Goal: Task Accomplishment & Management: Complete application form

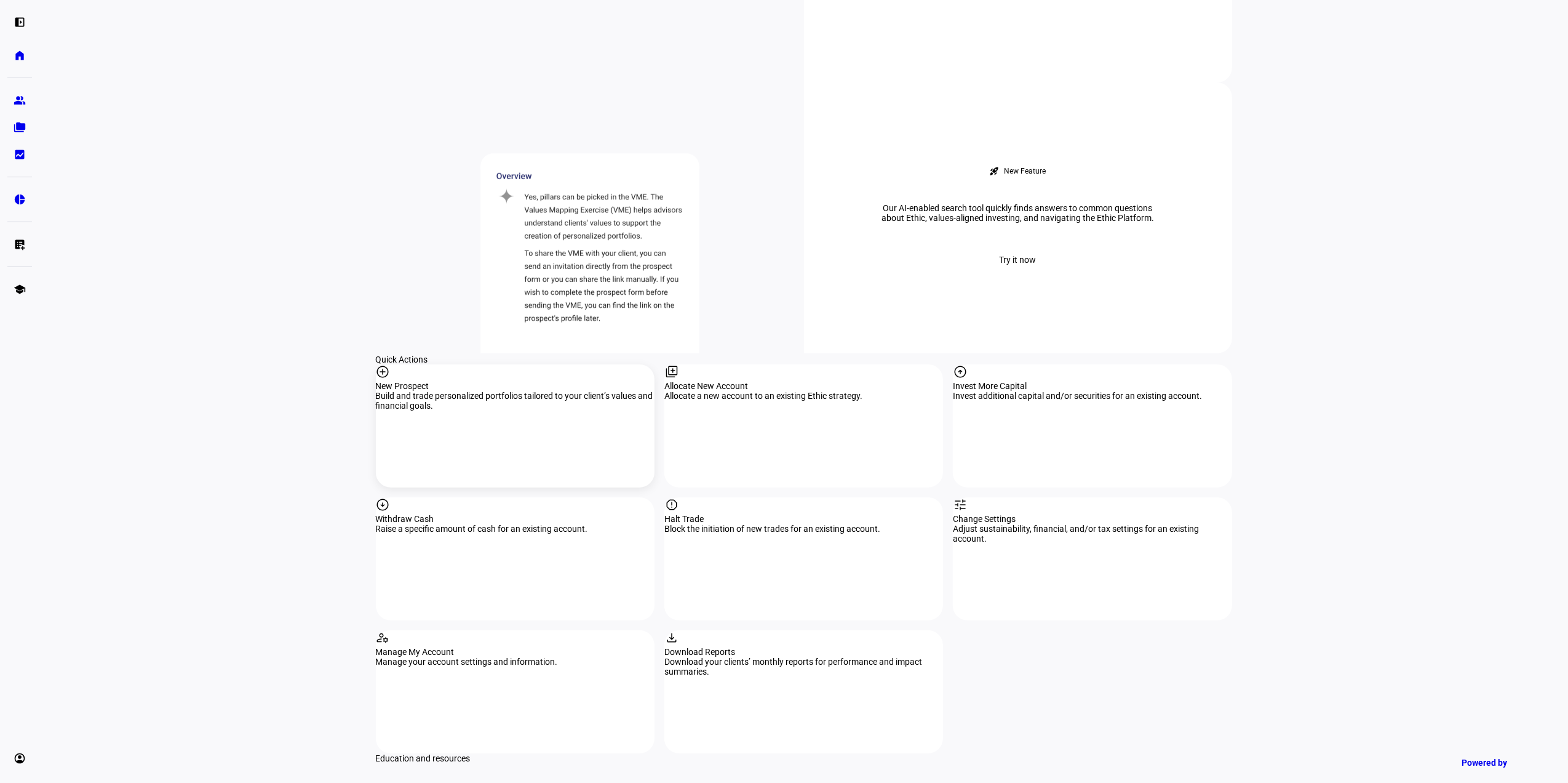
scroll to position [964, 0]
click at [499, 366] on div "add_circle" at bounding box center [515, 374] width 279 height 16
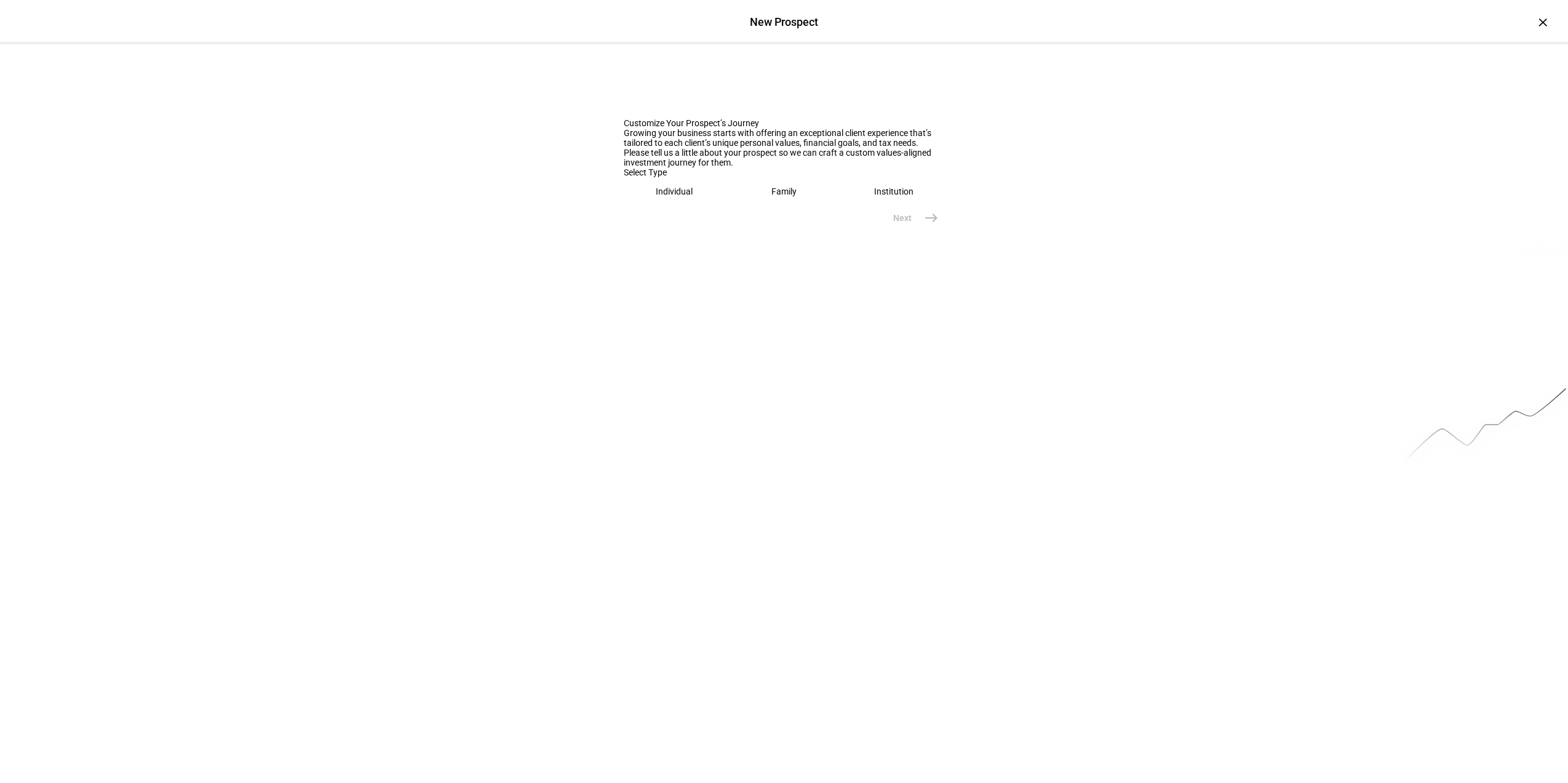
click at [752, 206] on eth-mega-radio-button "Family" at bounding box center [784, 191] width 100 height 28
click at [693, 250] on div at bounding box center [784, 233] width 320 height 34
click at [691, 235] on input "text" at bounding box center [784, 230] width 320 height 10
type input "[PERSON_NAME] and [PERSON_NAME]"
click at [901, 290] on span "Next" at bounding box center [903, 283] width 19 height 12
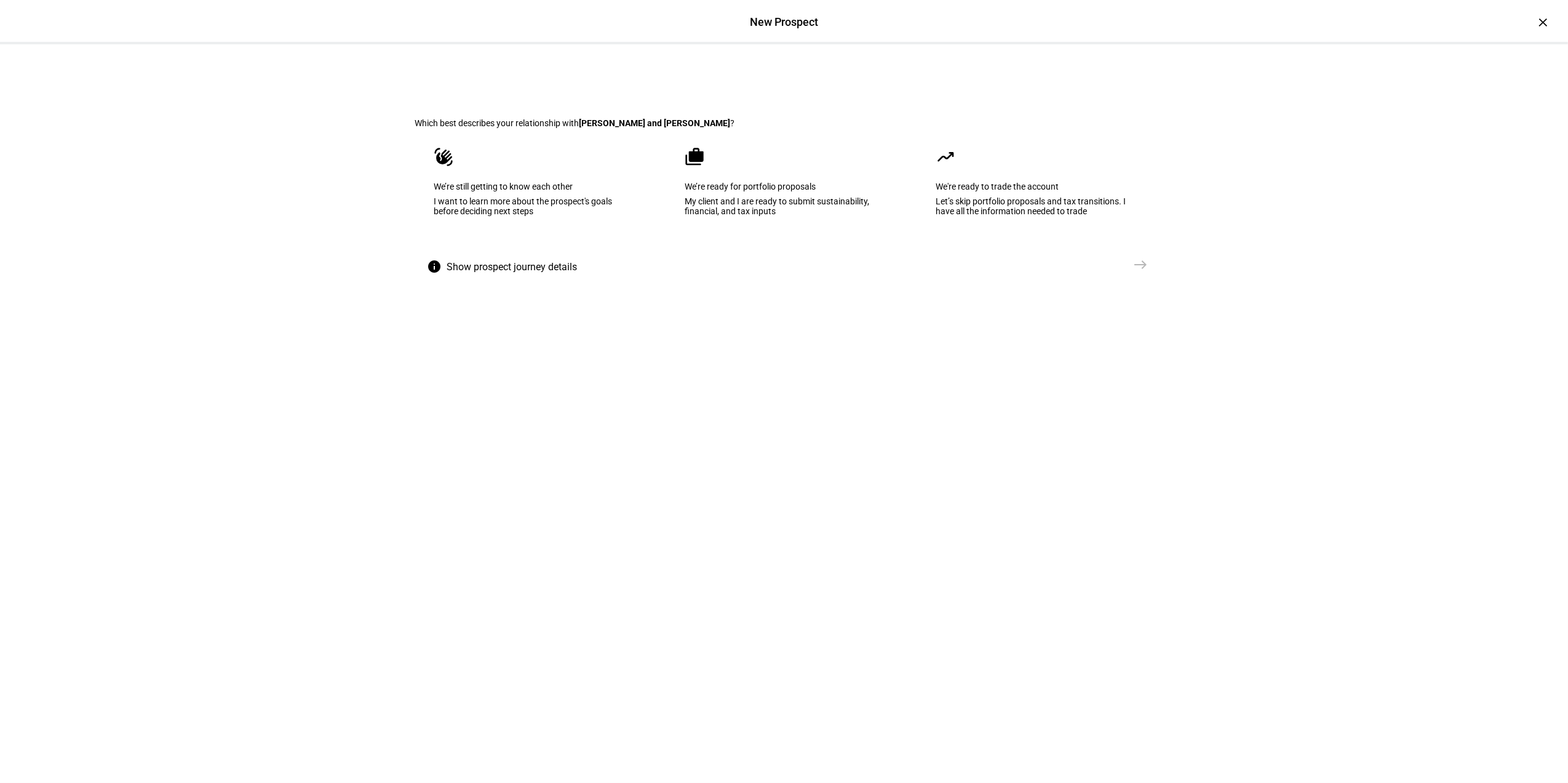
click at [830, 191] on eth-mega-radio-button "cases We’re ready for portfolio proposals My client and I are ready to submit s…" at bounding box center [784, 190] width 236 height 124
click at [1068, 271] on span "Create Prospect Profile" at bounding box center [1076, 265] width 91 height 12
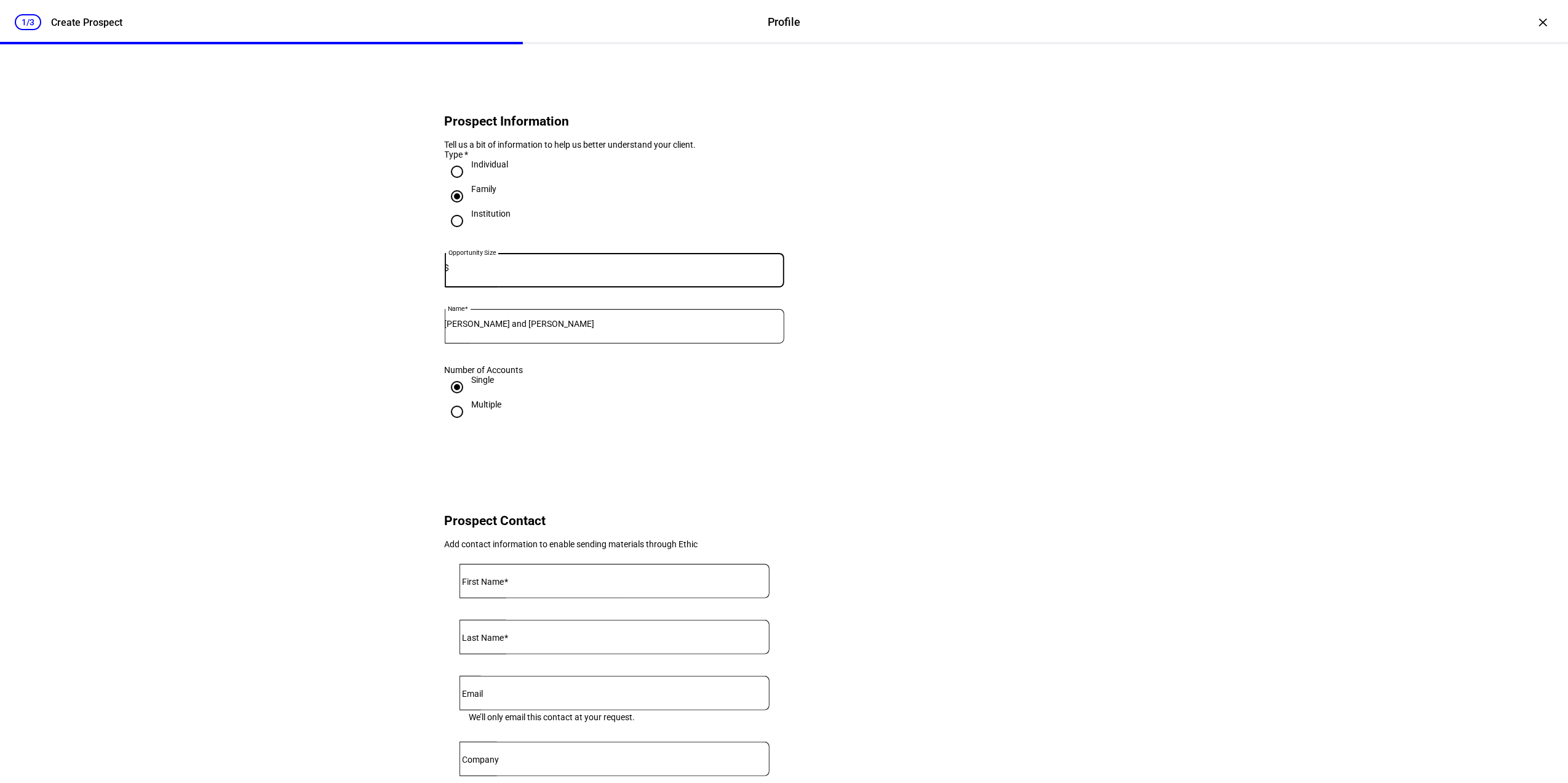
click at [537, 273] on input at bounding box center [617, 267] width 335 height 10
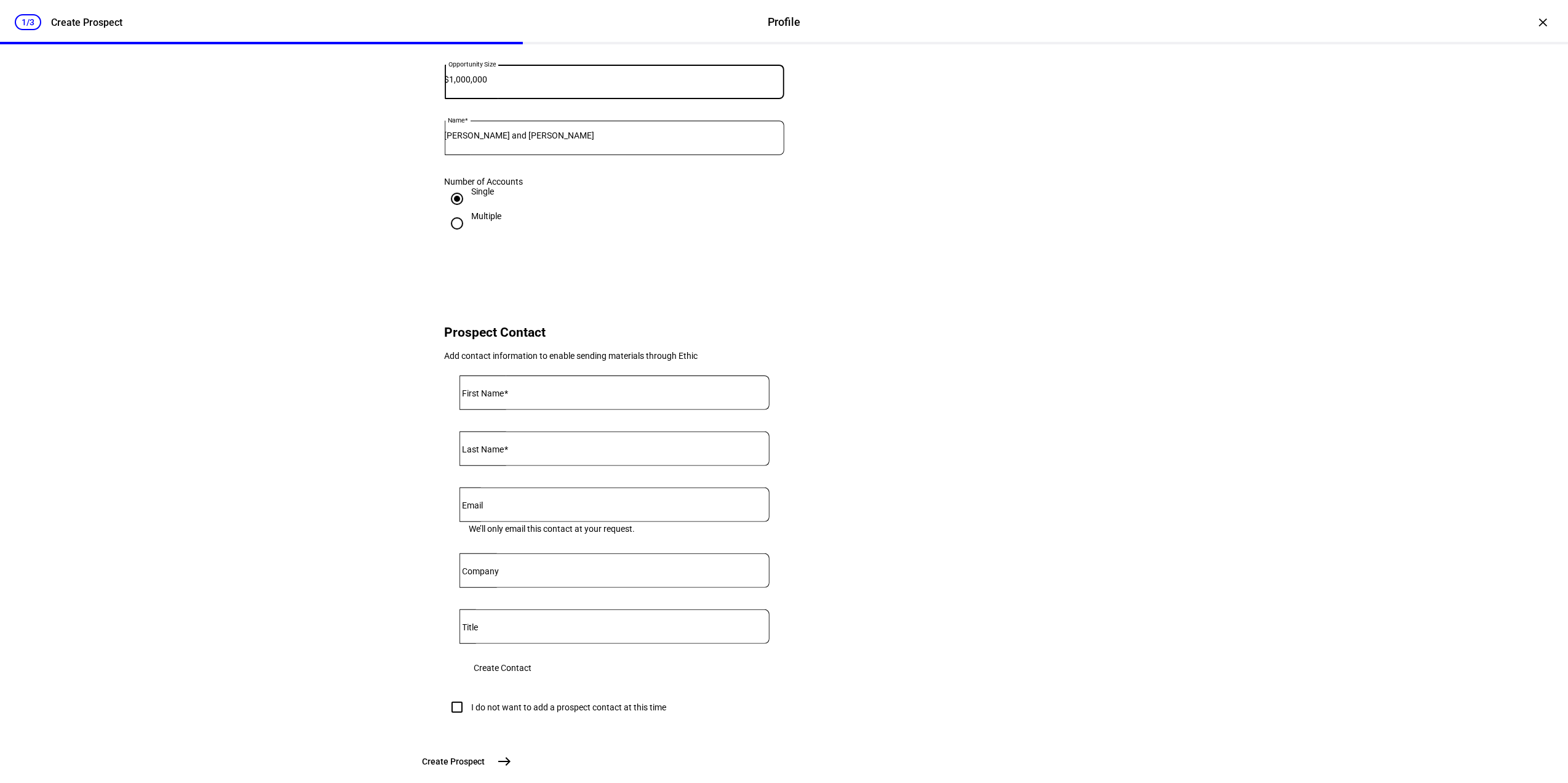
scroll to position [246, 0]
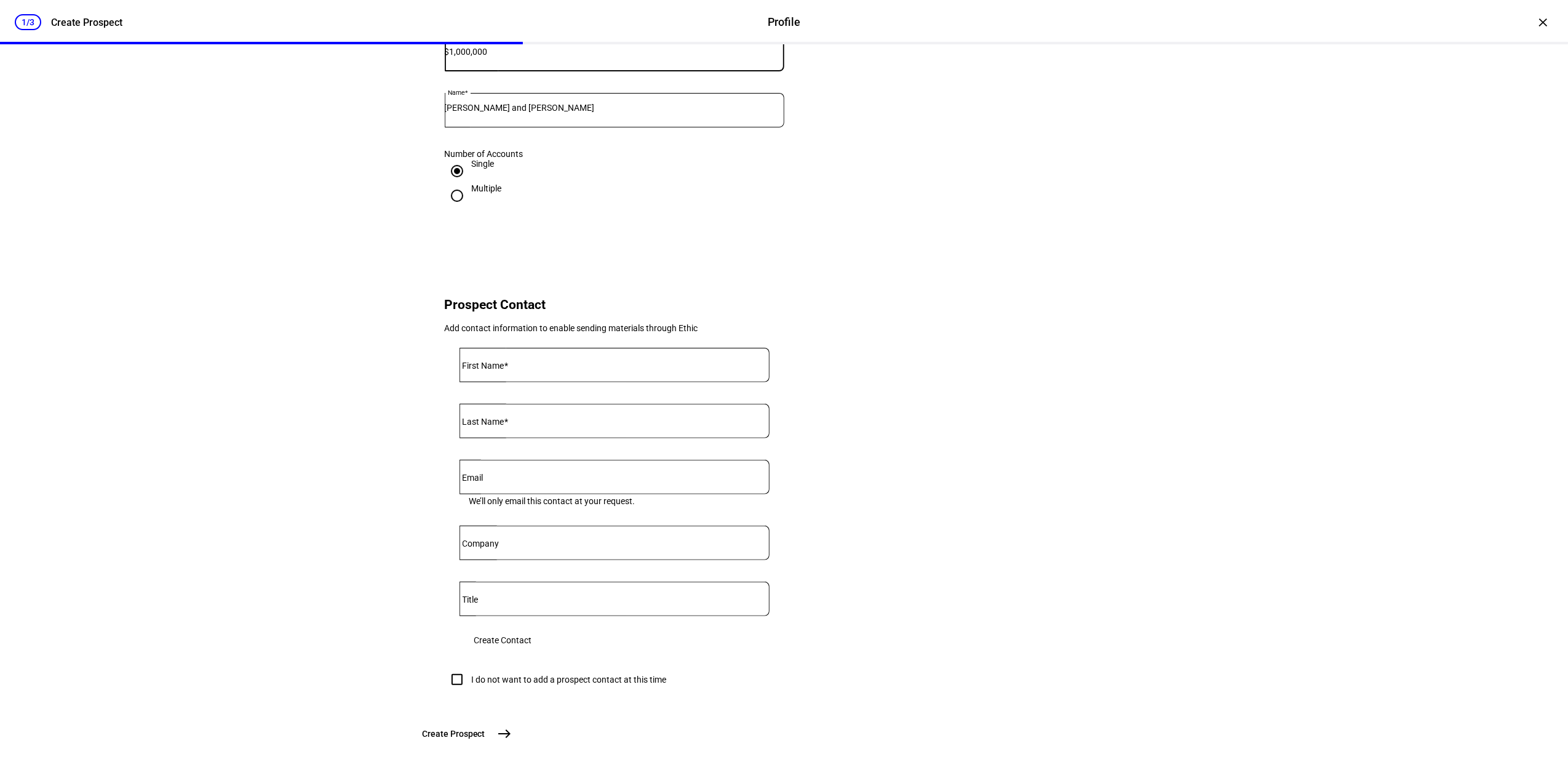
type input "1,000,000"
click at [539, 684] on div "I do not want to add a prospect contact at this time" at bounding box center [569, 679] width 195 height 10
click at [469, 692] on input "I do not want to add a prospect contact at this time" at bounding box center [457, 679] width 25 height 25
checkbox input "true"
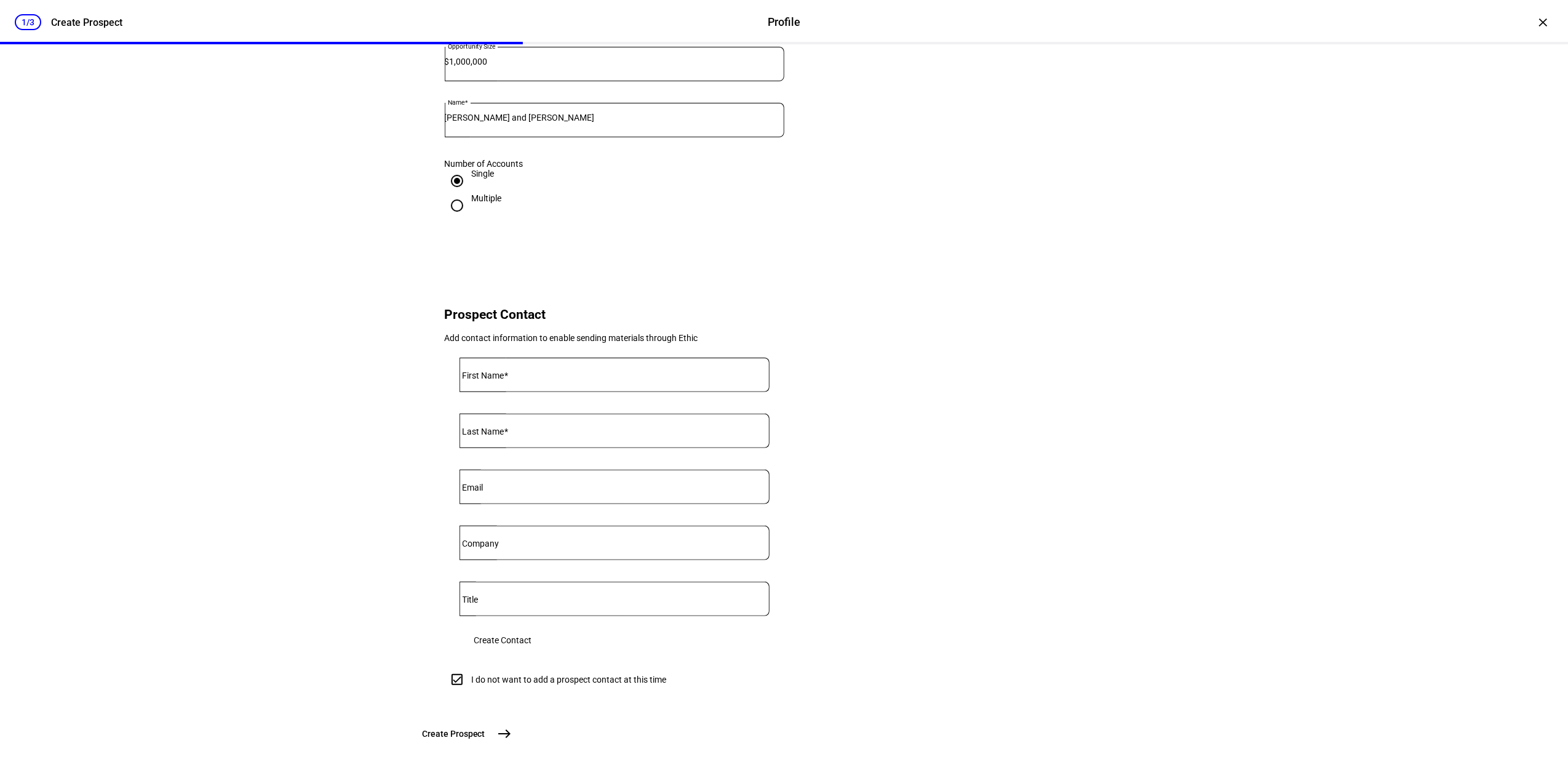
scroll to position [301, 0]
click at [485, 732] on span "Create Prospect" at bounding box center [454, 734] width 63 height 12
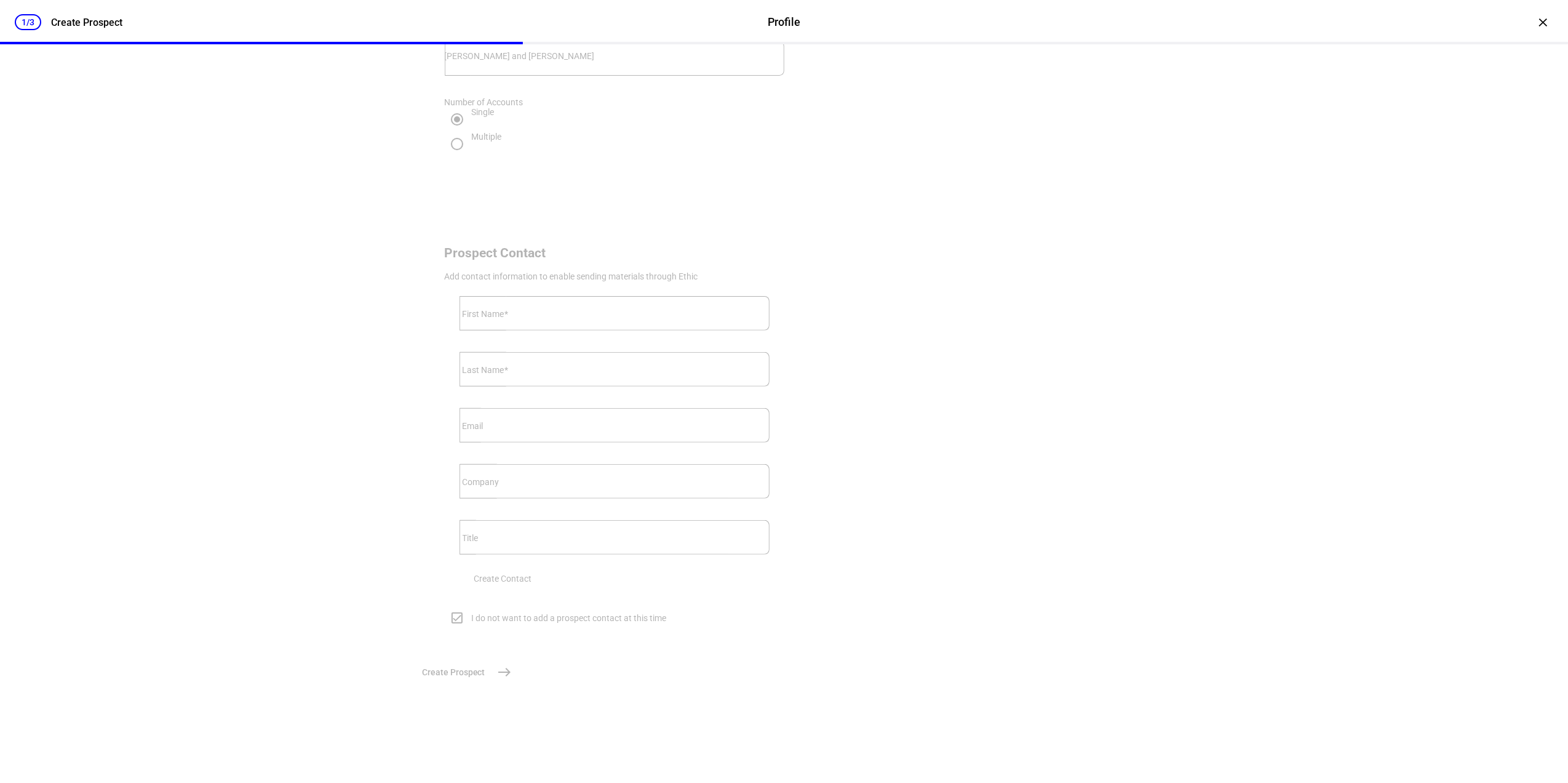
scroll to position [0, 0]
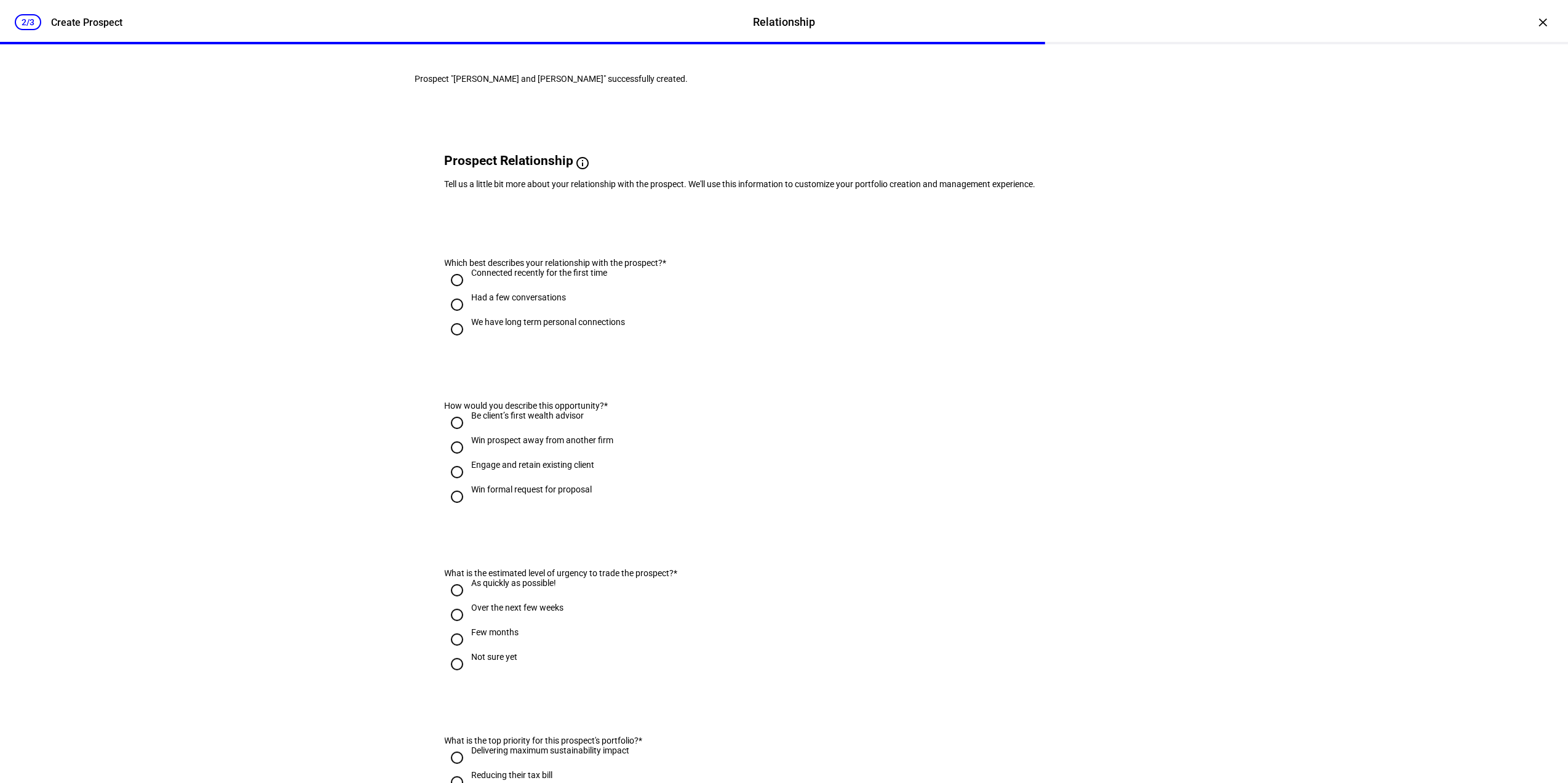
click at [594, 327] on div "We have long term personal connections" at bounding box center [549, 322] width 154 height 10
click at [469, 342] on input "We have long term personal connections" at bounding box center [457, 329] width 25 height 25
radio input "true"
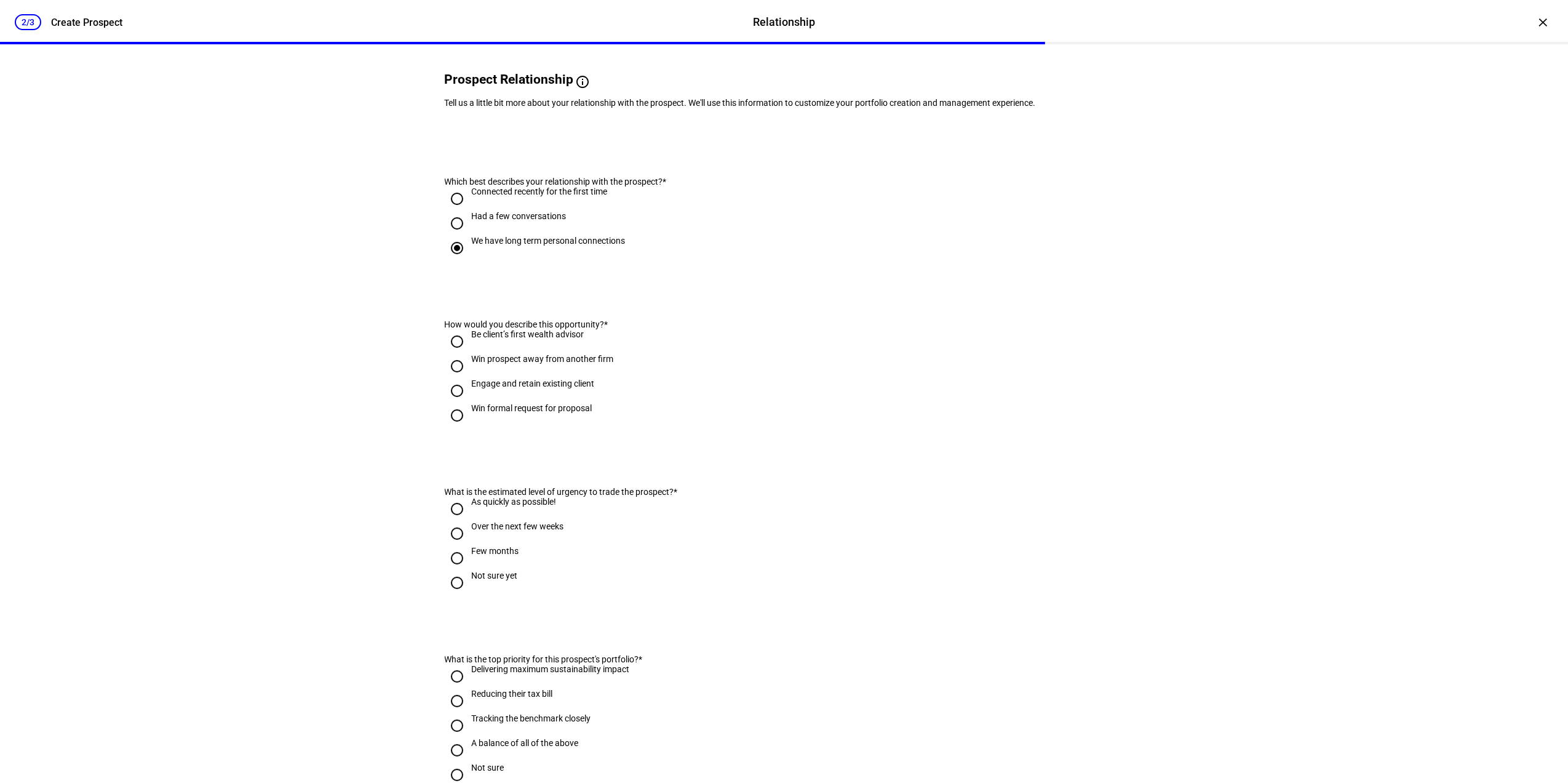
scroll to position [82, 0]
click at [576, 388] on div "Engage and retain existing client" at bounding box center [533, 382] width 123 height 10
click at [469, 402] on input "Engage and retain existing client" at bounding box center [457, 390] width 25 height 25
radio input "true"
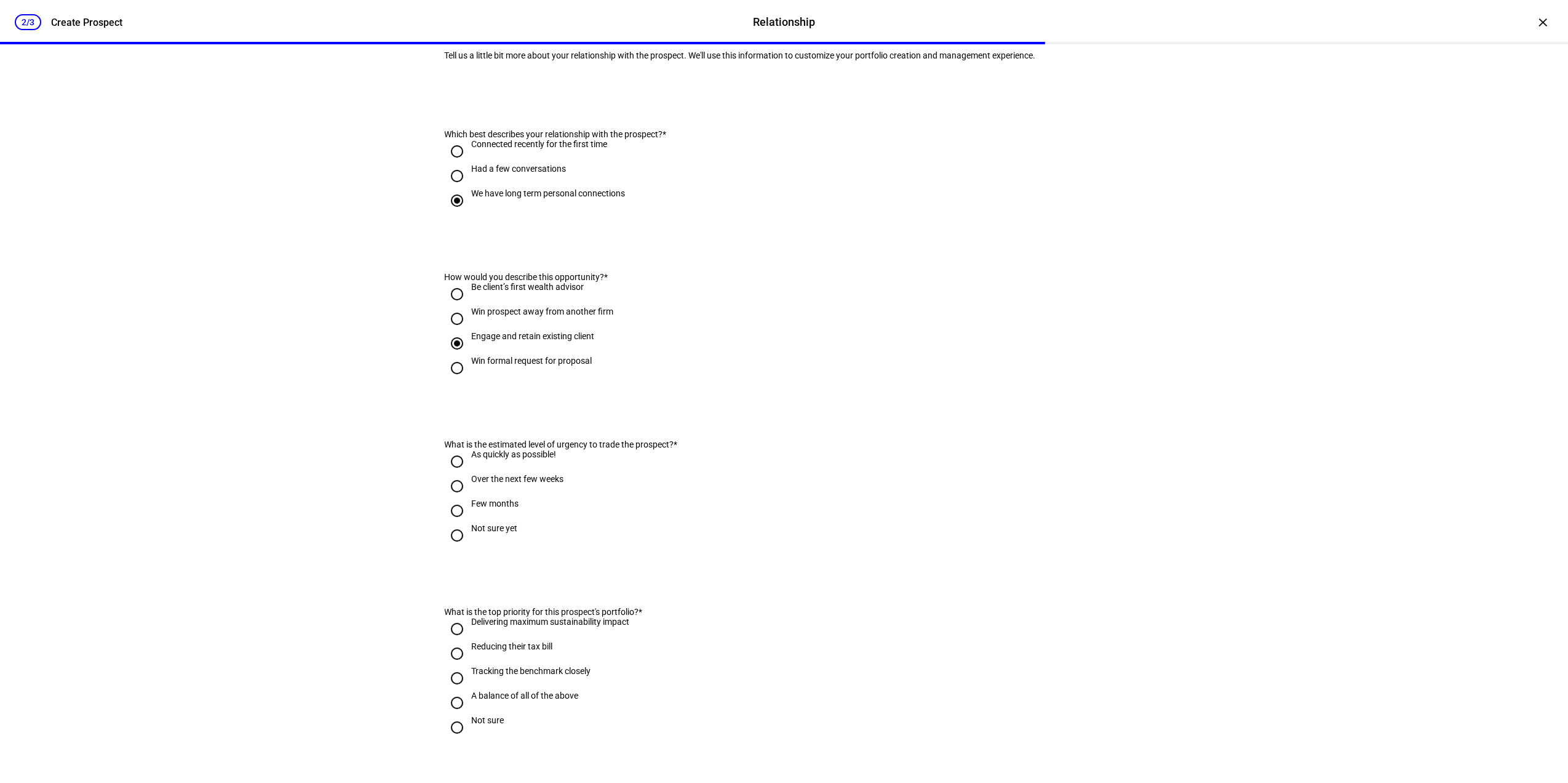
scroll to position [246, 0]
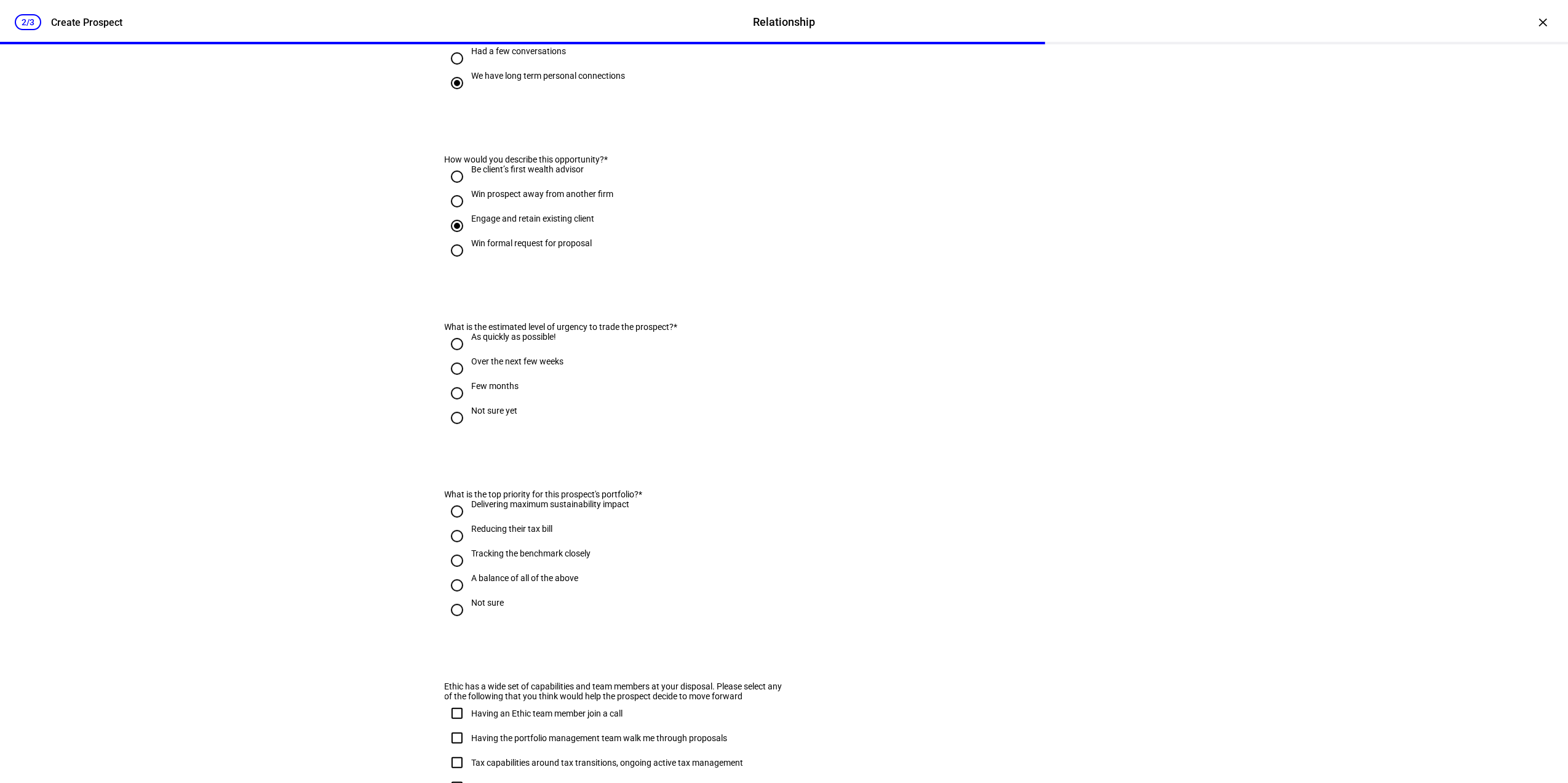
click at [537, 366] on div "Over the next few weeks" at bounding box center [517, 361] width 92 height 10
click at [469, 381] on input "Over the next few weeks" at bounding box center [457, 369] width 25 height 25
radio input "true"
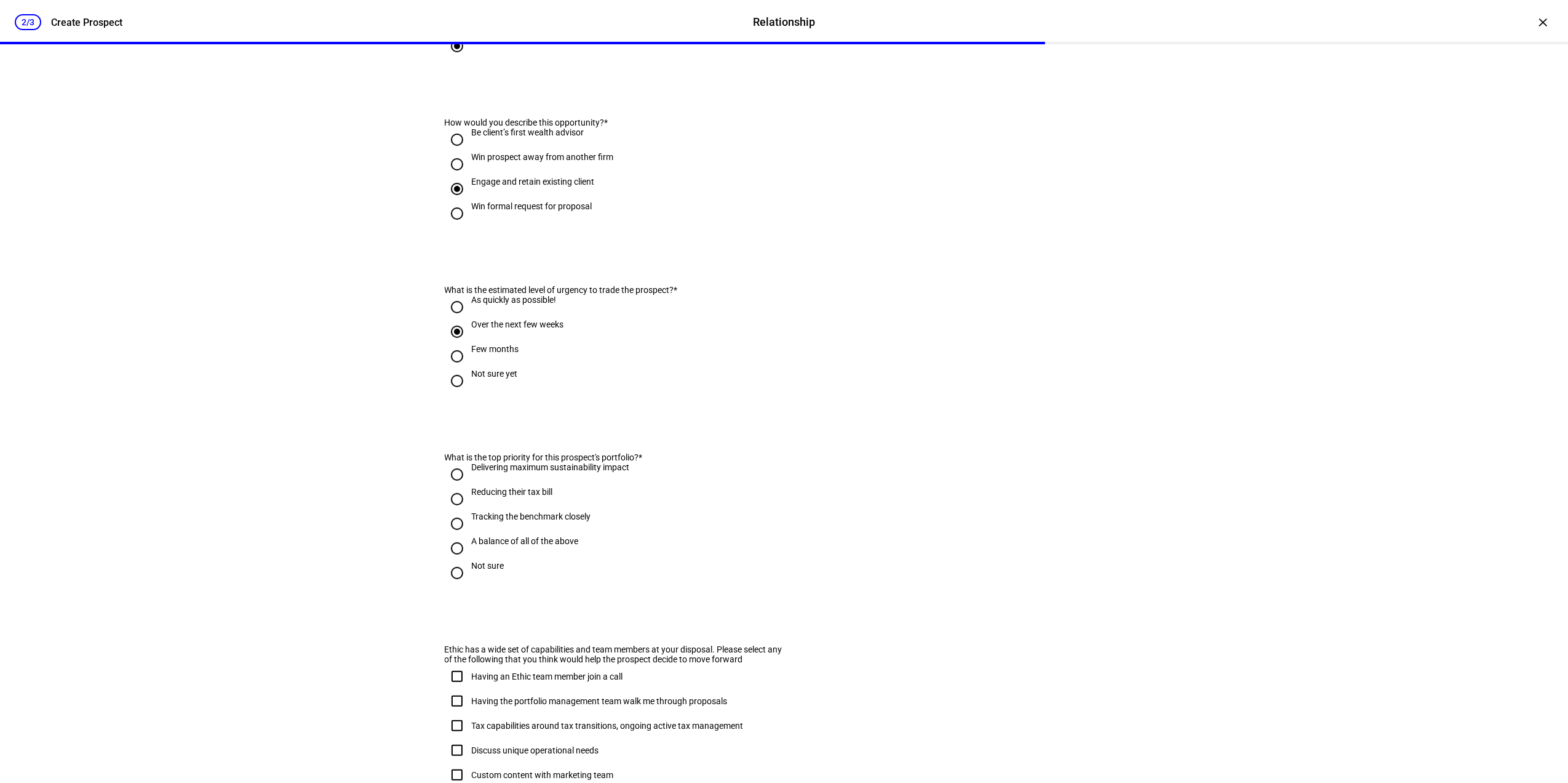
scroll to position [328, 0]
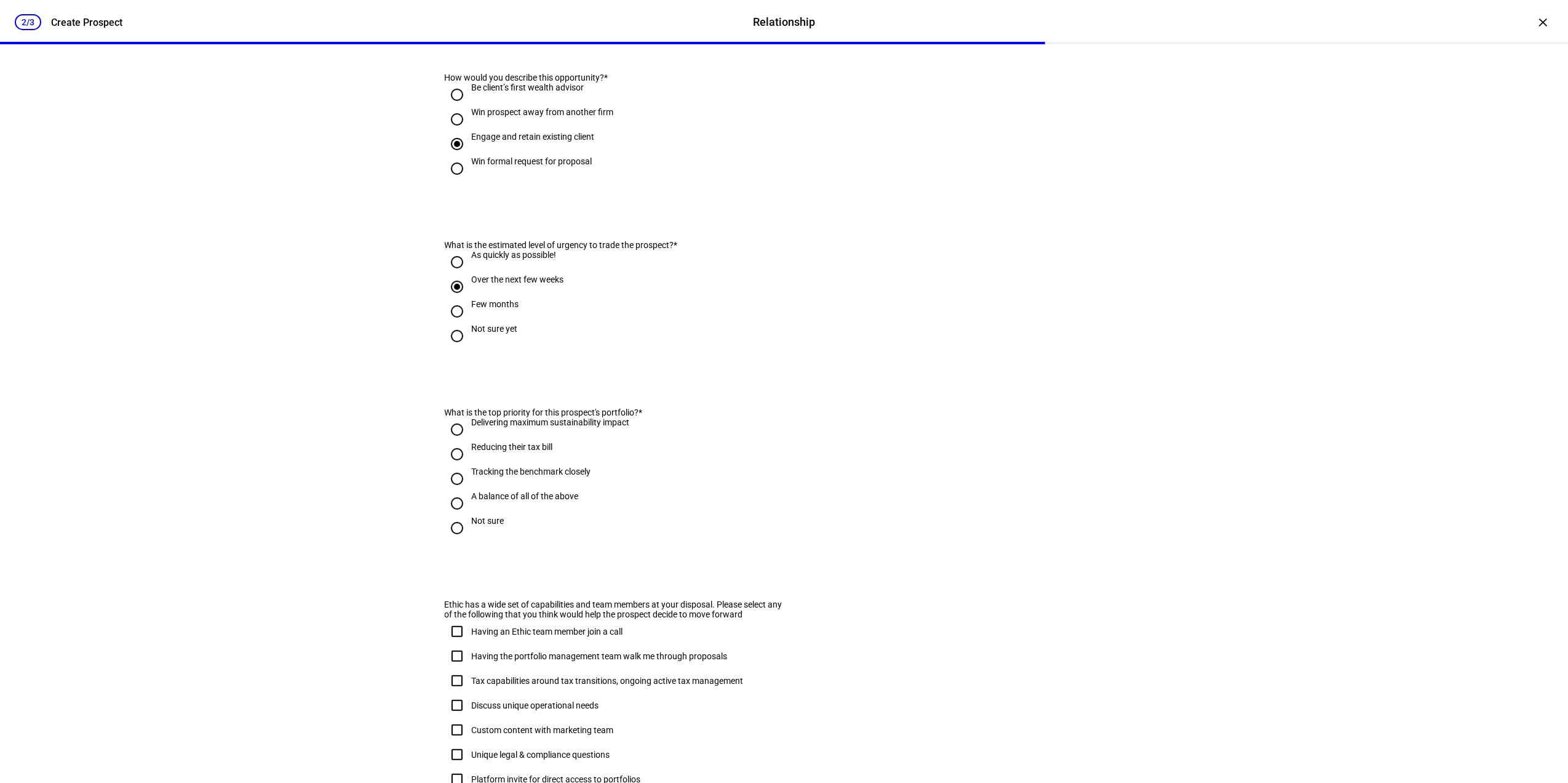
click at [484, 526] on div "Not sure" at bounding box center [488, 521] width 33 height 10
click at [469, 541] on input "Not sure" at bounding box center [457, 528] width 25 height 25
radio input "true"
click at [548, 501] on div "A balance of all of the above" at bounding box center [525, 496] width 107 height 10
click at [448, 516] on input "A balance of all of the above" at bounding box center [457, 503] width 25 height 25
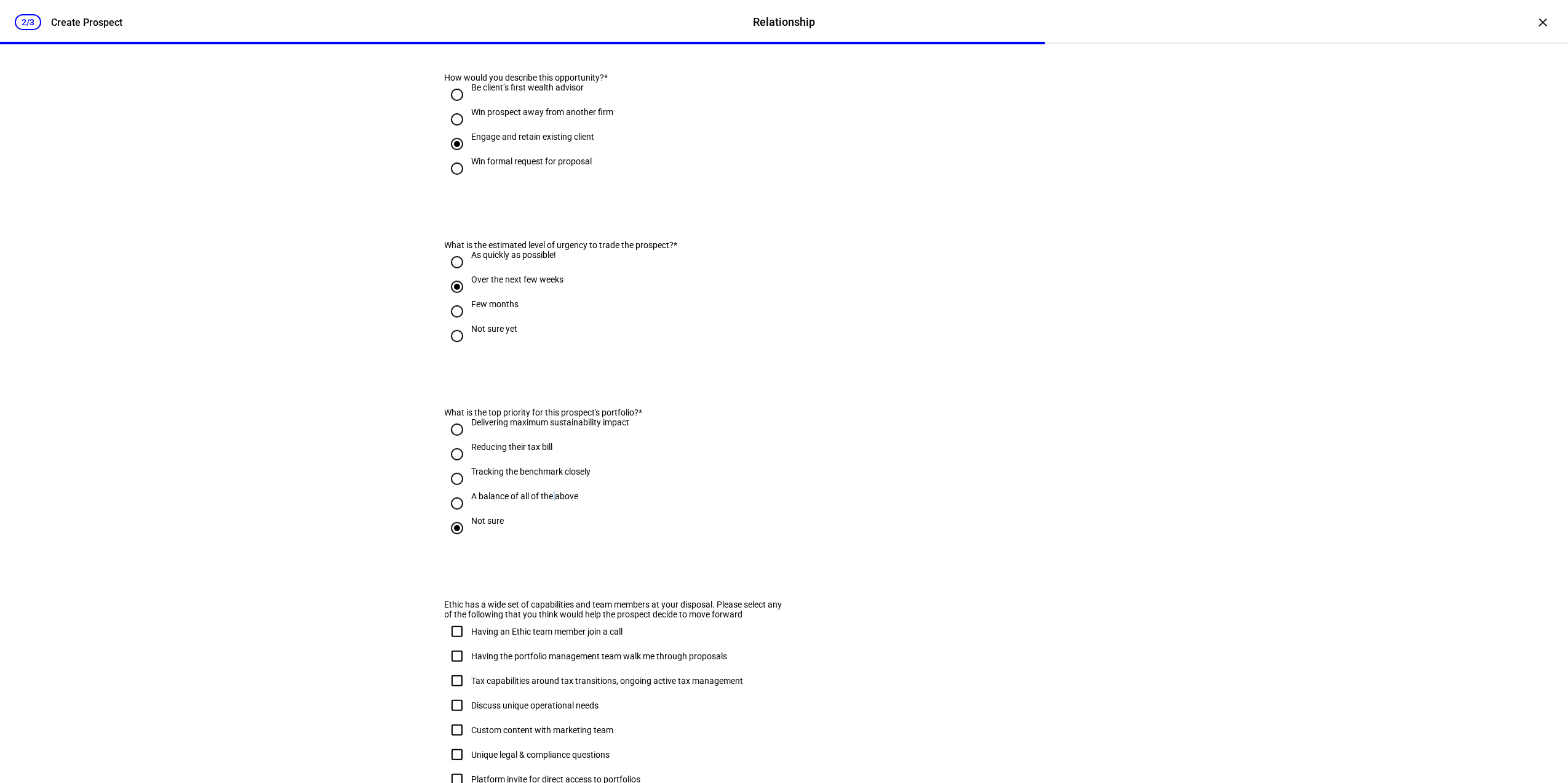
radio input "true"
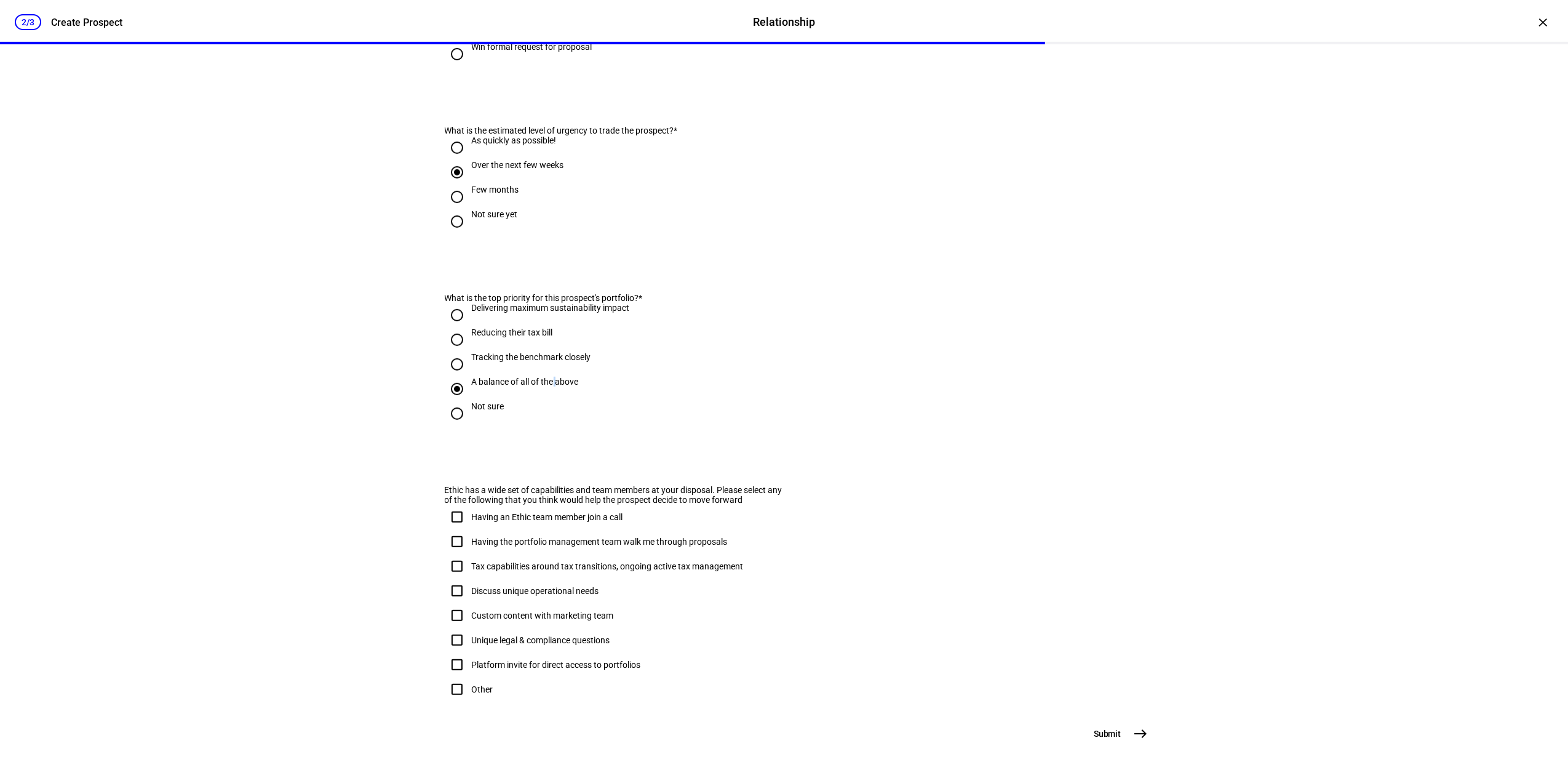
scroll to position [510, 0]
click at [705, 562] on div "Tax capabilities around tax transitions, ongoing active tax management" at bounding box center [608, 566] width 272 height 10
click at [469, 554] on input "Tax capabilities around tax transitions, ongoing active tax management" at bounding box center [457, 566] width 25 height 25
click at [706, 562] on div "Tax capabilities around tax transitions, ongoing active tax management" at bounding box center [608, 566] width 272 height 10
click at [469, 554] on input "Tax capabilities around tax transitions, ongoing active tax management" at bounding box center [457, 566] width 25 height 25
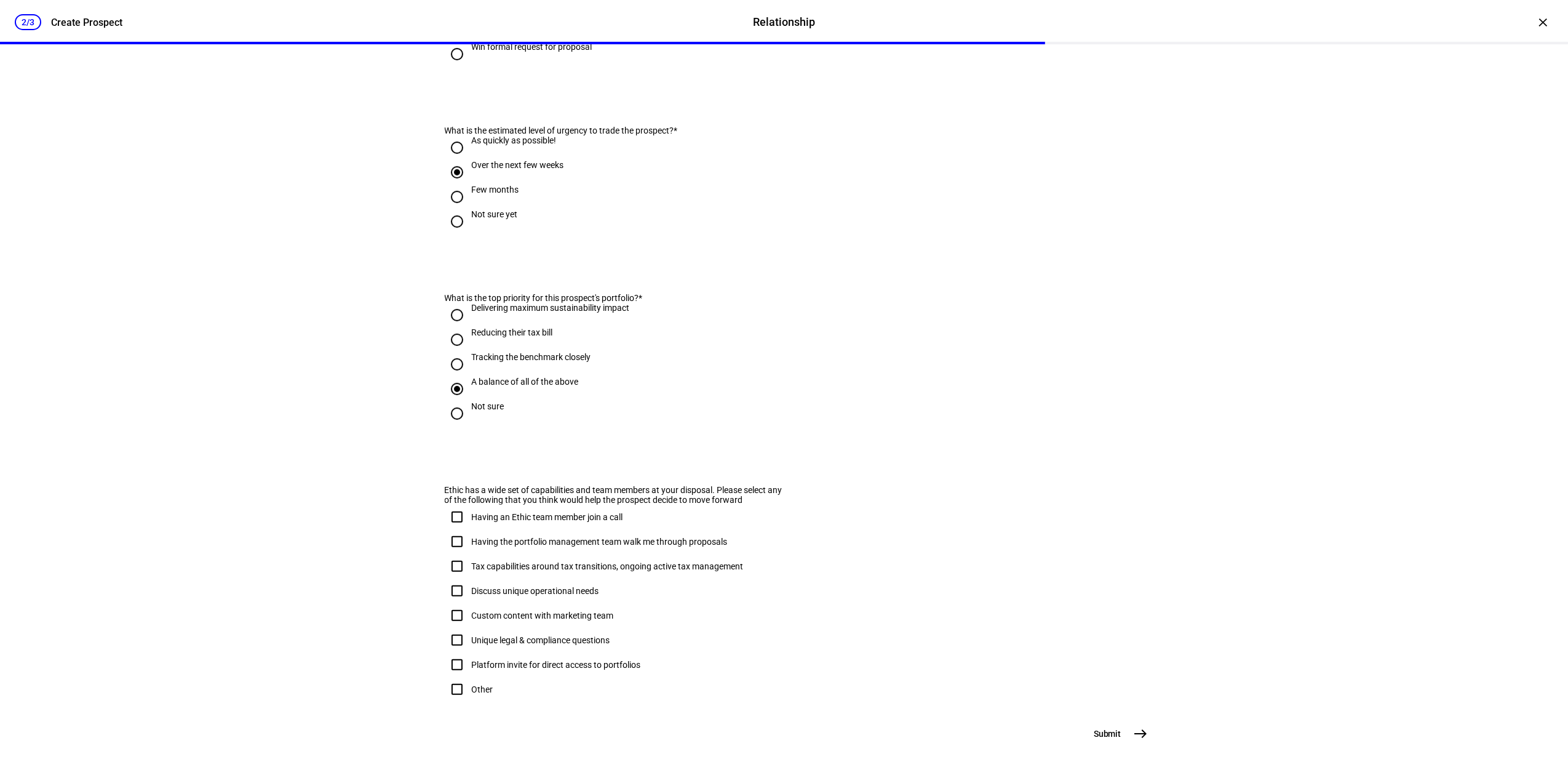
checkbox input "false"
click at [1129, 732] on span "east" at bounding box center [1140, 734] width 25 height 25
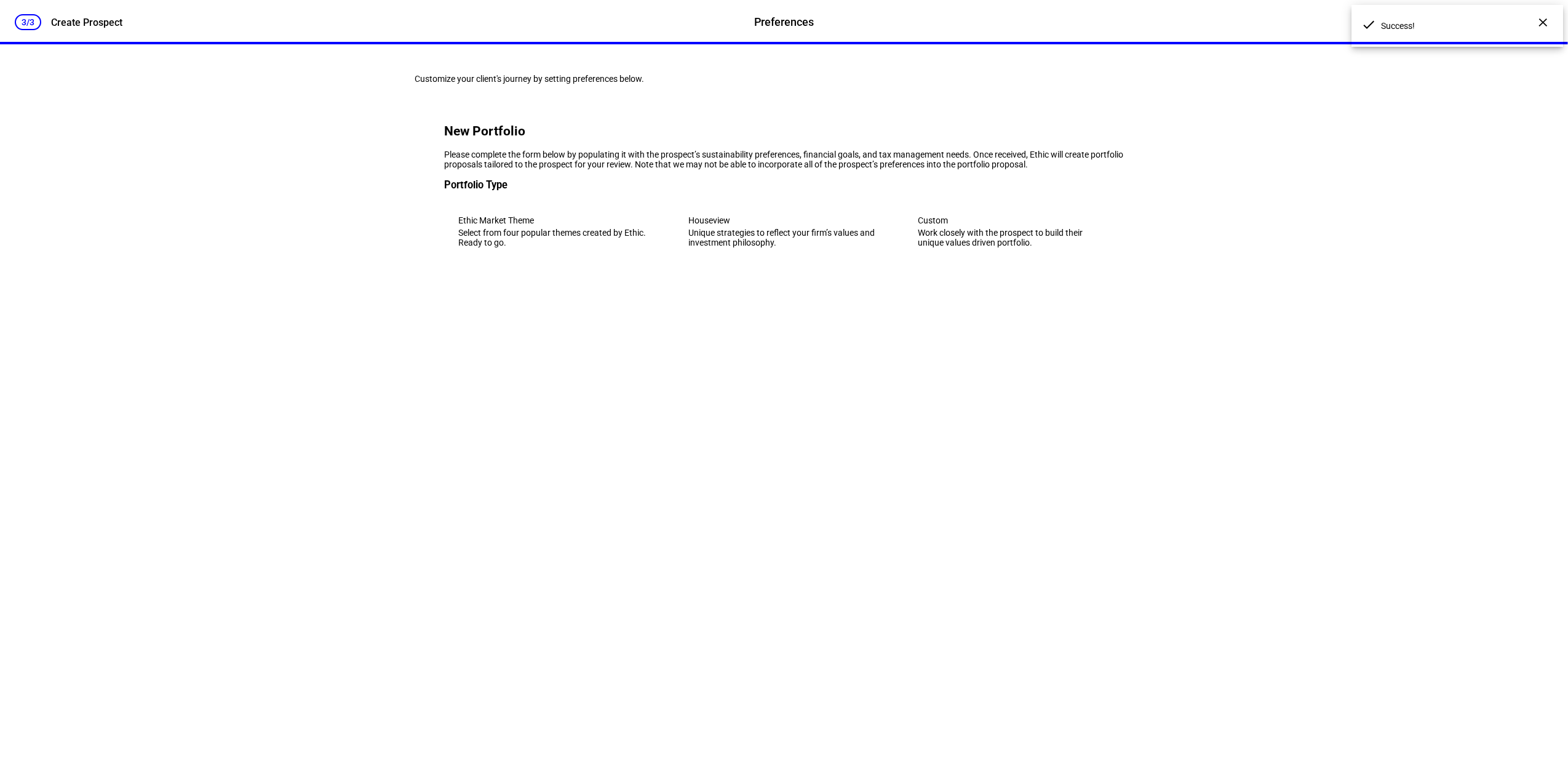
scroll to position [0, 0]
click at [948, 262] on eth-mega-radio-button "Custom Work closely with the prospect to build their unique values driven portf…" at bounding box center [1013, 231] width 220 height 61
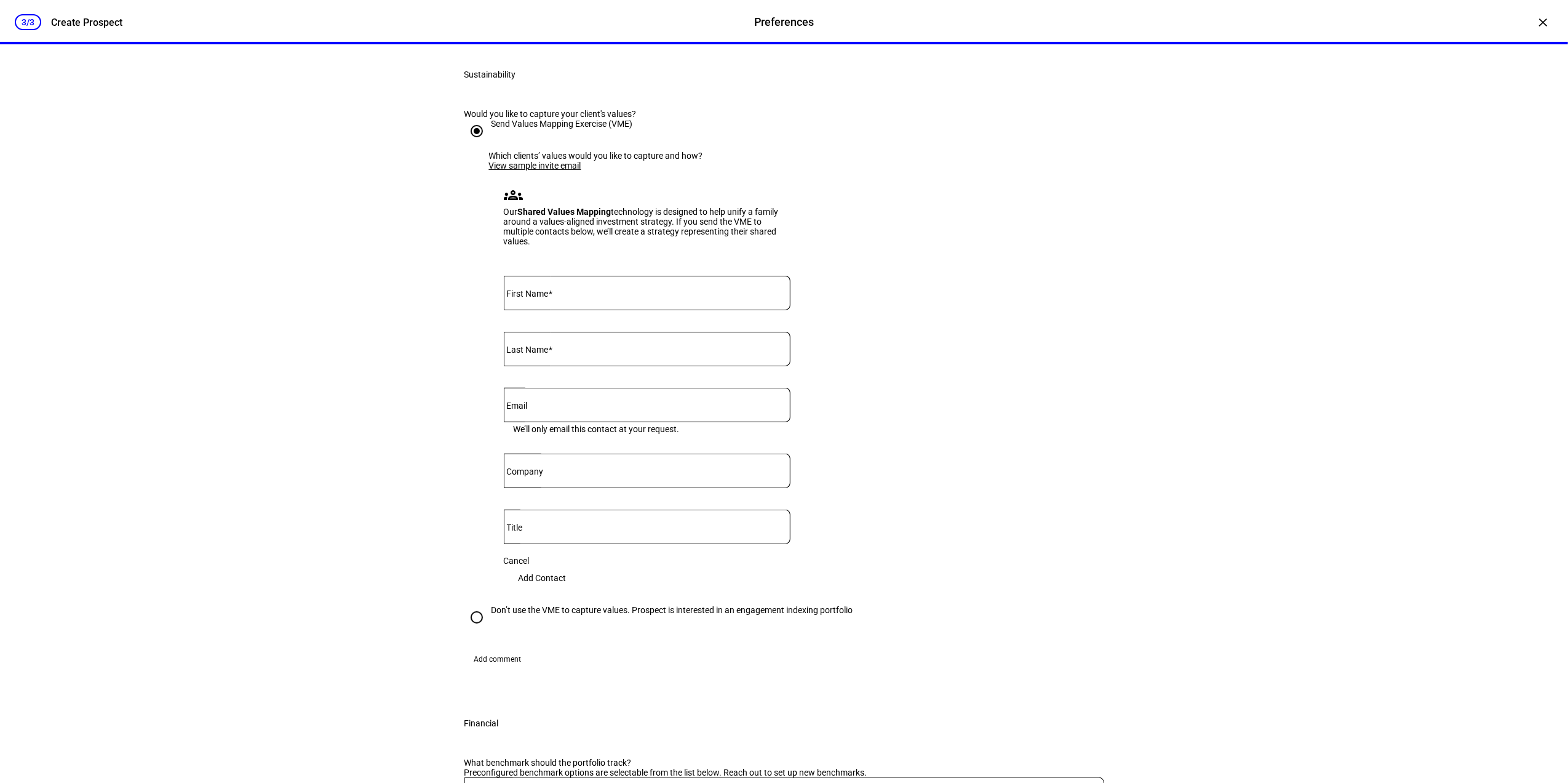
scroll to position [164, 0]
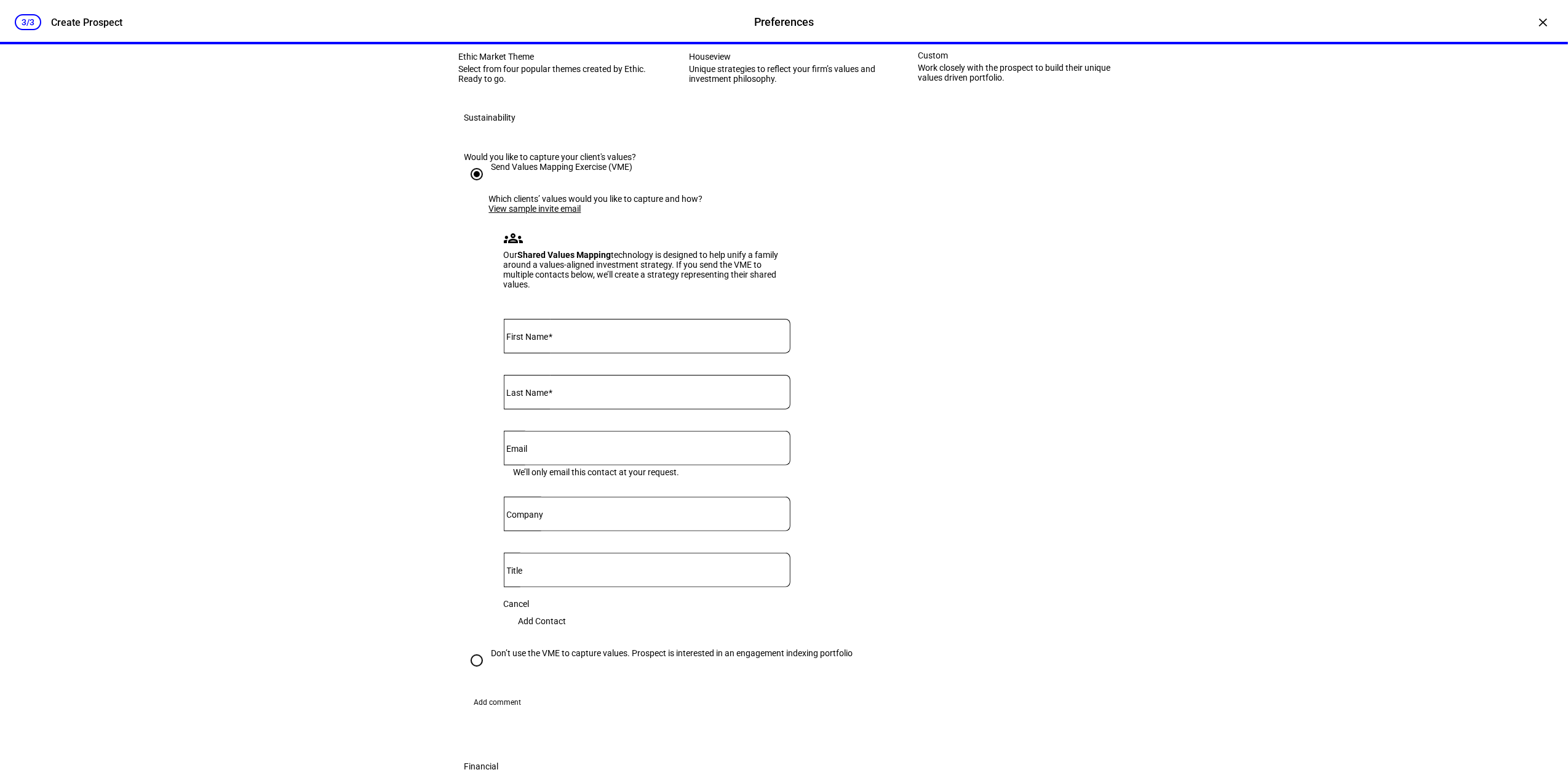
click at [545, 214] on link "View sample invite email" at bounding box center [534, 208] width 92 height 10
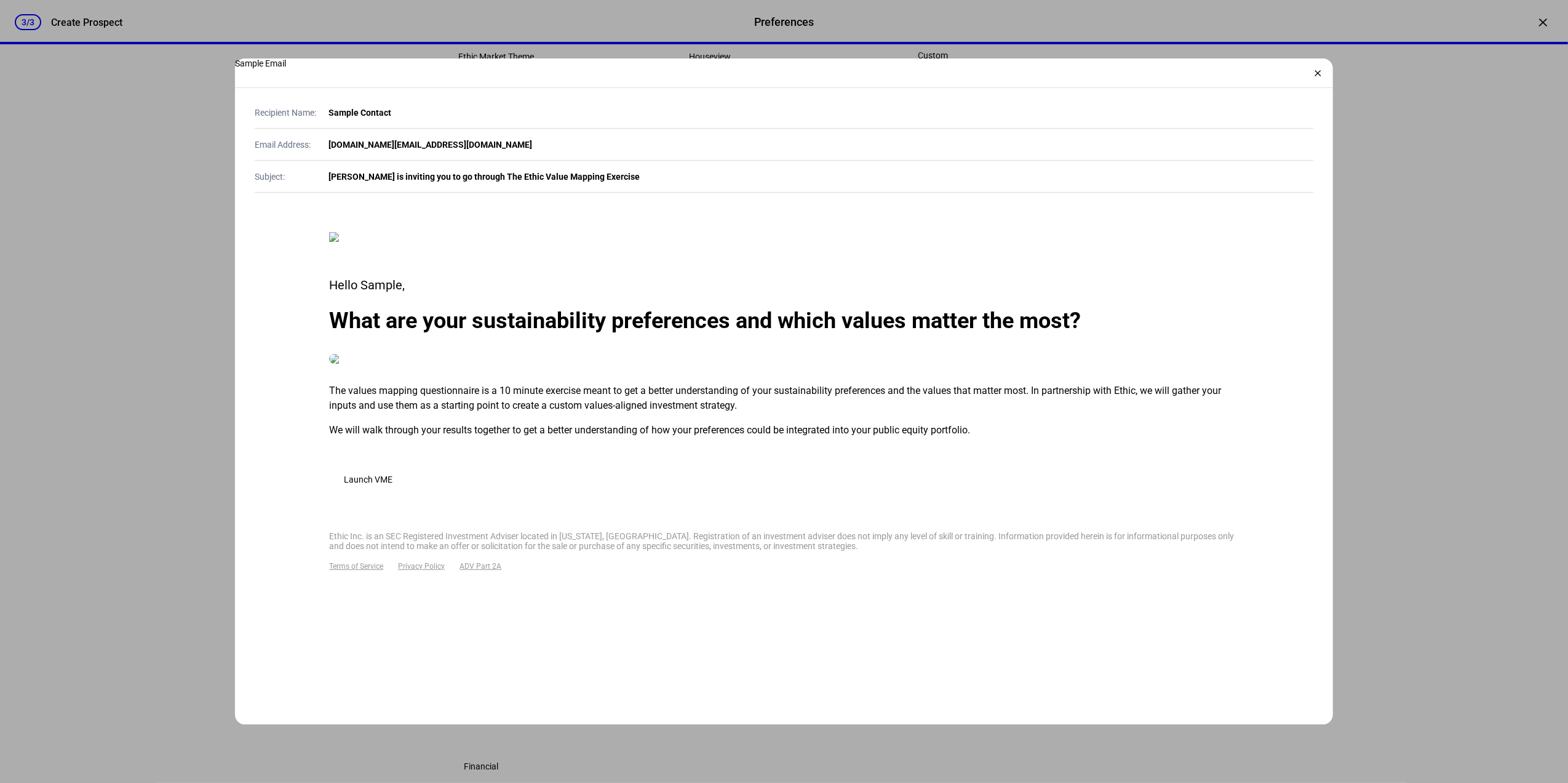
scroll to position [0, 0]
click at [1315, 75] on div "×" at bounding box center [1318, 73] width 19 height 19
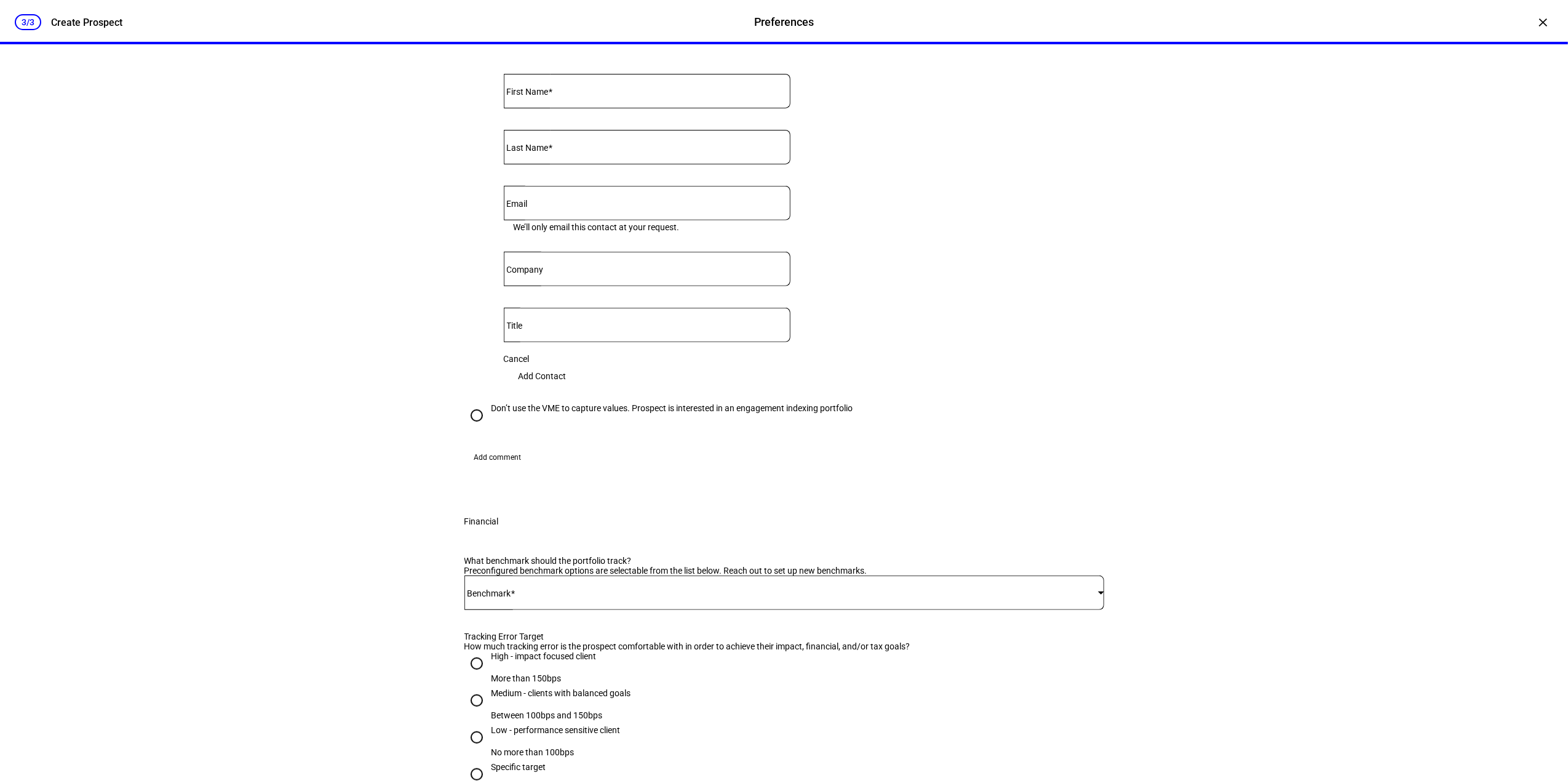
scroll to position [410, 0]
click at [660, 412] on div "Don’t use the VME to capture values. Prospect is interested in an engagement in…" at bounding box center [673, 406] width 362 height 10
click at [489, 426] on input "Don’t use the VME to capture values. Prospect is interested in an engagement in…" at bounding box center [476, 414] width 25 height 25
radio input "true"
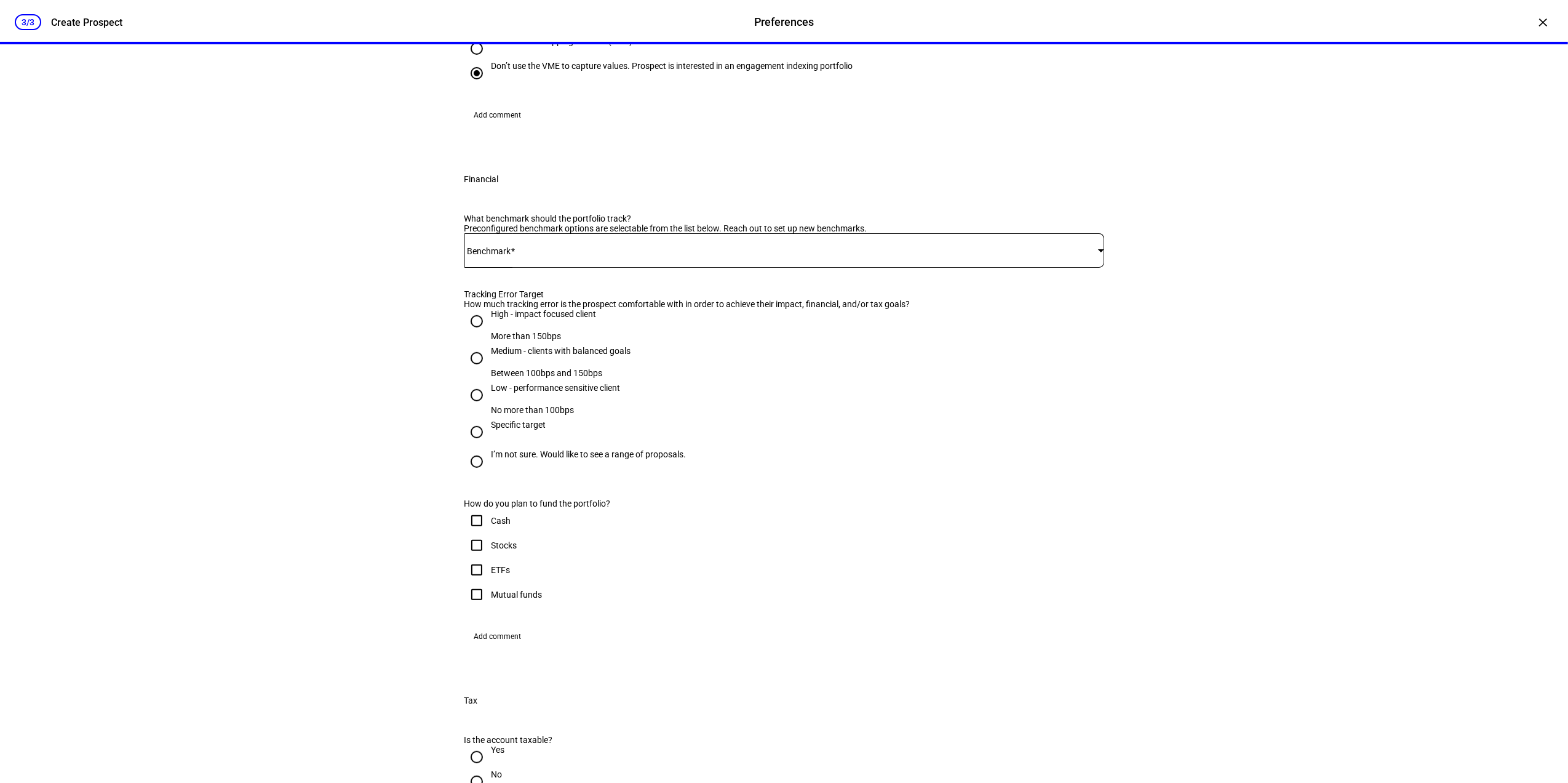
scroll to position [0, 0]
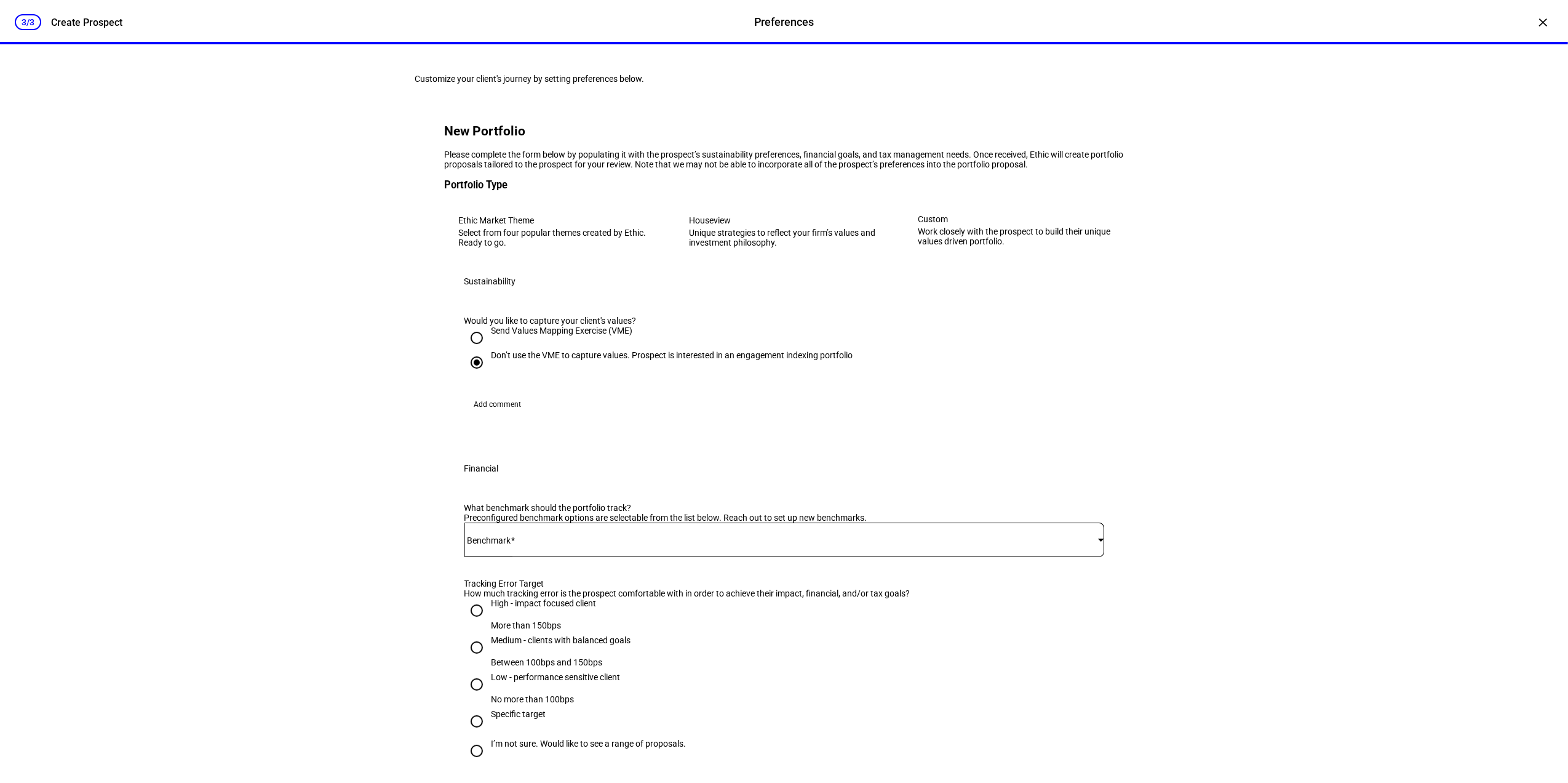
click at [555, 336] on div "Send Values Mapping Exercise (VME)" at bounding box center [562, 330] width 141 height 10
click at [489, 350] on input "Send Values Mapping Exercise (VME)" at bounding box center [476, 337] width 25 height 25
radio input "true"
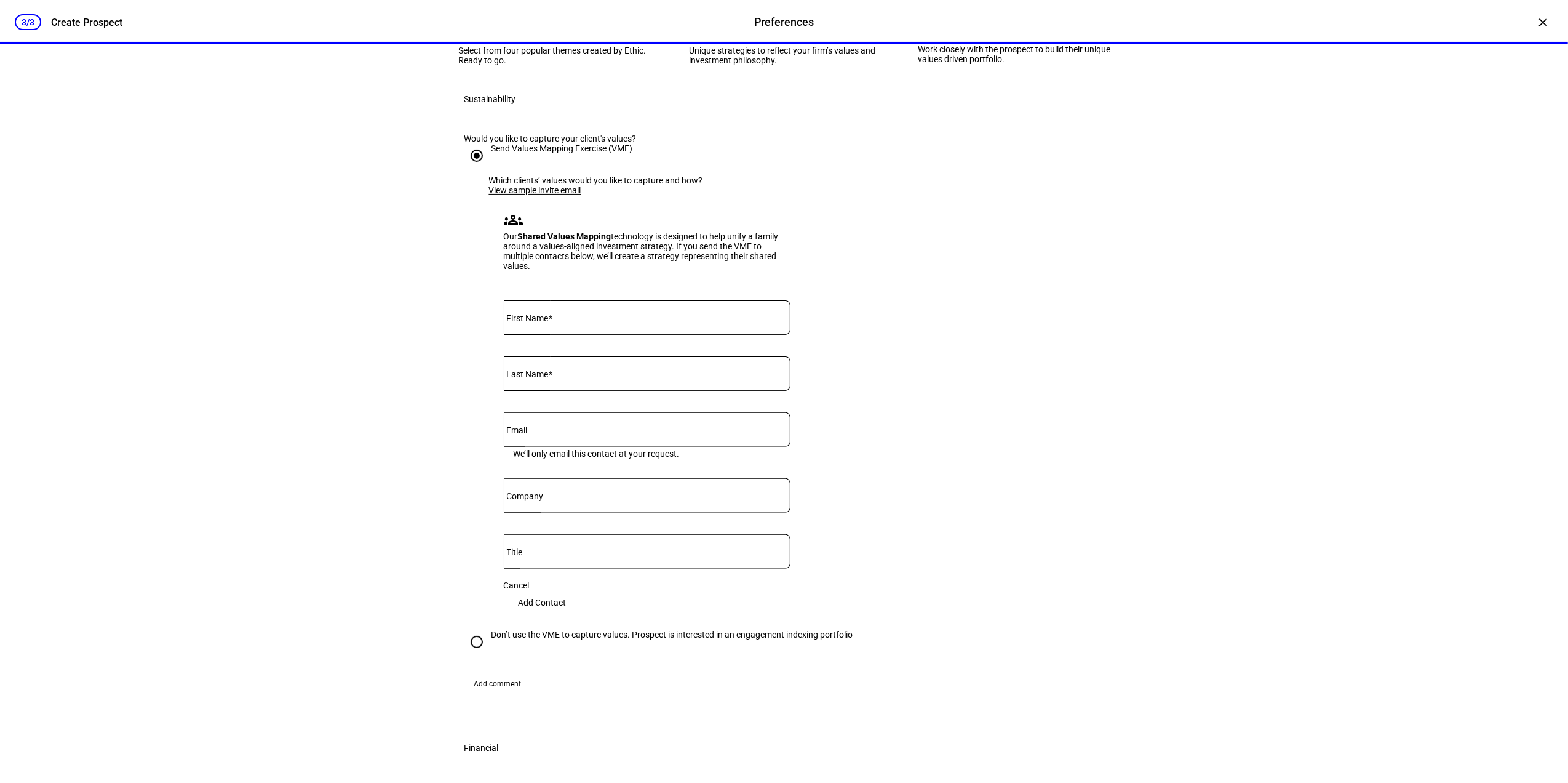
scroll to position [164, 0]
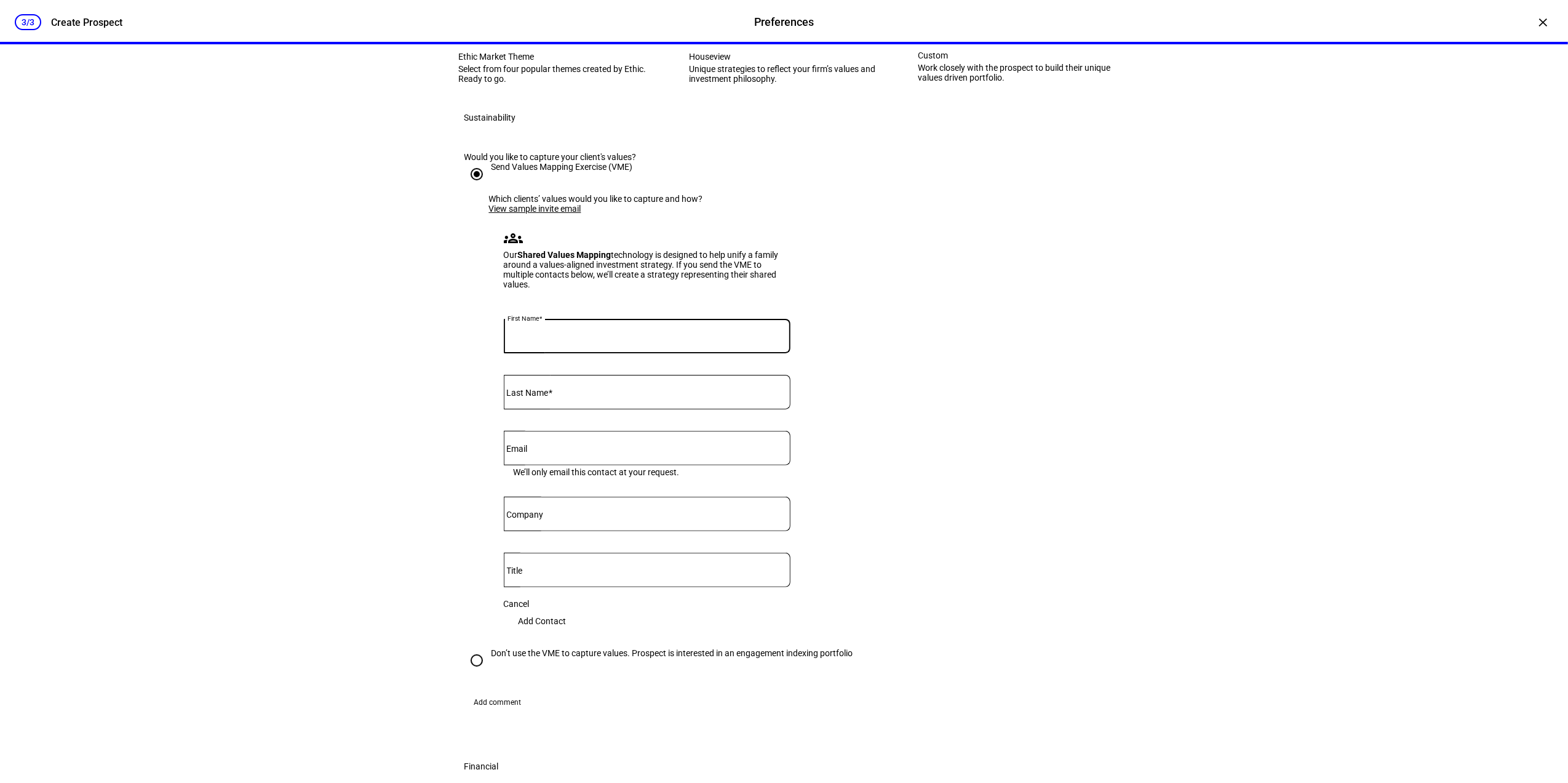
click at [618, 339] on input "First Name" at bounding box center [647, 334] width 287 height 10
type input "[PERSON_NAME]"
type input "Towne"
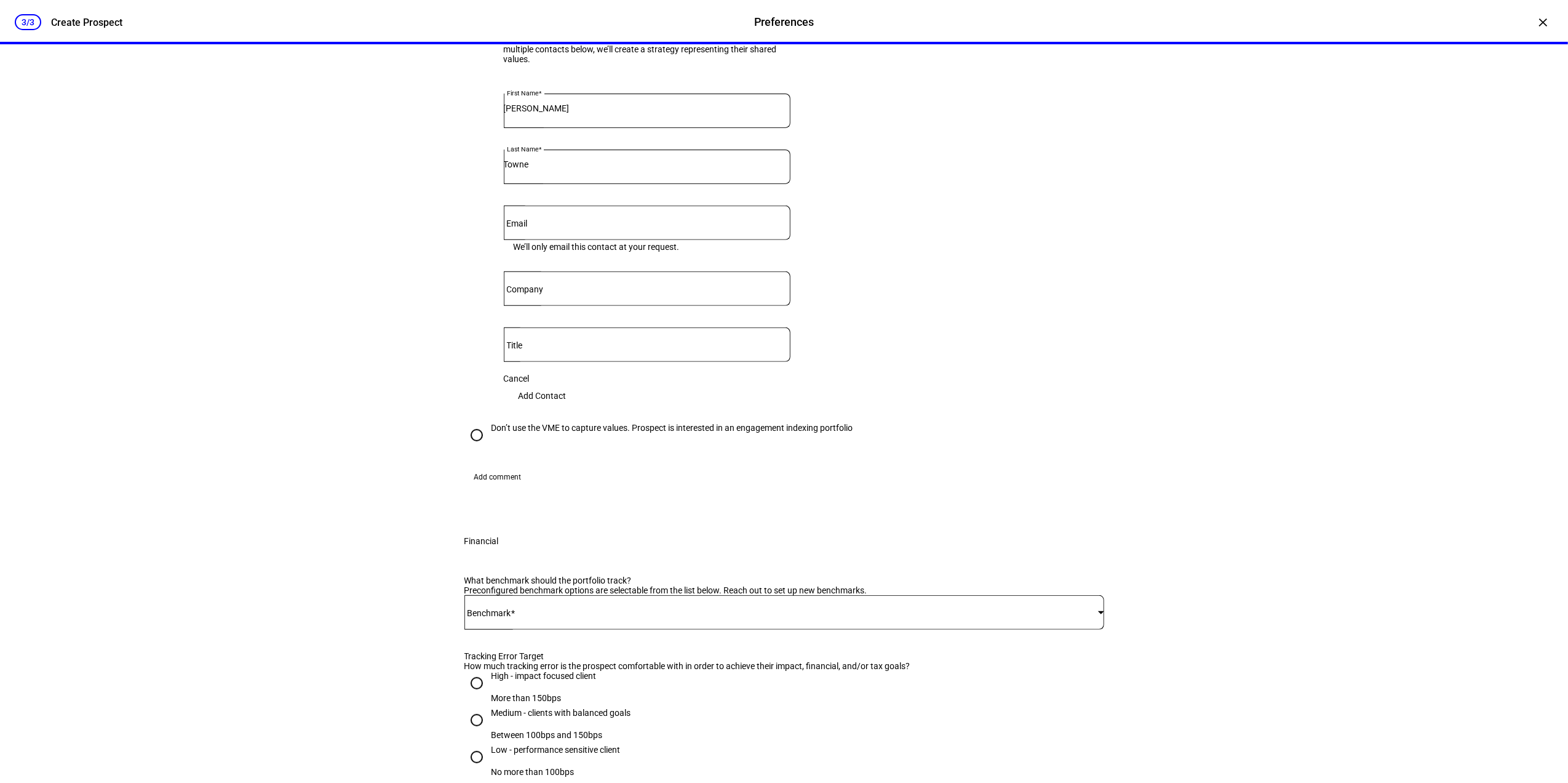
scroll to position [410, 0]
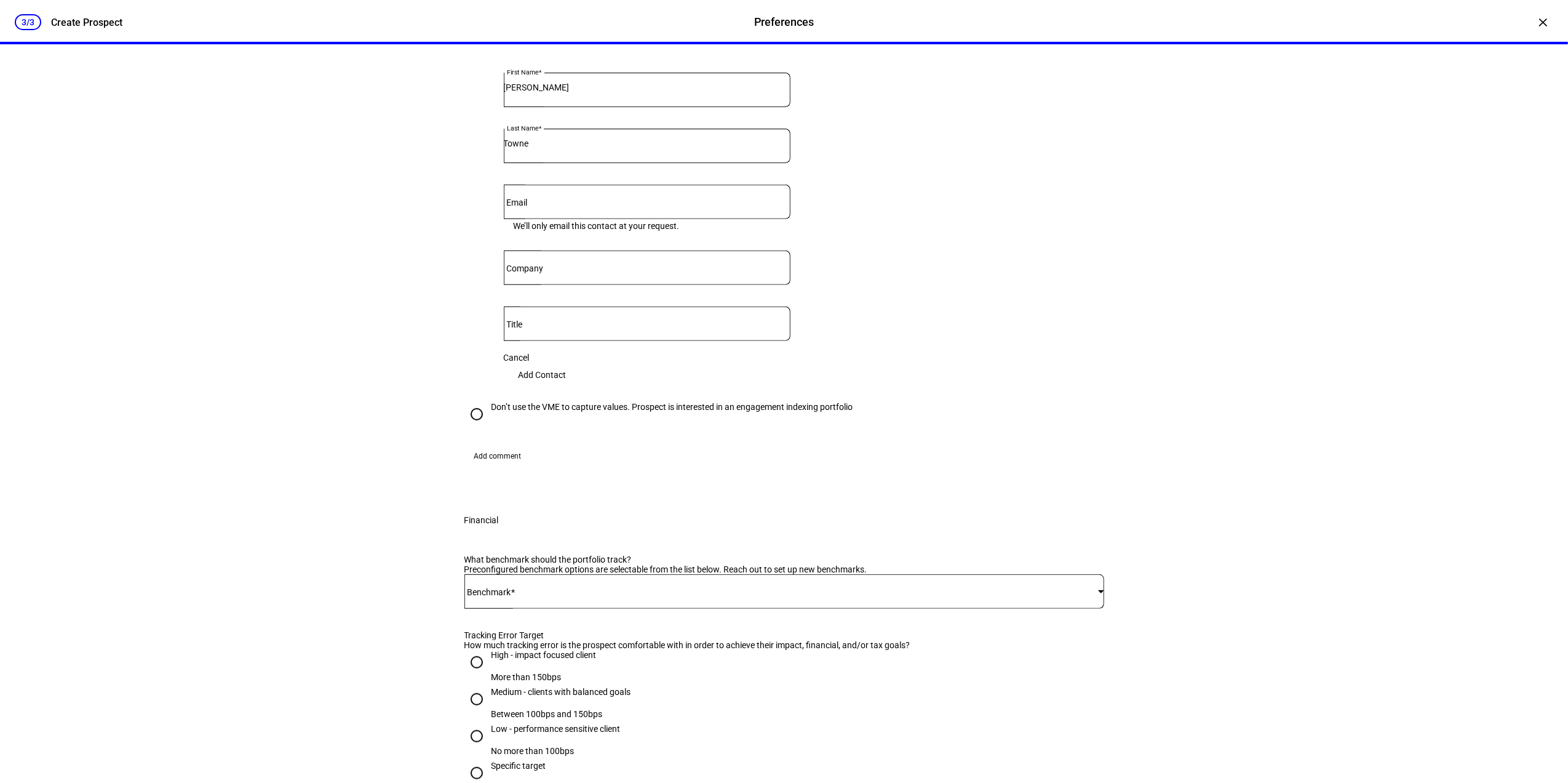
click at [579, 204] on input "Email" at bounding box center [647, 199] width 287 height 10
paste input "[EMAIL_ADDRESS][DOMAIN_NAME]"
type input "[EMAIL_ADDRESS][DOMAIN_NAME]"
click at [877, 382] on div "Which clients’ values would you like to capture and how? View sample invite ema…" at bounding box center [796, 174] width 615 height 454
click at [567, 387] on span "Add Contact" at bounding box center [543, 375] width 48 height 25
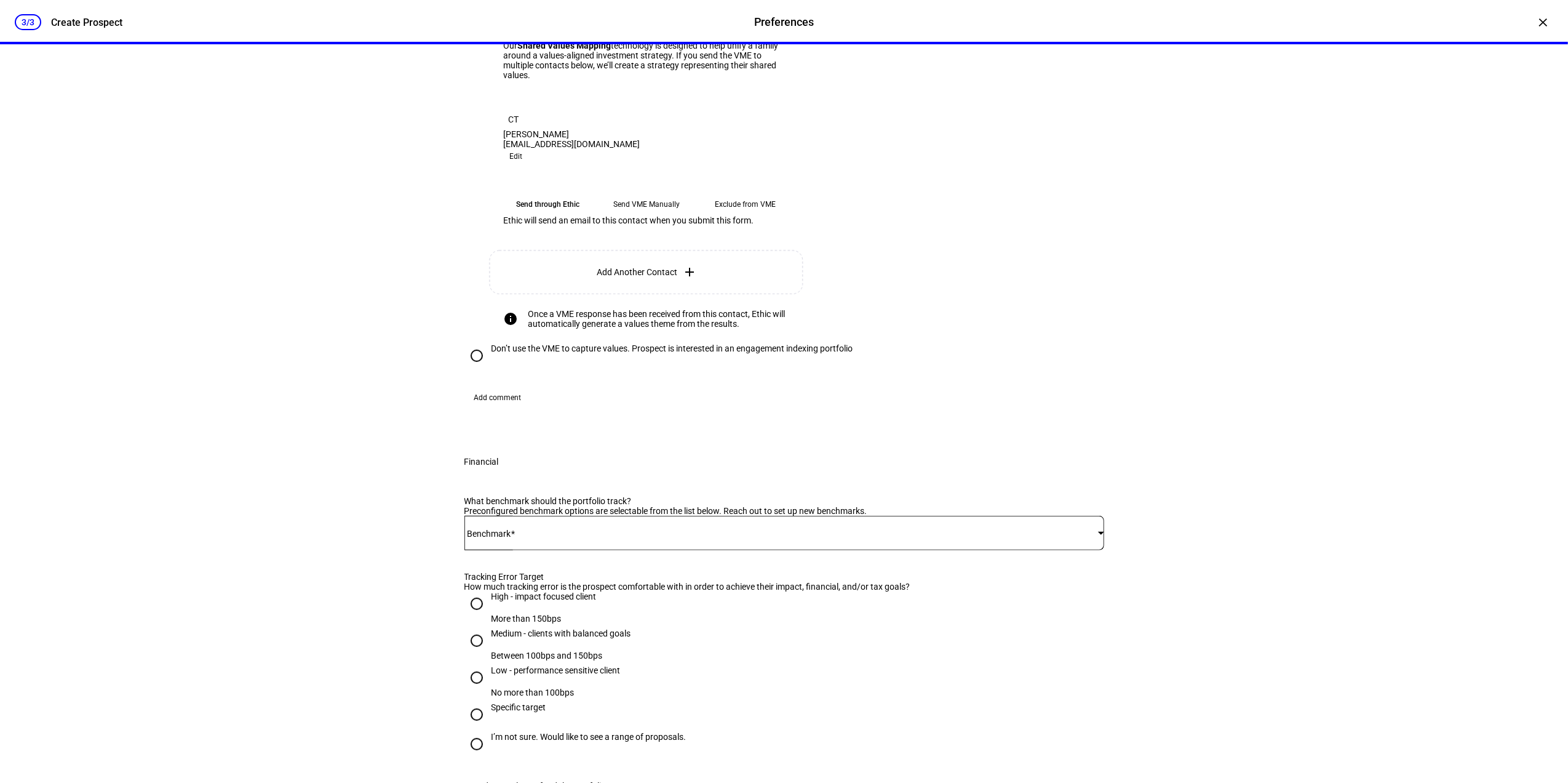
scroll to position [328, 0]
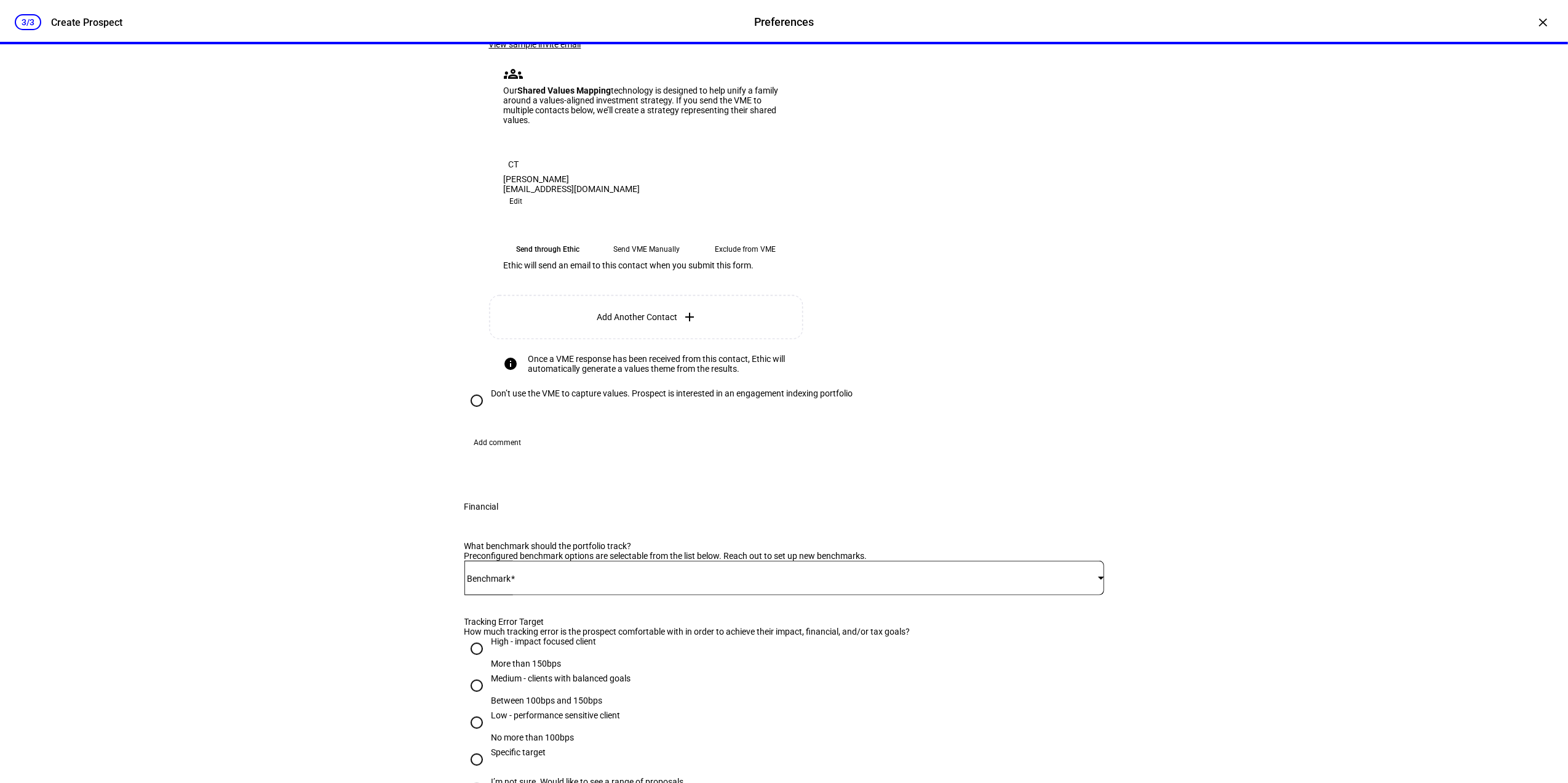
click at [558, 49] on link "View sample invite email" at bounding box center [534, 44] width 92 height 10
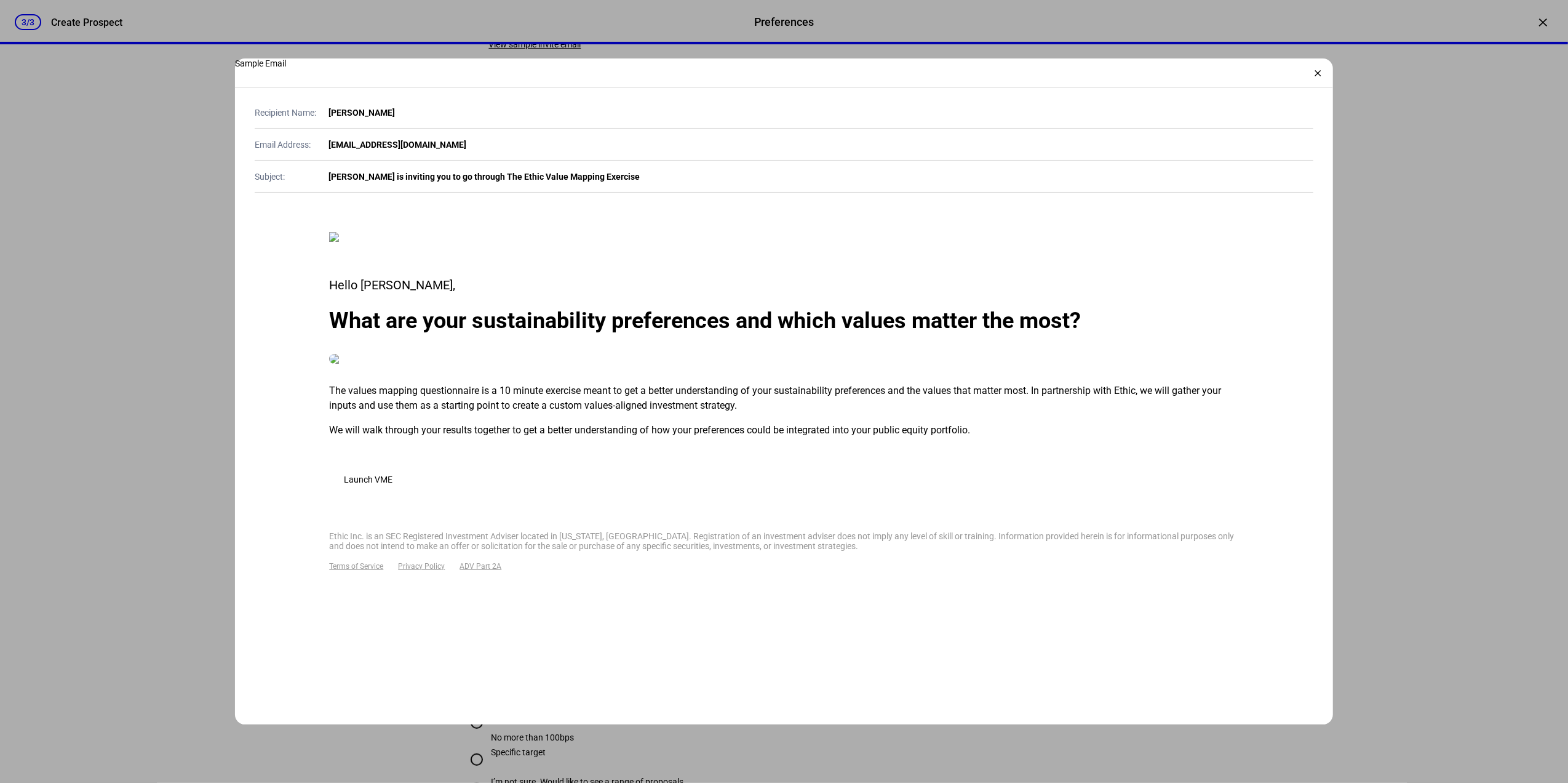
scroll to position [0, 0]
click at [1325, 75] on div "×" at bounding box center [1318, 73] width 19 height 19
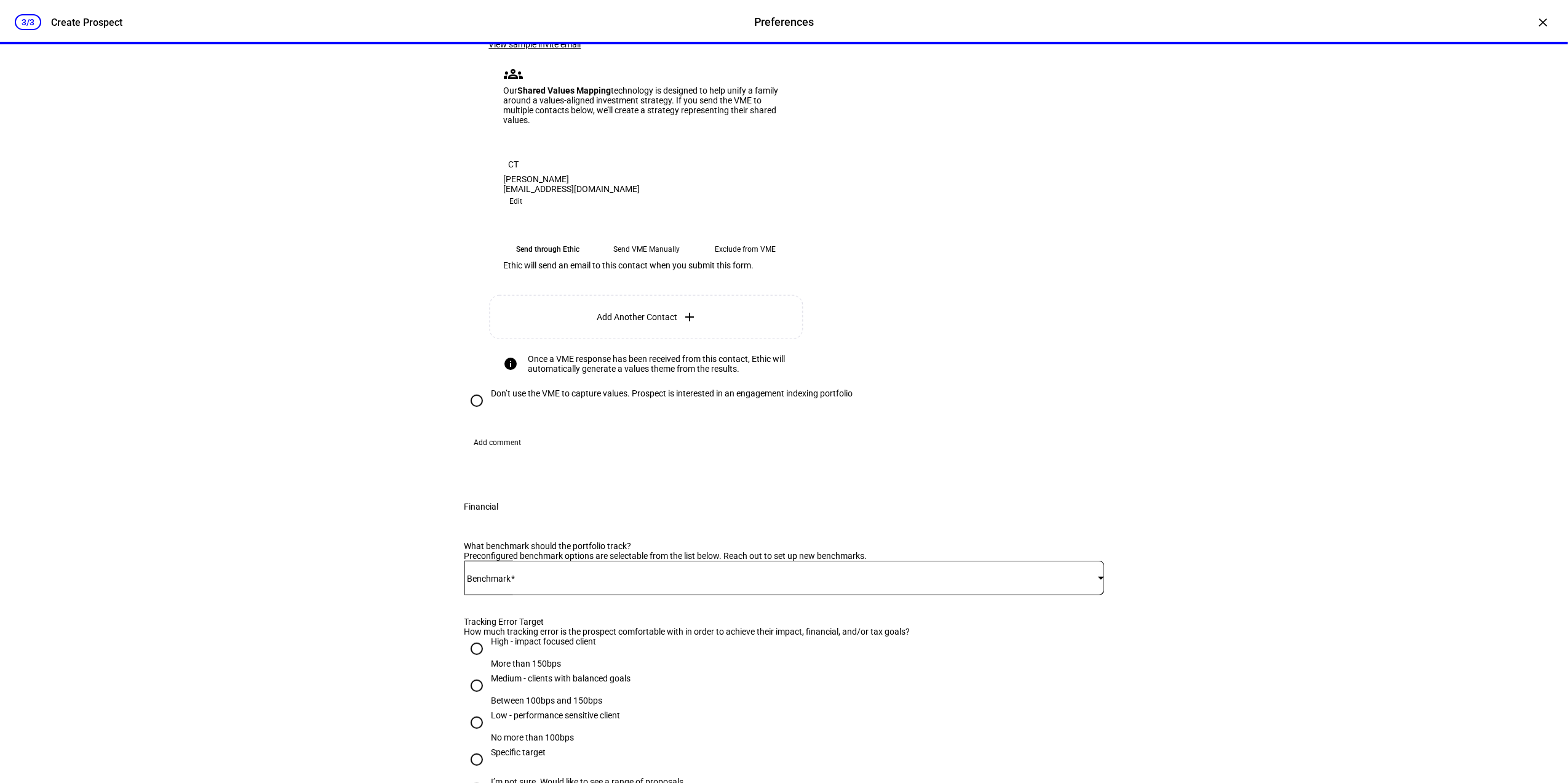
click at [693, 340] on plt-prospect-contact-add-button "Add Another Contact add" at bounding box center [646, 316] width 316 height 44
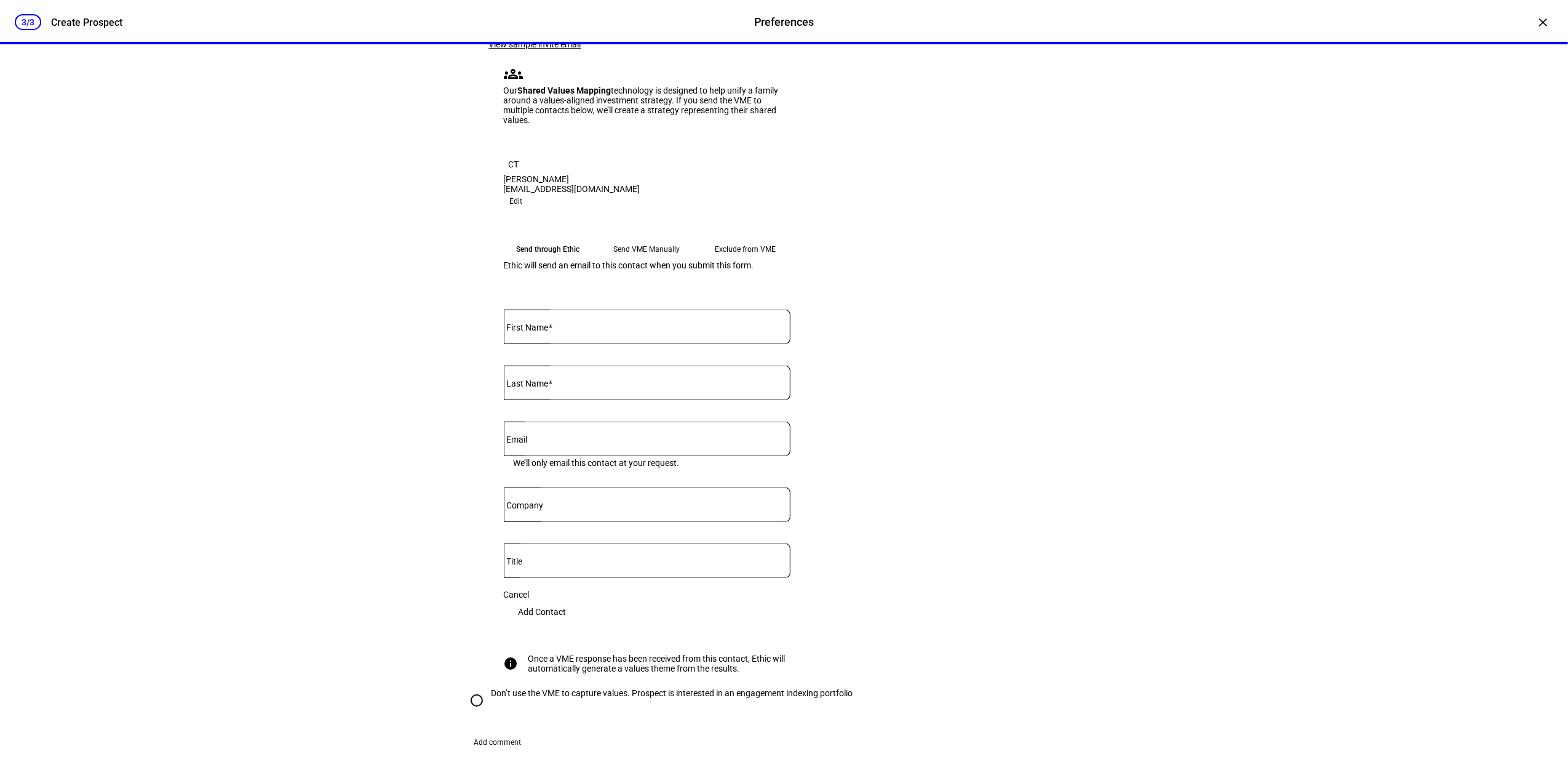
click at [640, 329] on input "First Name" at bounding box center [647, 324] width 287 height 10
type input "[PERSON_NAME]"
type input "Towne"
click at [555, 441] on input "Email" at bounding box center [647, 436] width 287 height 10
paste input "[PERSON_NAME][EMAIL_ADDRESS][PERSON_NAME][DOMAIN_NAME]"
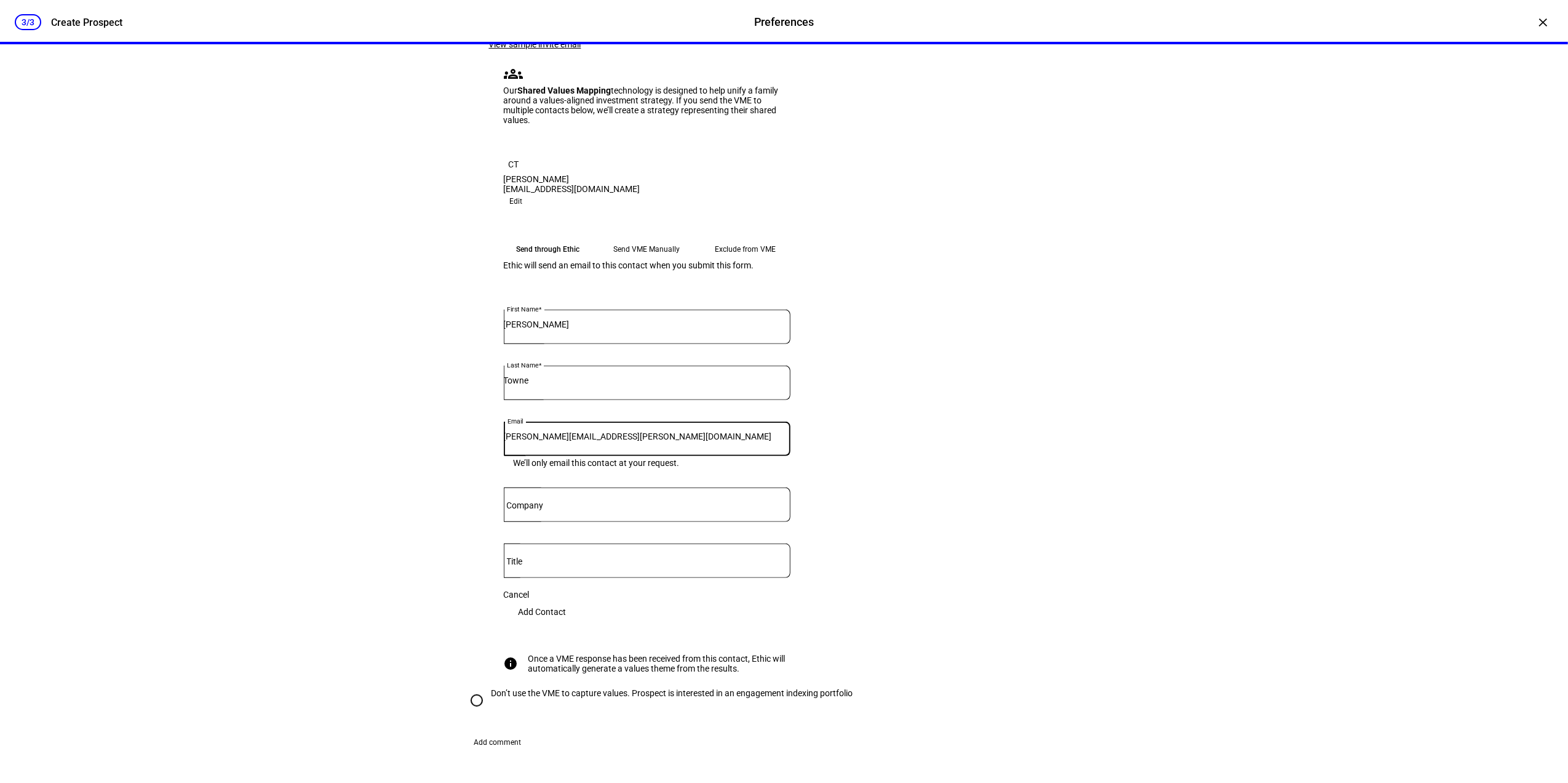
type input "[PERSON_NAME][EMAIL_ADDRESS][PERSON_NAME][DOMAIN_NAME]"
click at [857, 607] on div "Which clients’ values would you like to capture and how? View sample invite ema…" at bounding box center [796, 359] width 615 height 659
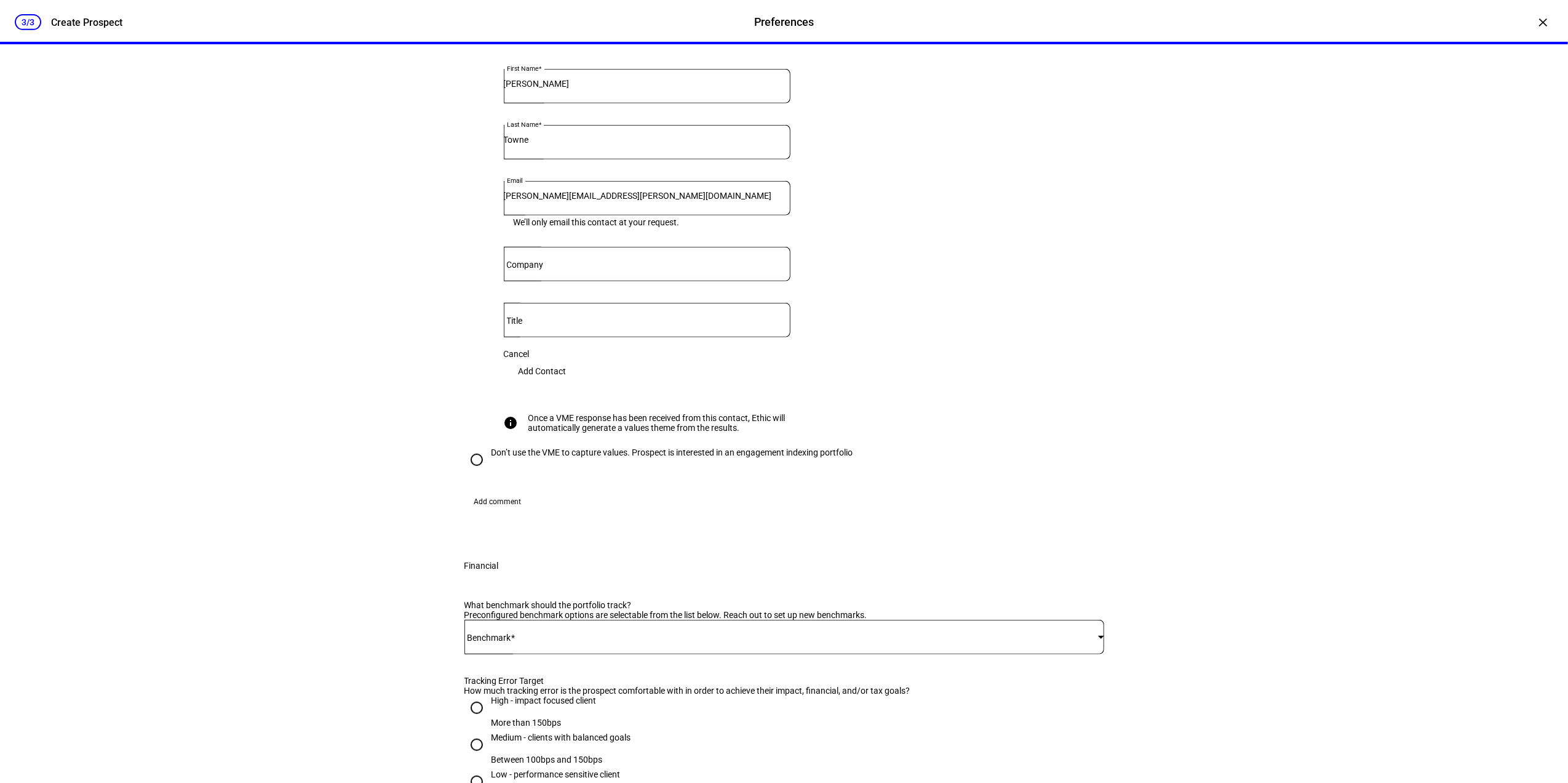
scroll to position [574, 0]
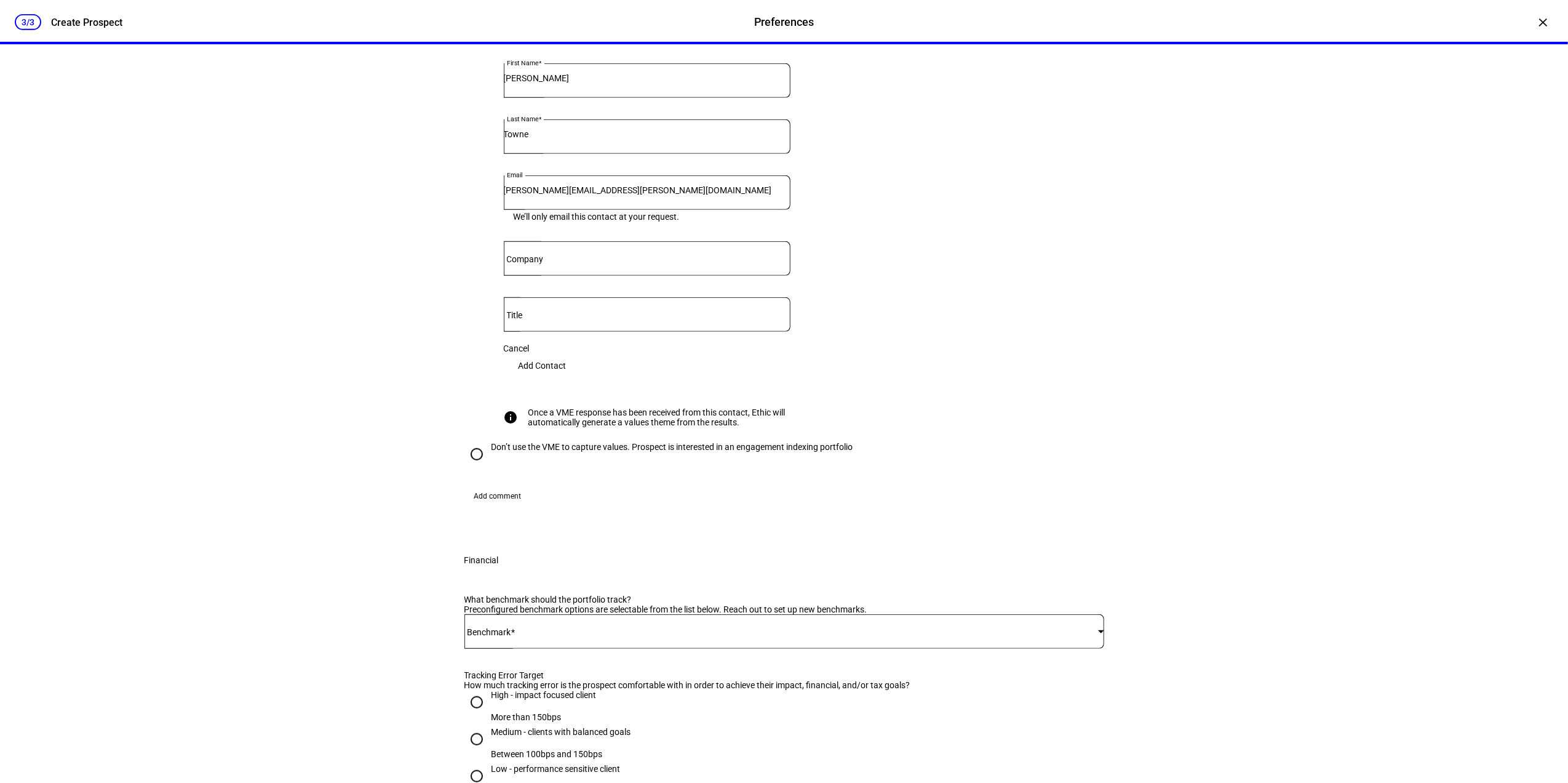
click at [567, 378] on span "Add Contact" at bounding box center [543, 365] width 48 height 25
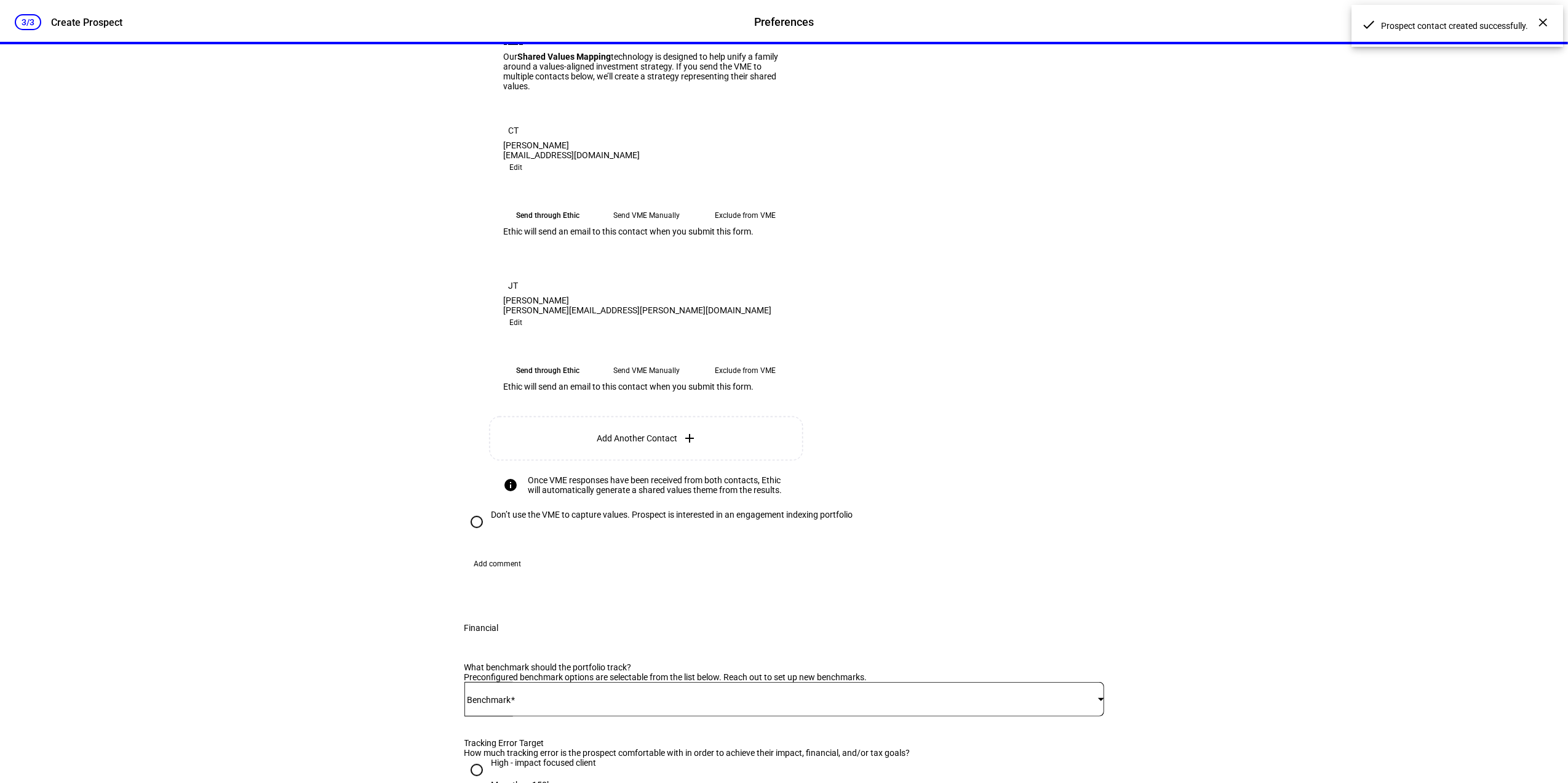
scroll to position [328, 0]
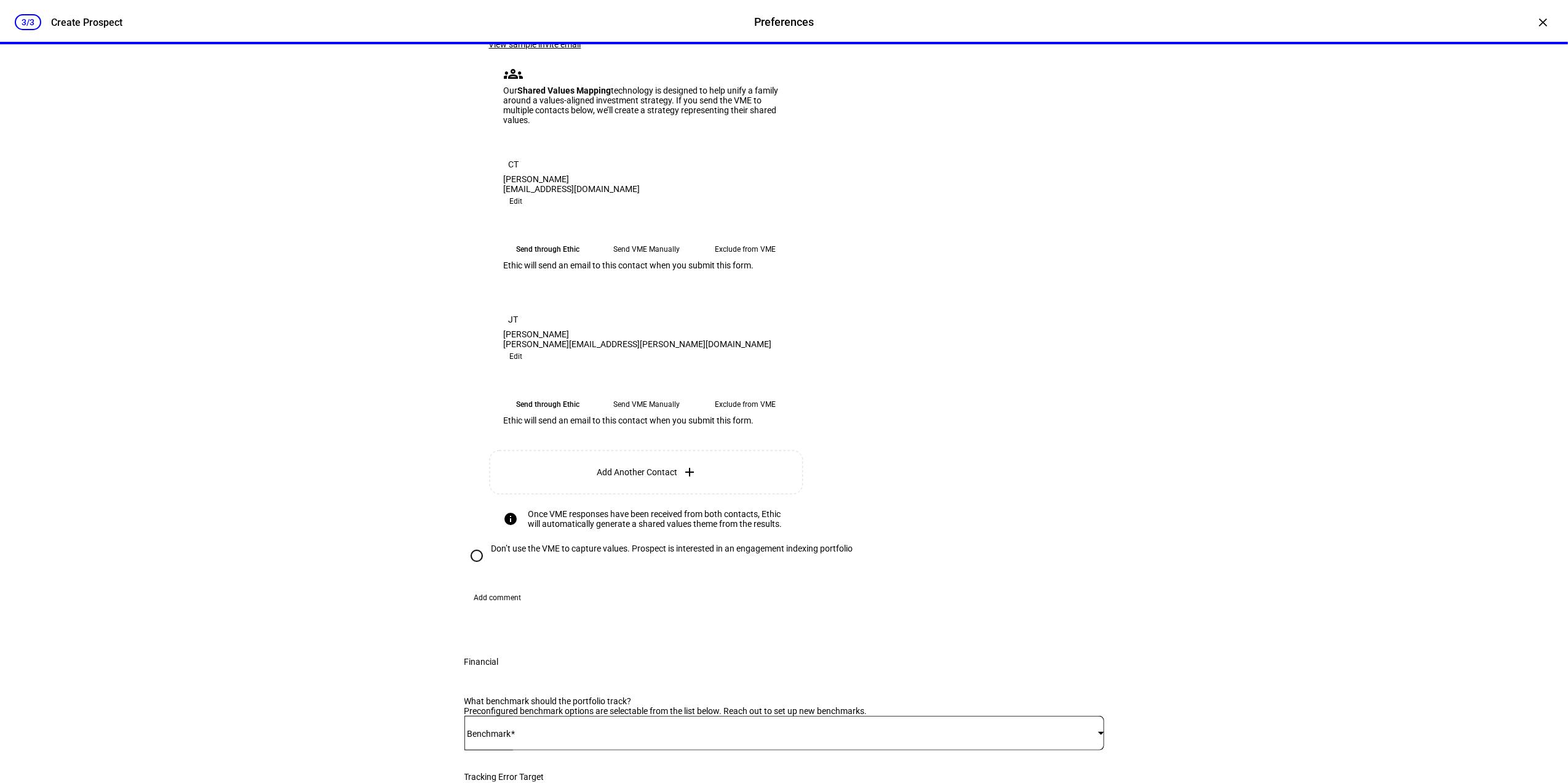
click at [561, 49] on link "View sample invite email" at bounding box center [534, 44] width 92 height 10
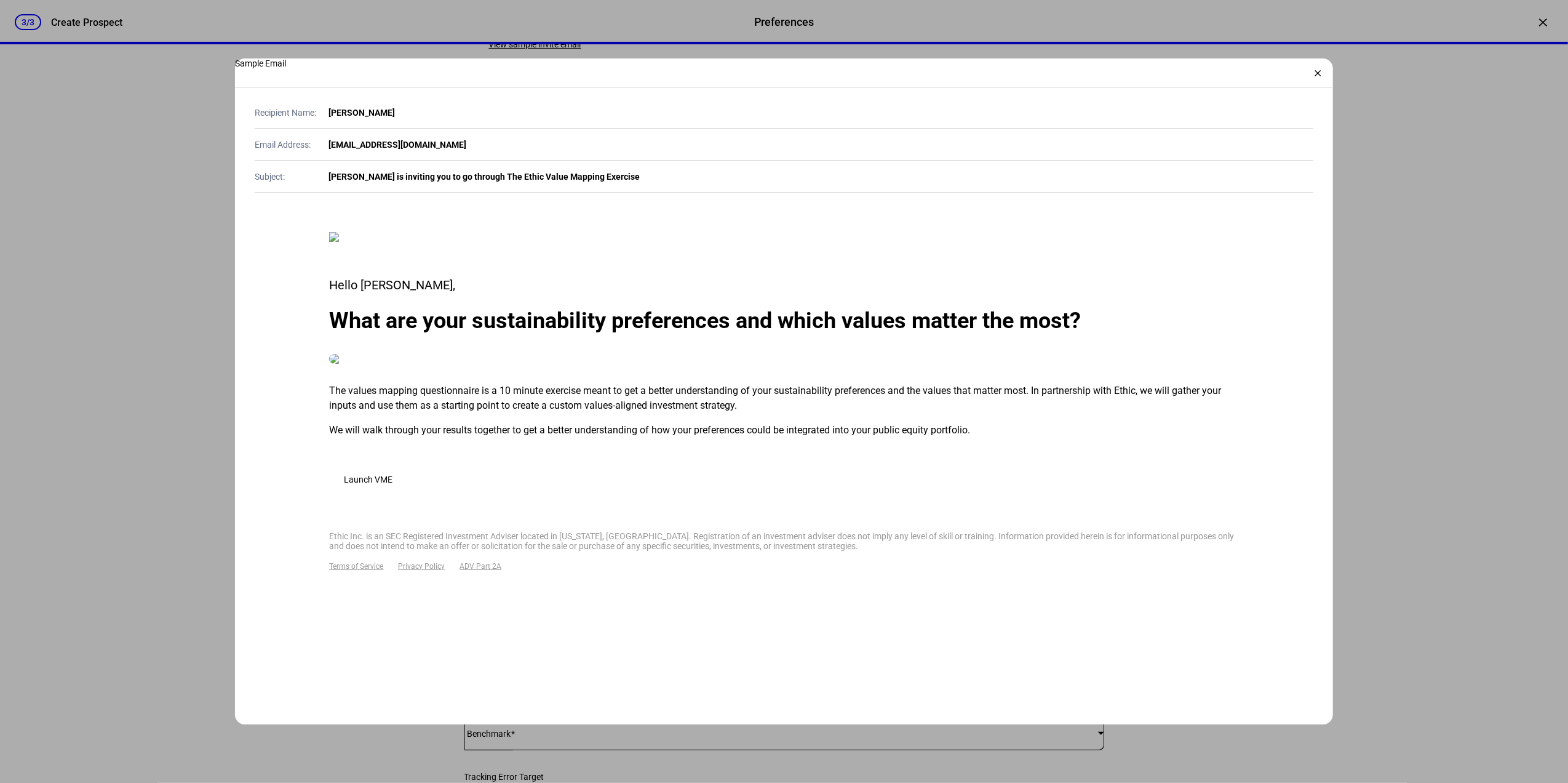
scroll to position [432, 0]
click at [1316, 70] on div "×" at bounding box center [1318, 73] width 19 height 19
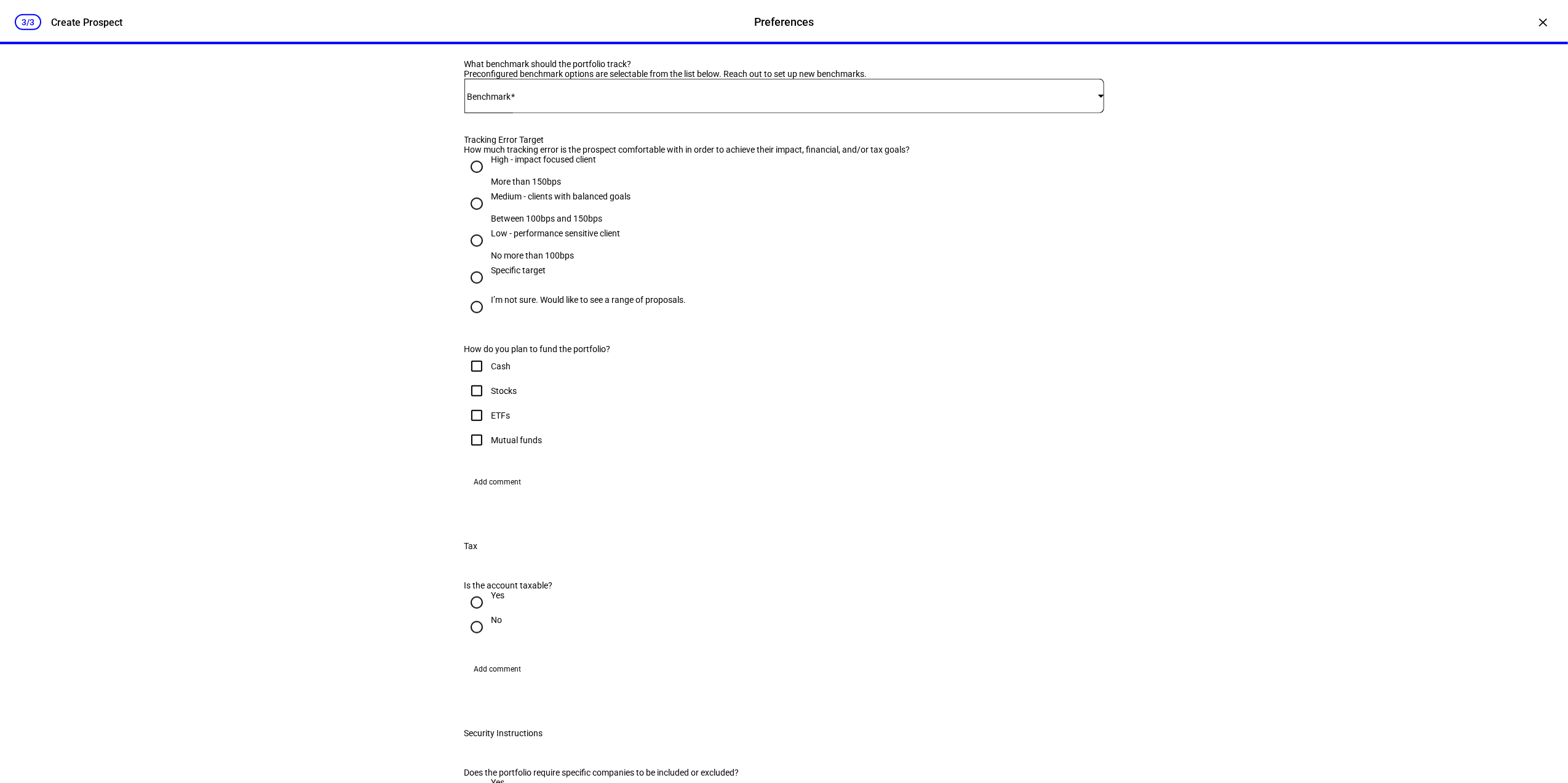
scroll to position [985, 0]
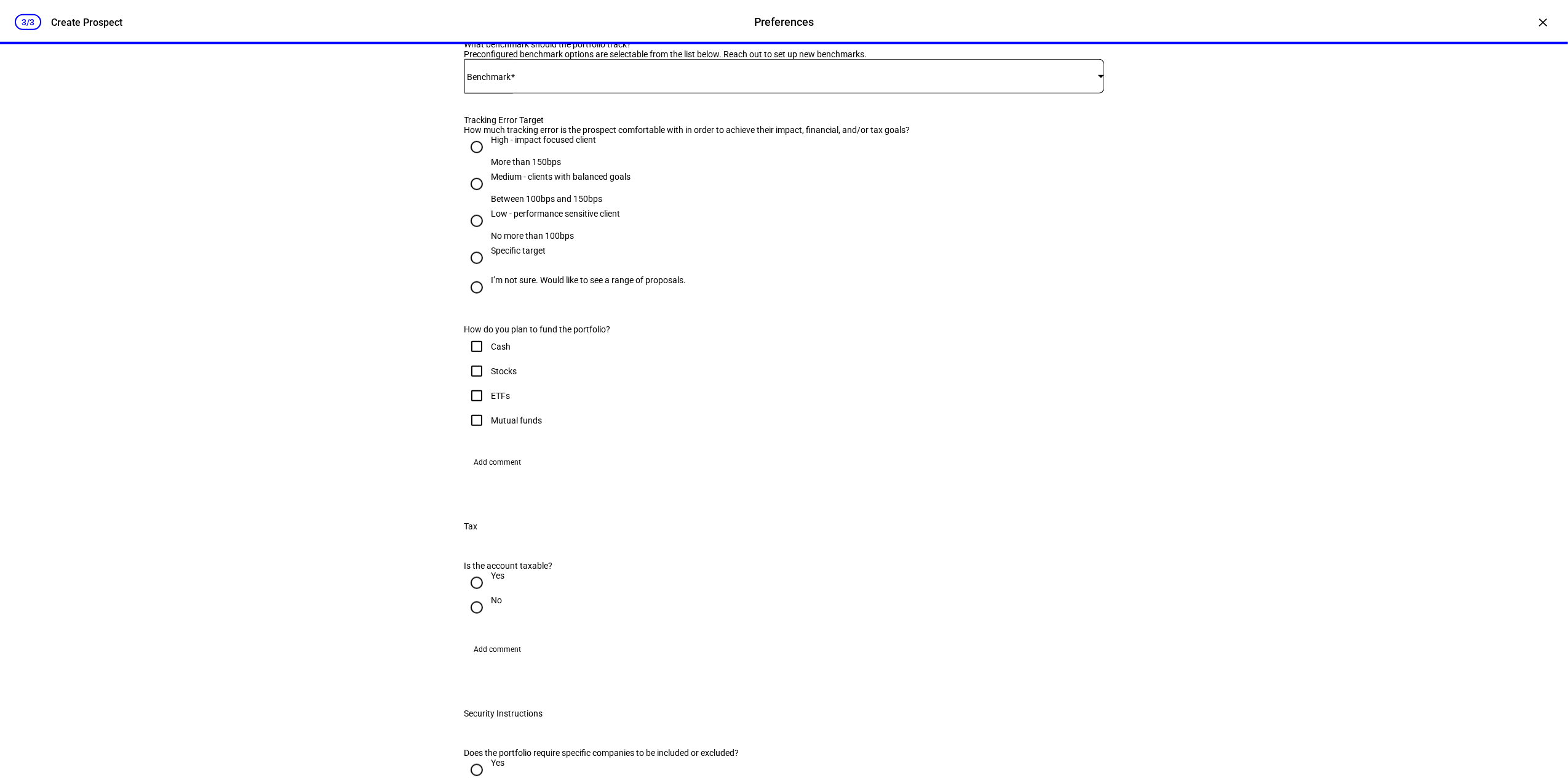
click at [746, 82] on span at bounding box center [781, 76] width 634 height 10
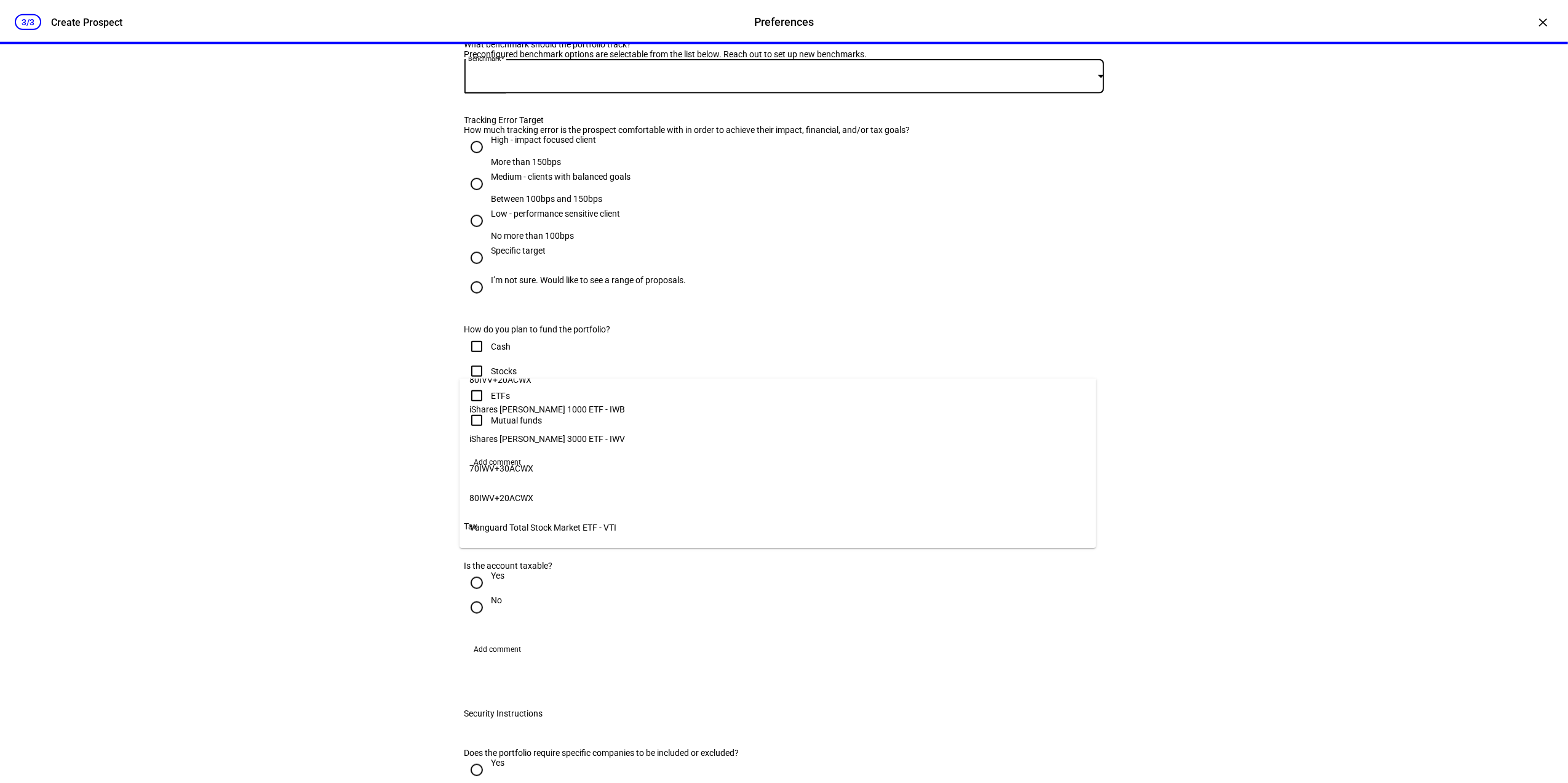
scroll to position [185, 0]
click at [1089, 261] on div at bounding box center [784, 391] width 1568 height 783
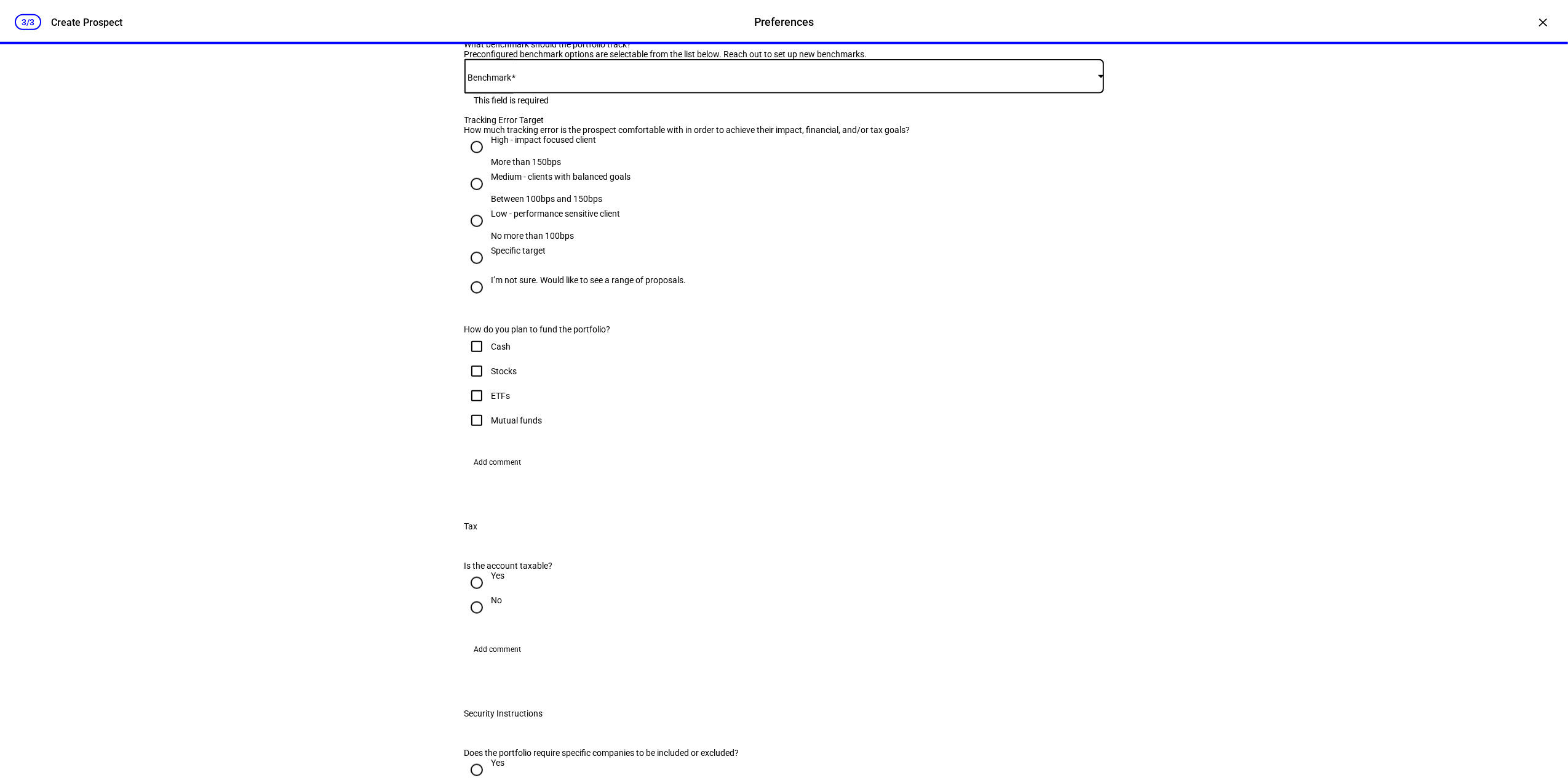
click at [819, 82] on span at bounding box center [781, 76] width 634 height 10
click at [1191, 263] on div at bounding box center [784, 391] width 1568 height 783
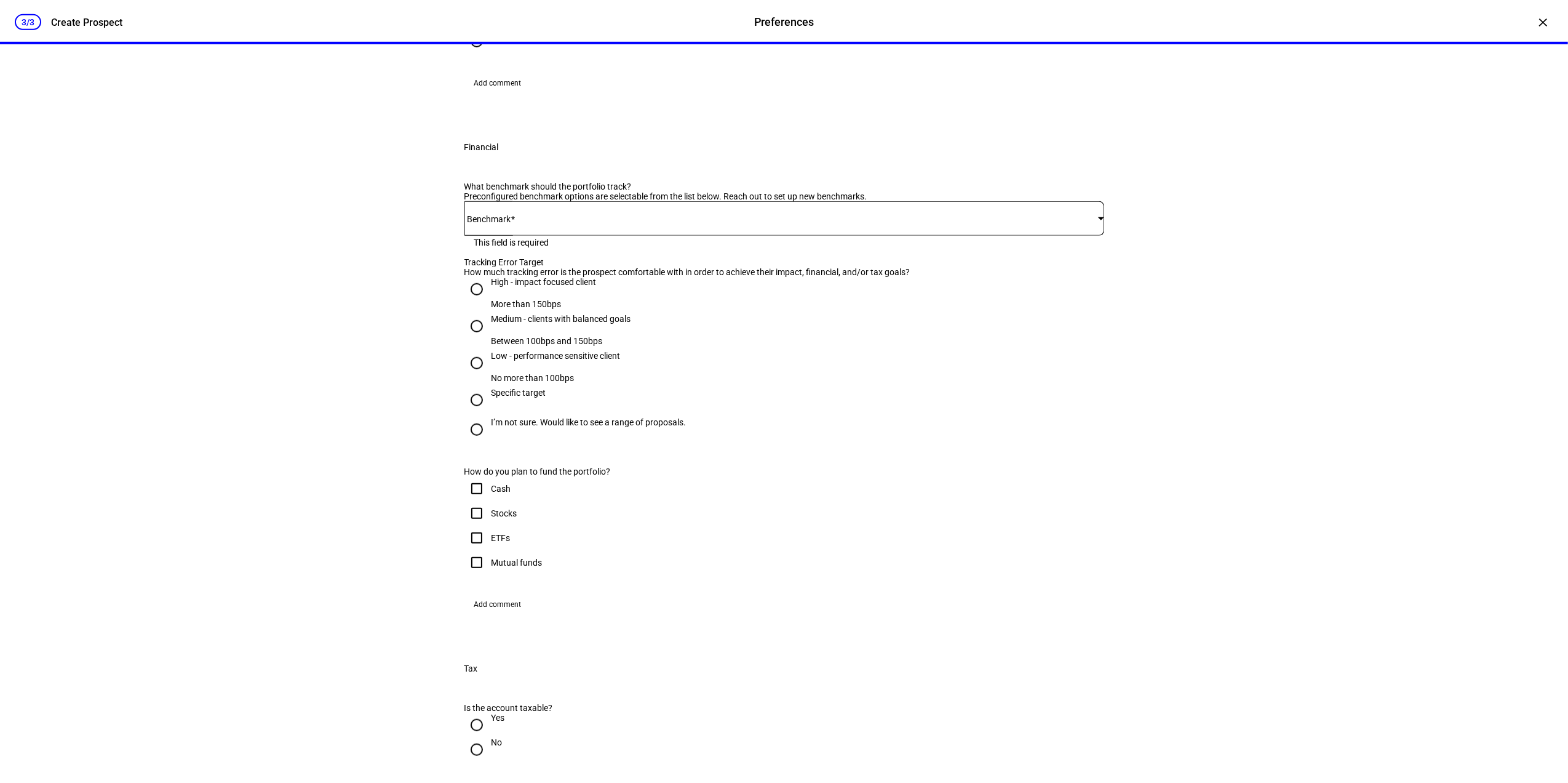
scroll to position [903, 0]
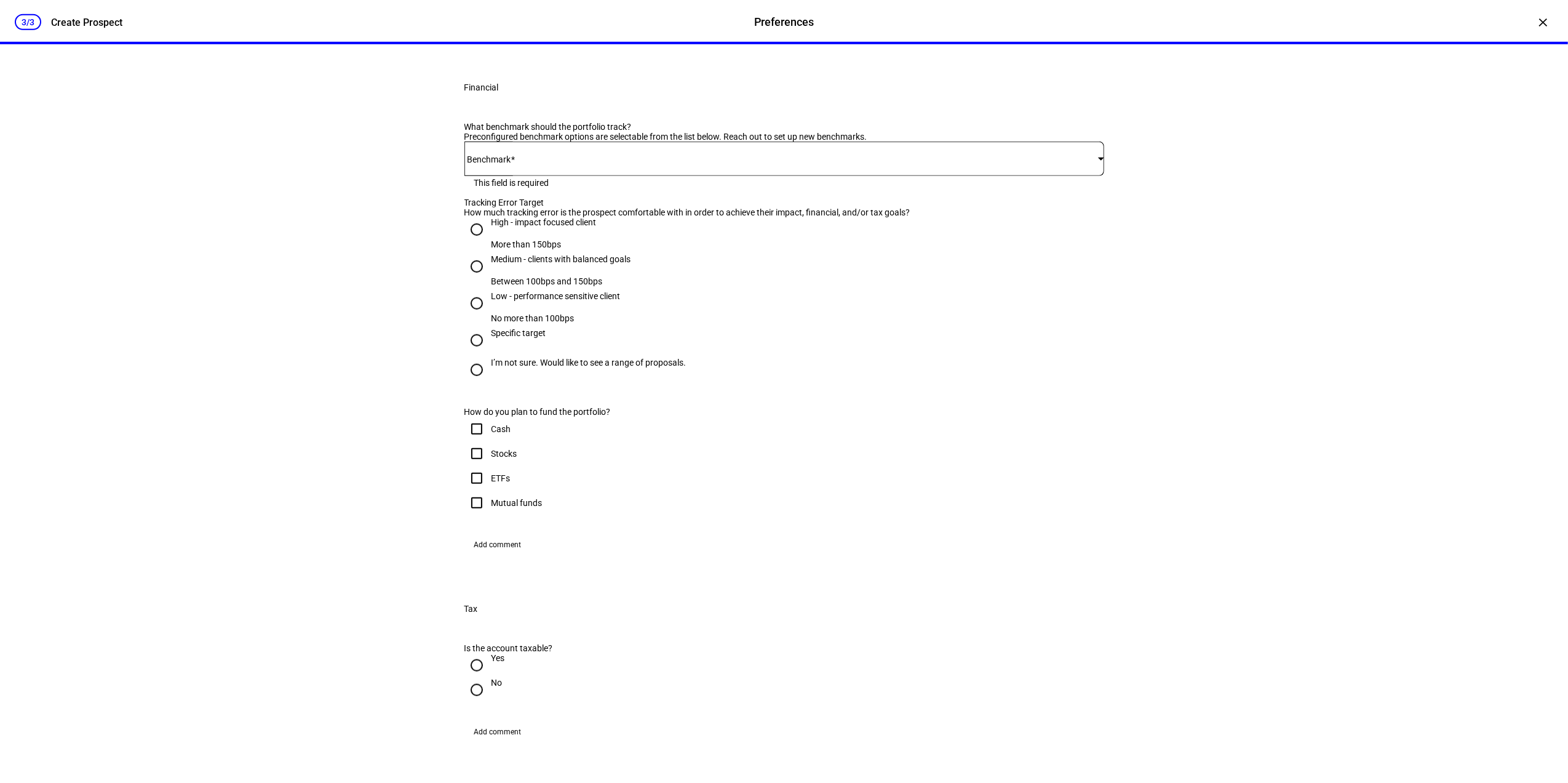
click at [631, 188] on mat-error "This field is required" at bounding box center [785, 182] width 620 height 12
click at [632, 176] on div at bounding box center [784, 159] width 640 height 34
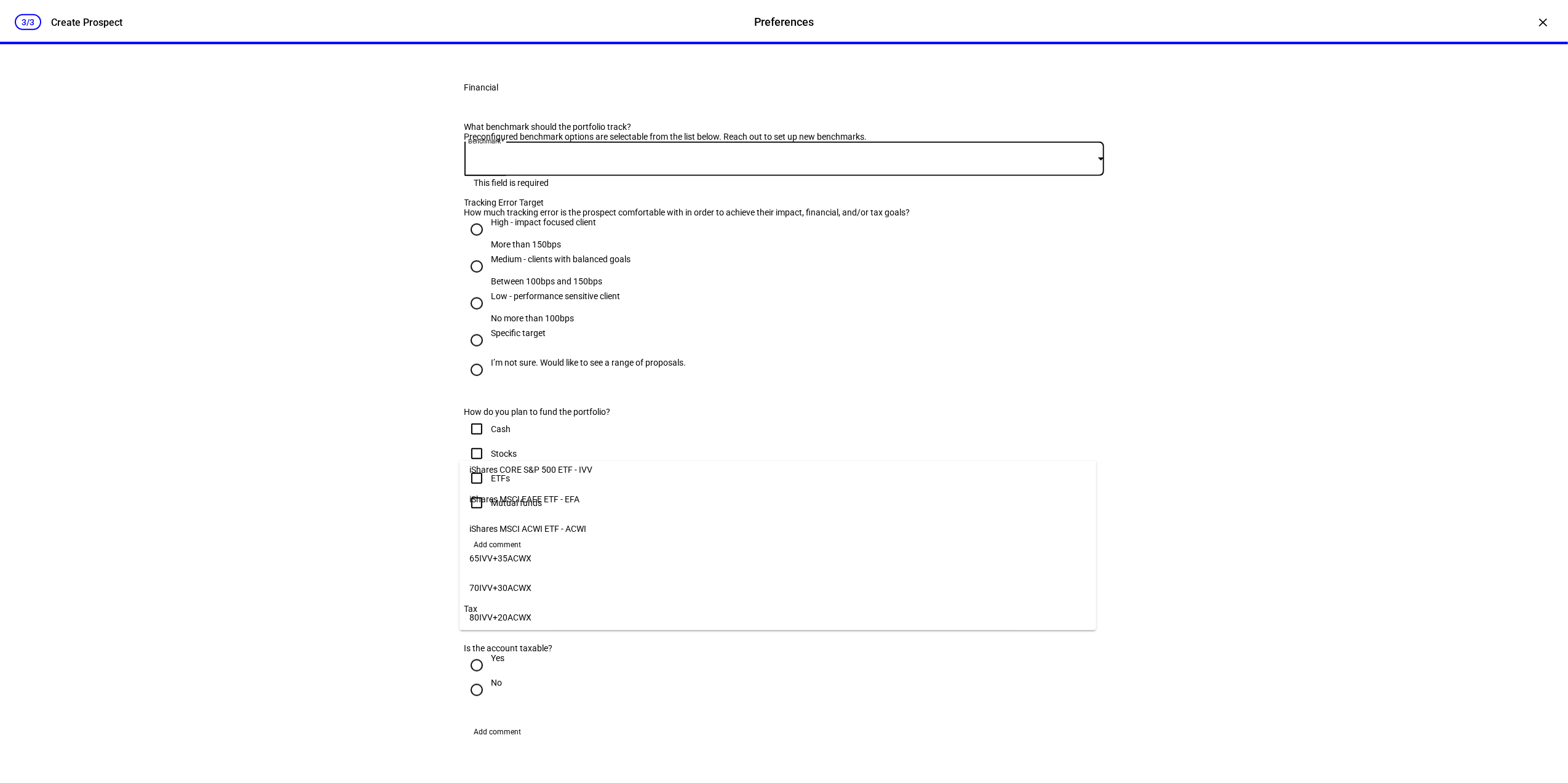
scroll to position [0, 0]
click at [586, 484] on mat-option "iShares CORE S&P 500 ETF - IVV" at bounding box center [778, 481] width 637 height 30
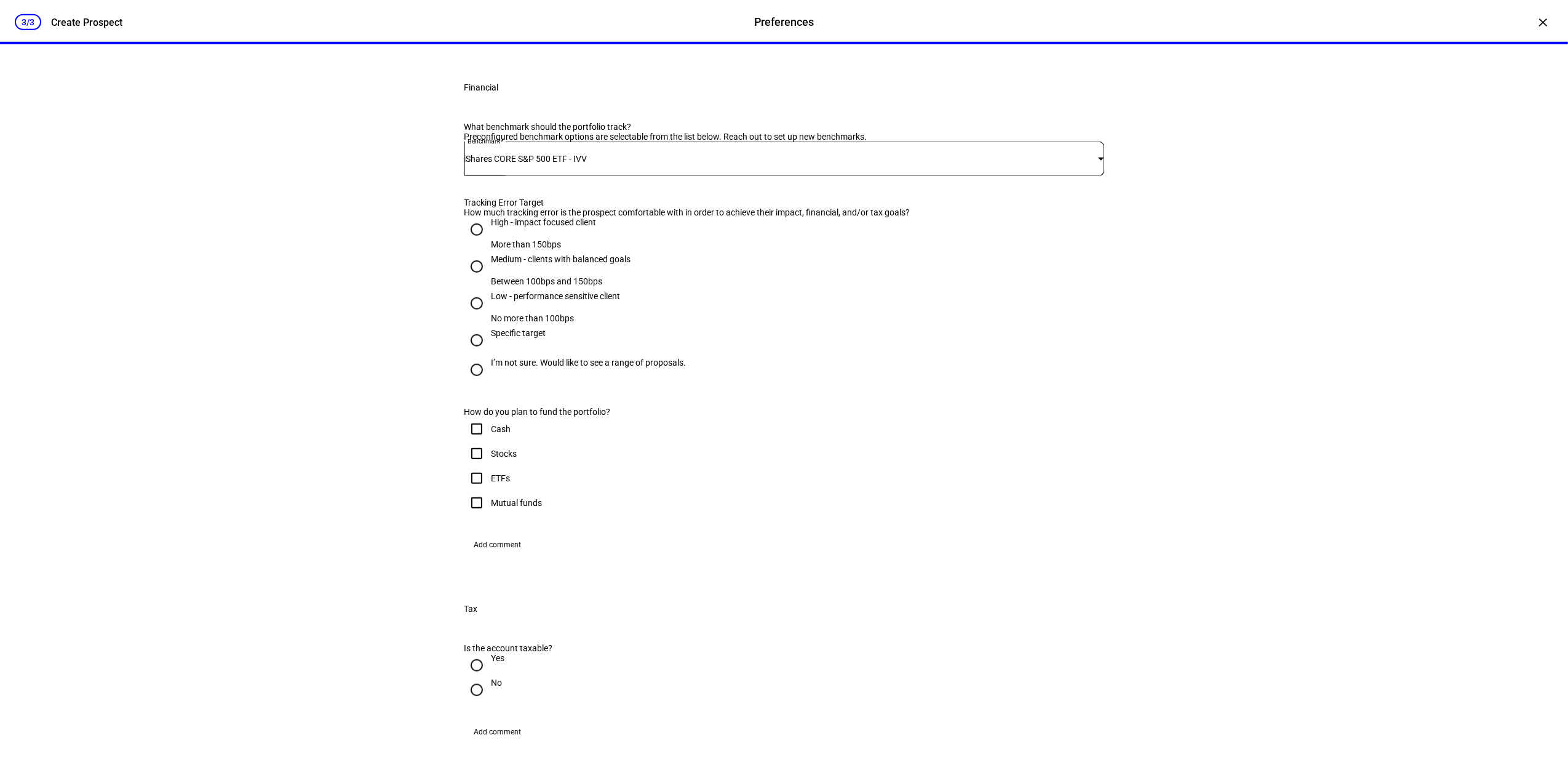
click at [590, 367] on div "I’m not sure. Would like to see a range of proposals." at bounding box center [589, 362] width 195 height 10
click at [489, 382] on input "I’m not sure. Would like to see a range of proposals." at bounding box center [476, 369] width 25 height 25
radio input "true"
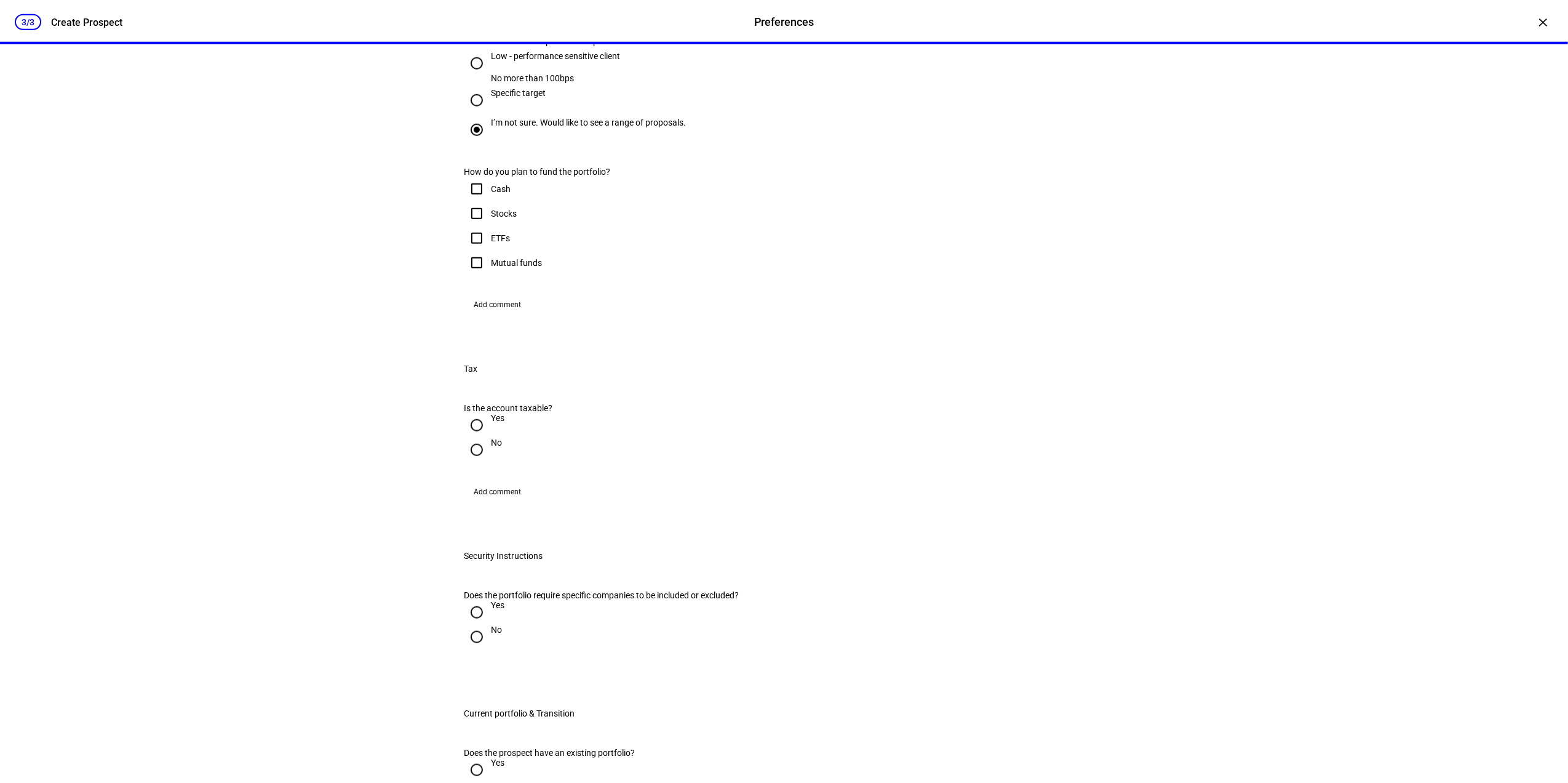
scroll to position [1149, 0]
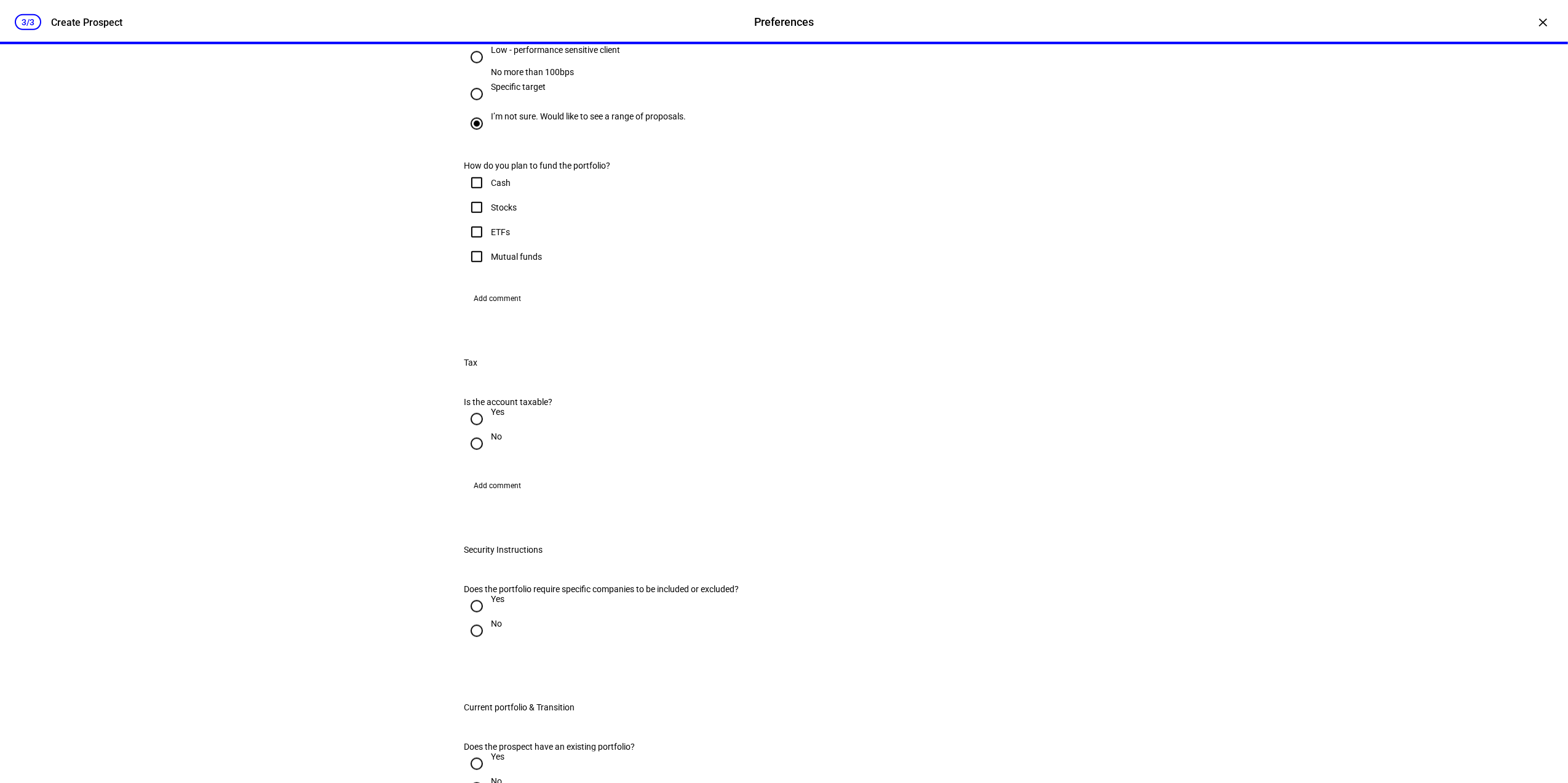
click at [474, 195] on input "Cash" at bounding box center [476, 182] width 25 height 25
checkbox input "true"
click at [470, 220] on input "Stocks" at bounding box center [476, 207] width 25 height 25
checkbox input "true"
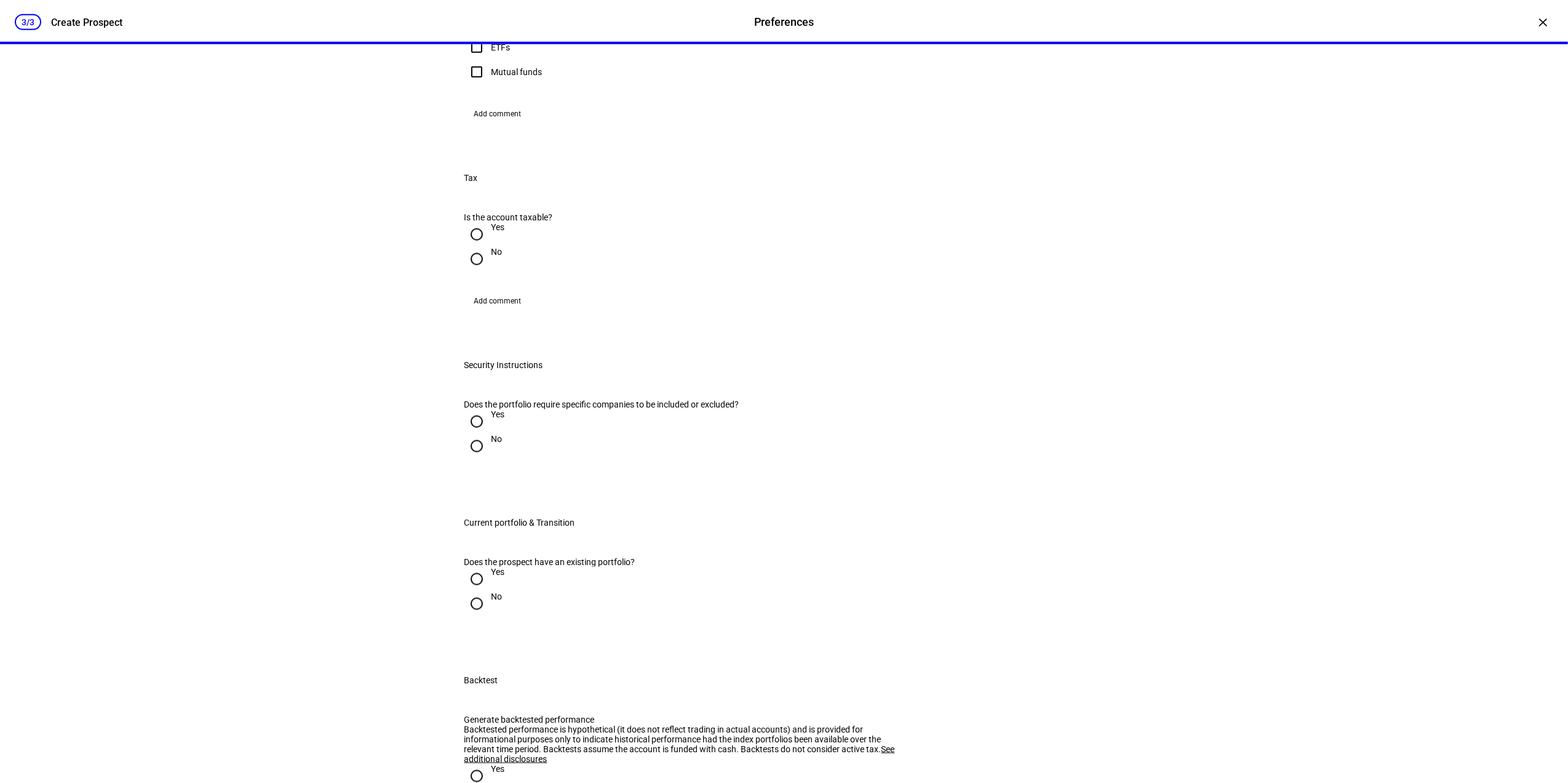
scroll to position [1395, 0]
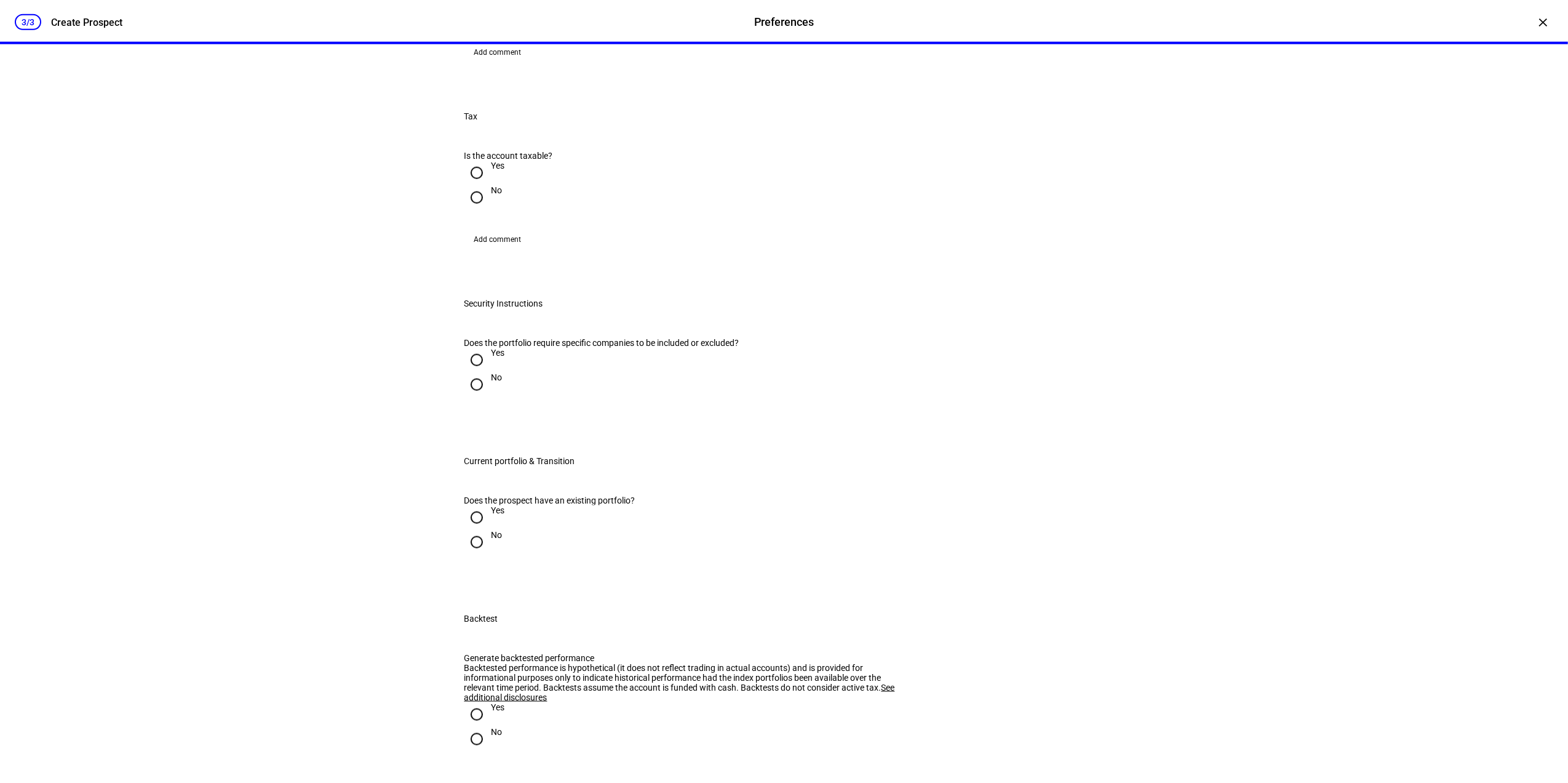
click at [481, 185] on input "Yes" at bounding box center [476, 173] width 25 height 25
radio input "true"
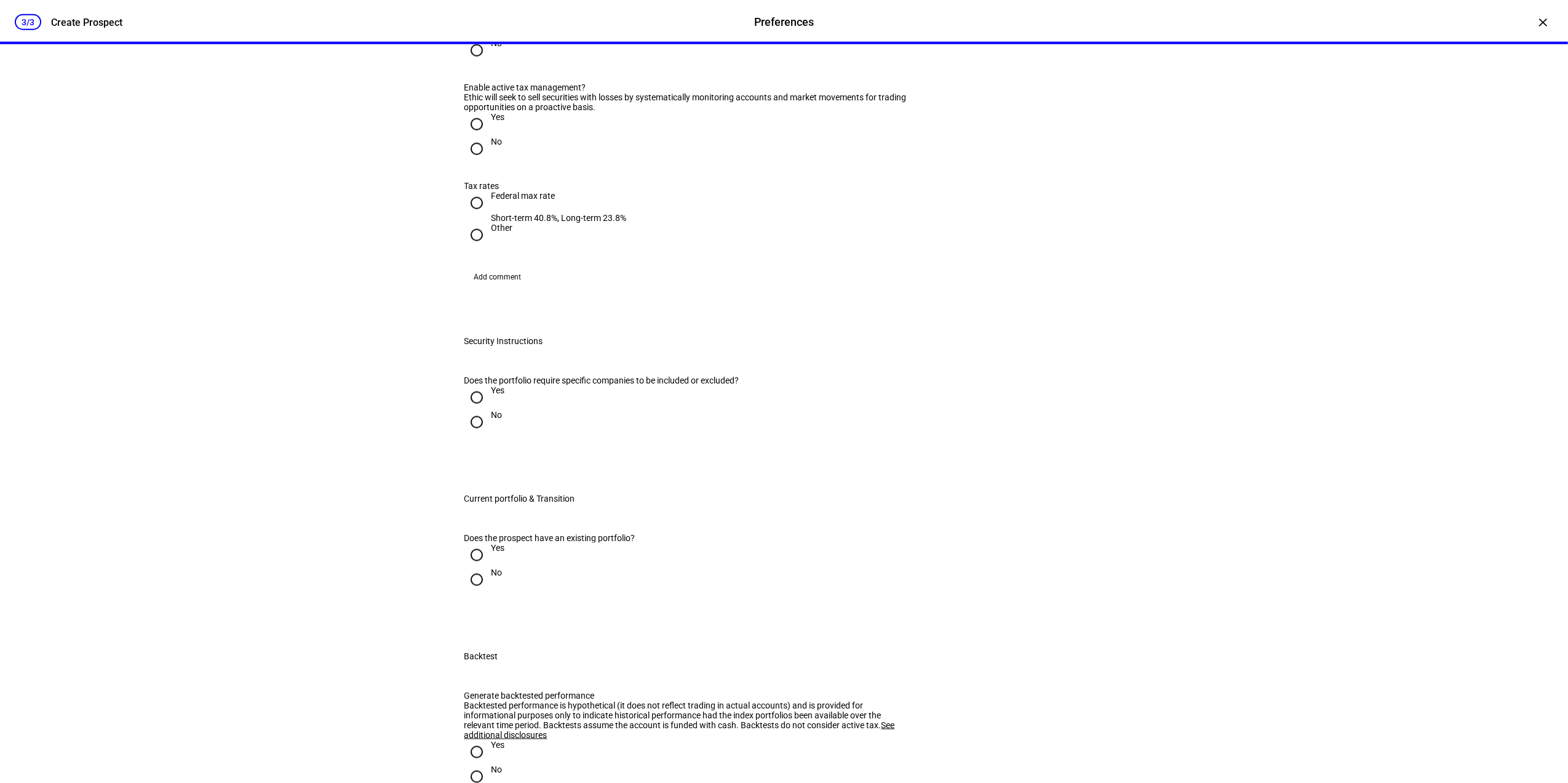
scroll to position [1559, 0]
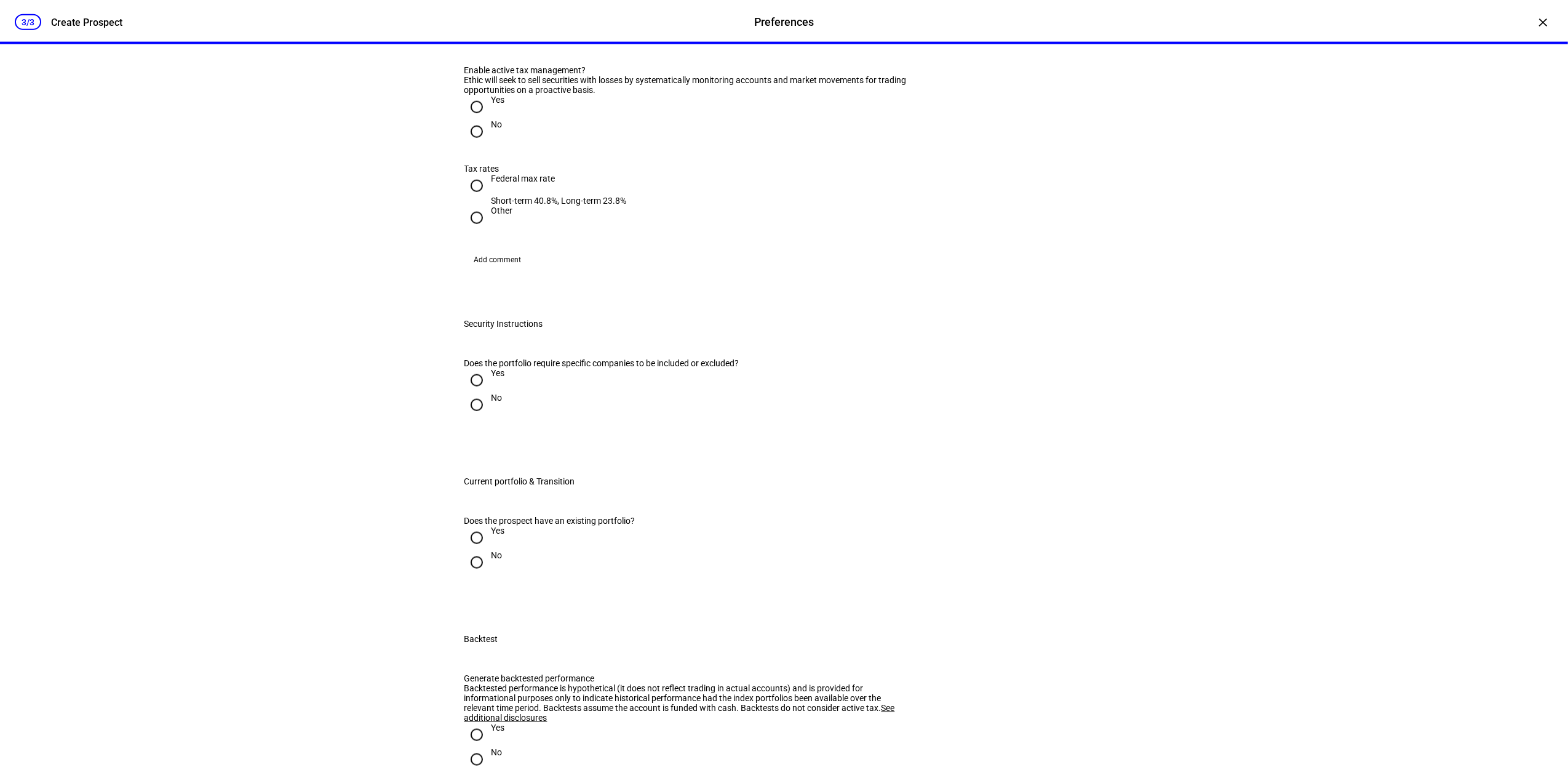
click at [492, 105] on div "Yes" at bounding box center [499, 99] width 13 height 10
drag, startPoint x: 487, startPoint y: 492, endPoint x: 475, endPoint y: 489, distance: 12.4
click at [475, 120] on input "Yes" at bounding box center [476, 107] width 25 height 25
radio input "true"
click at [465, 198] on input "Federal max rate Short-term 40.8%, Long-term 23.8%" at bounding box center [476, 185] width 25 height 25
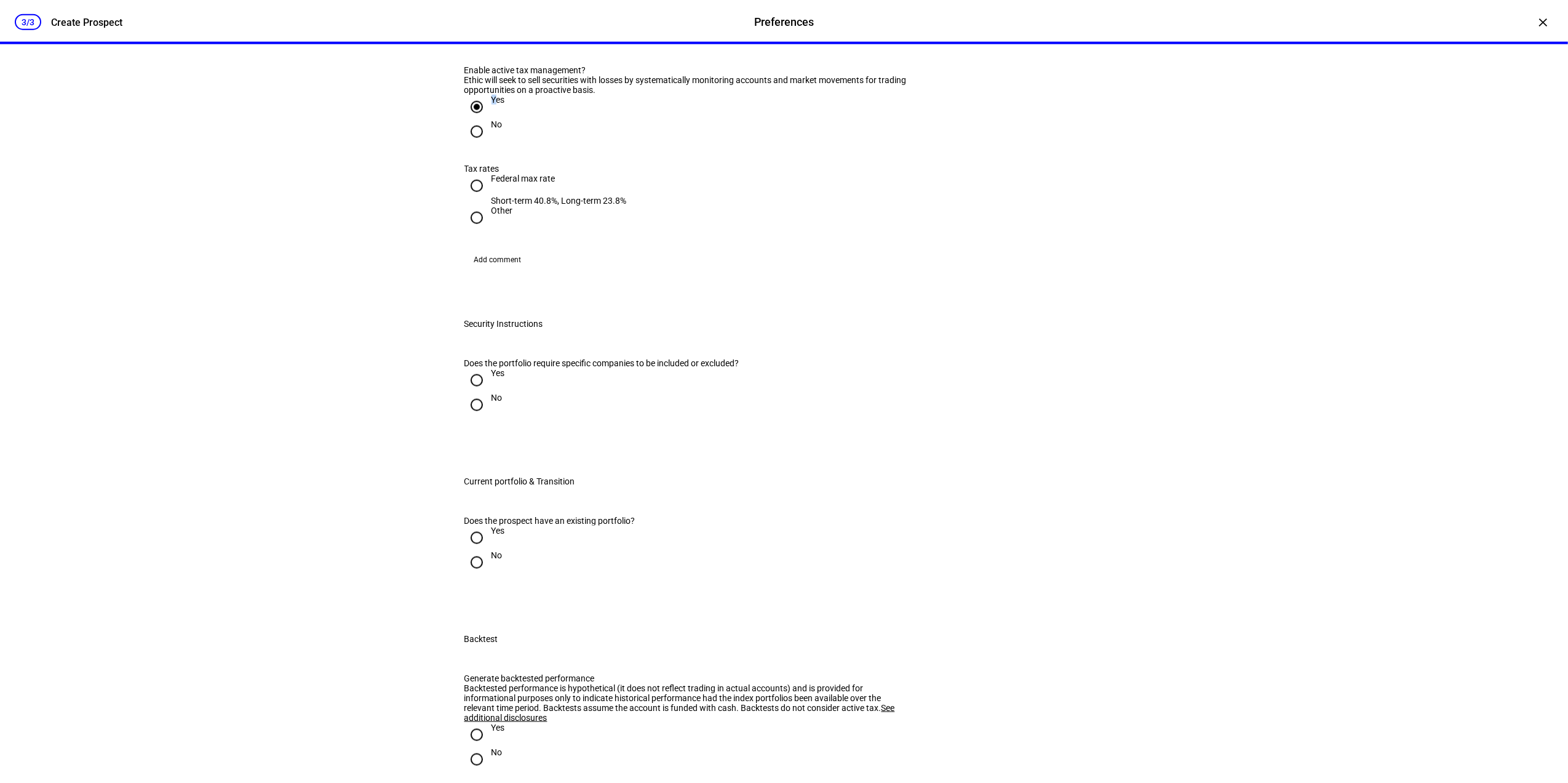
radio input "true"
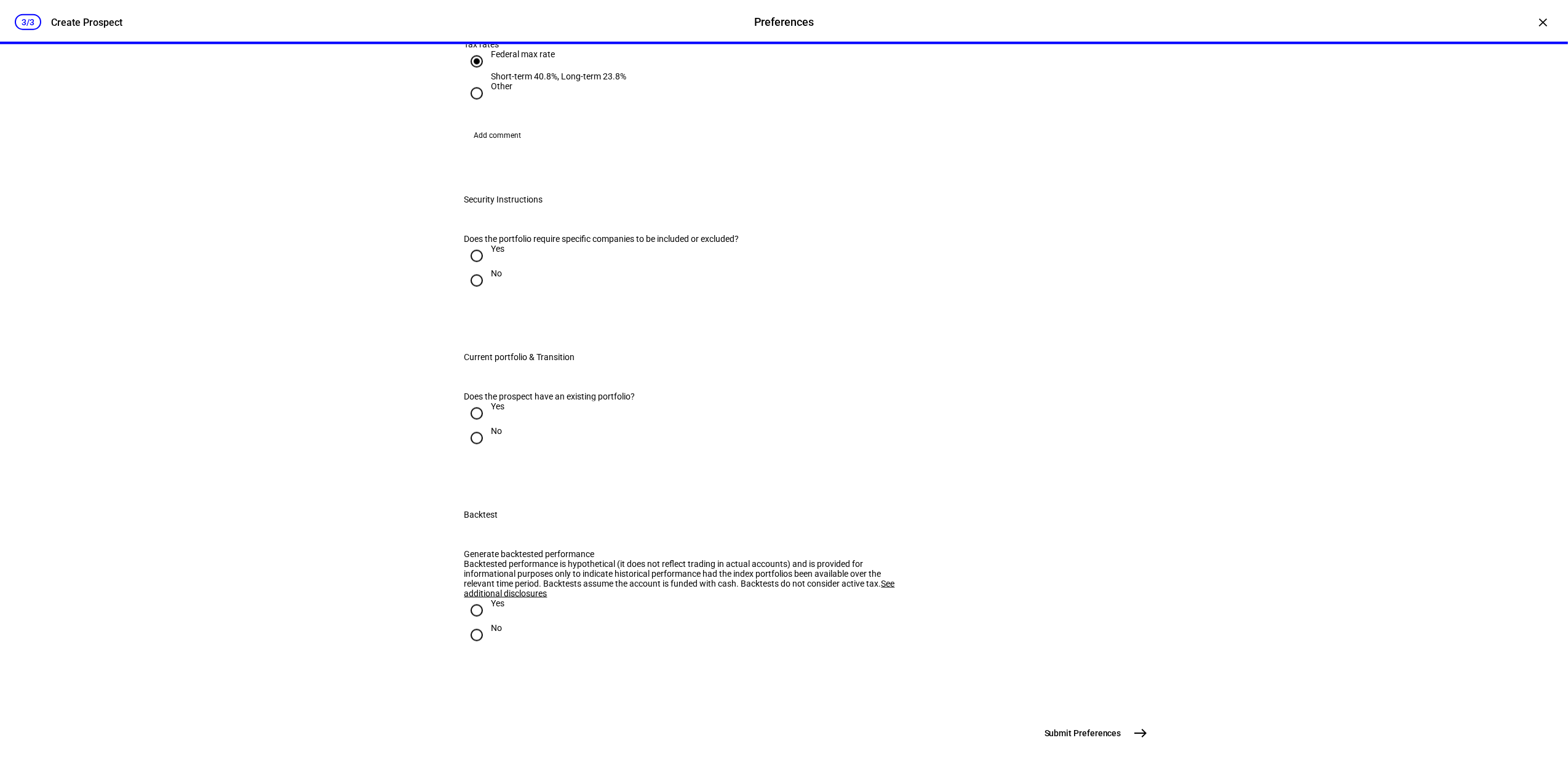
scroll to position [1805, 0]
click at [492, 254] on div "Yes" at bounding box center [499, 248] width 13 height 10
click at [489, 268] on input "Yes" at bounding box center [476, 256] width 25 height 25
radio input "true"
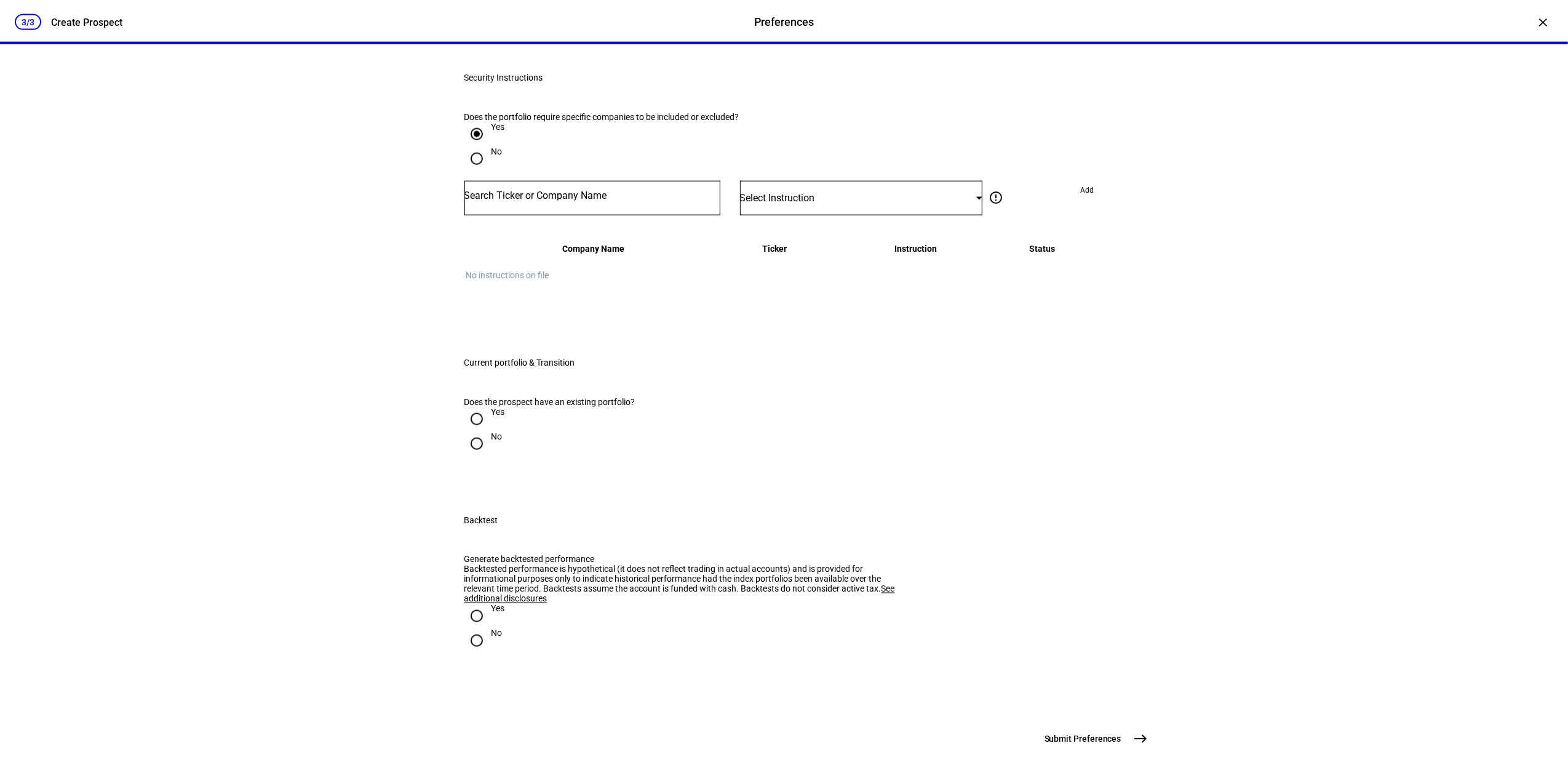
click at [512, 200] on input "Number" at bounding box center [592, 195] width 256 height 10
type input "APPL"
click at [534, 739] on mat-option "APPL E INC AAPL" at bounding box center [587, 750] width 255 height 34
click at [792, 181] on eth-radio-group "Yes No" at bounding box center [784, 151] width 640 height 59
click at [795, 203] on div "Select Instruction" at bounding box center [858, 198] width 237 height 12
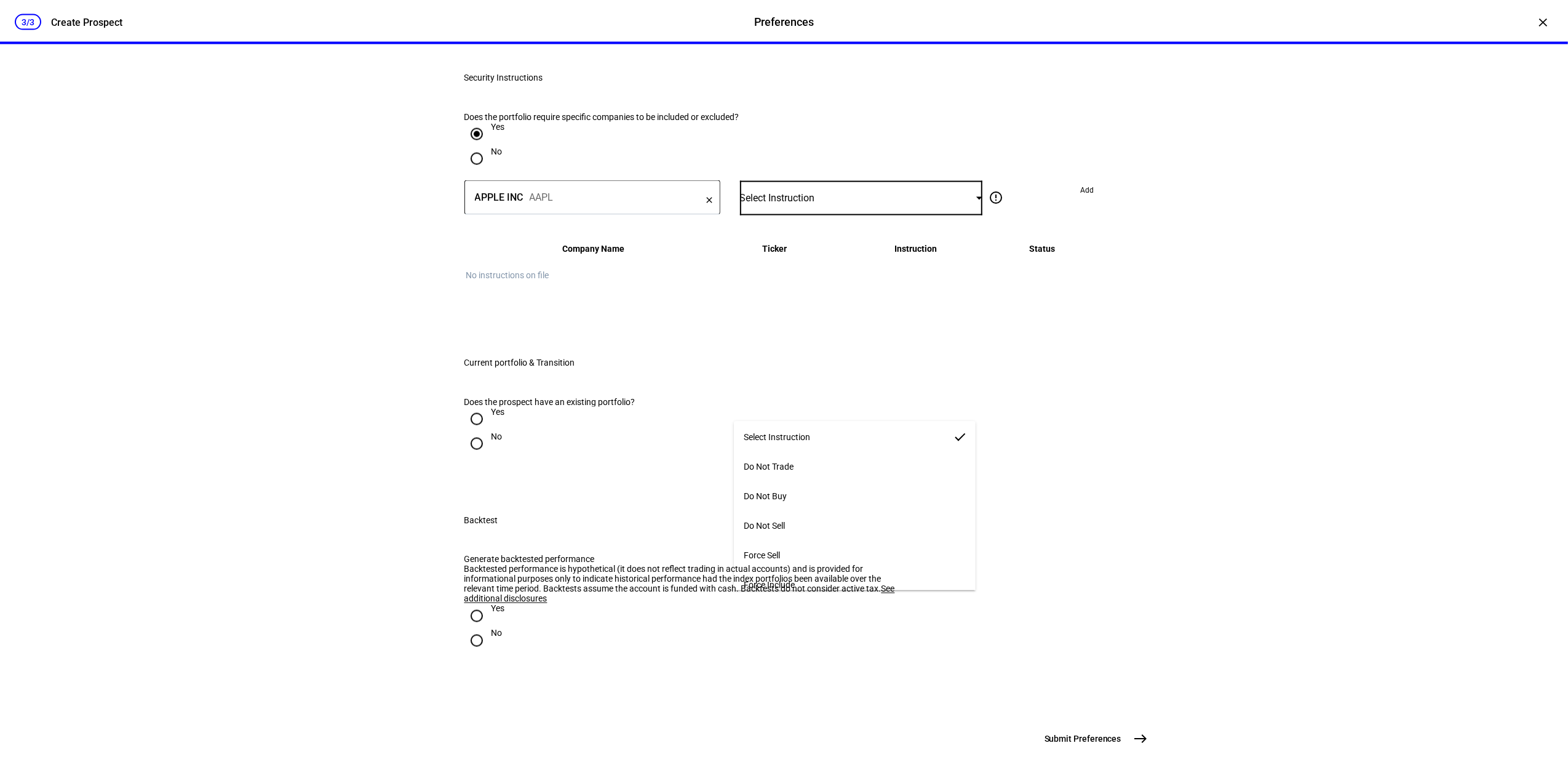
scroll to position [7, 0]
click at [809, 572] on mat-option "Force Include" at bounding box center [854, 581] width 241 height 30
click at [1081, 200] on span "Add" at bounding box center [1087, 190] width 13 height 19
click at [1085, 283] on mat-icon "more_vert" at bounding box center [1090, 275] width 15 height 15
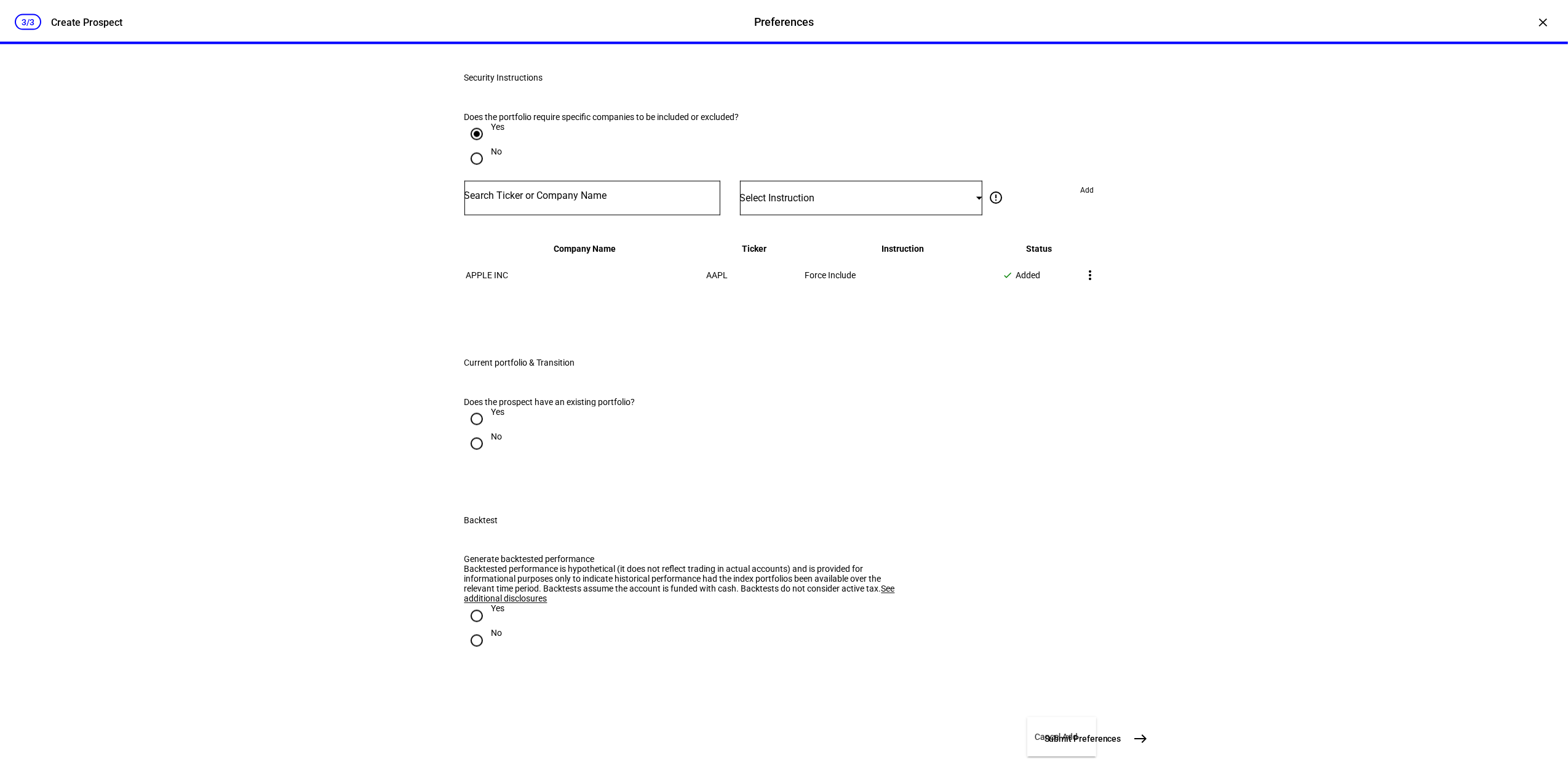
click at [874, 611] on div at bounding box center [784, 391] width 1568 height 783
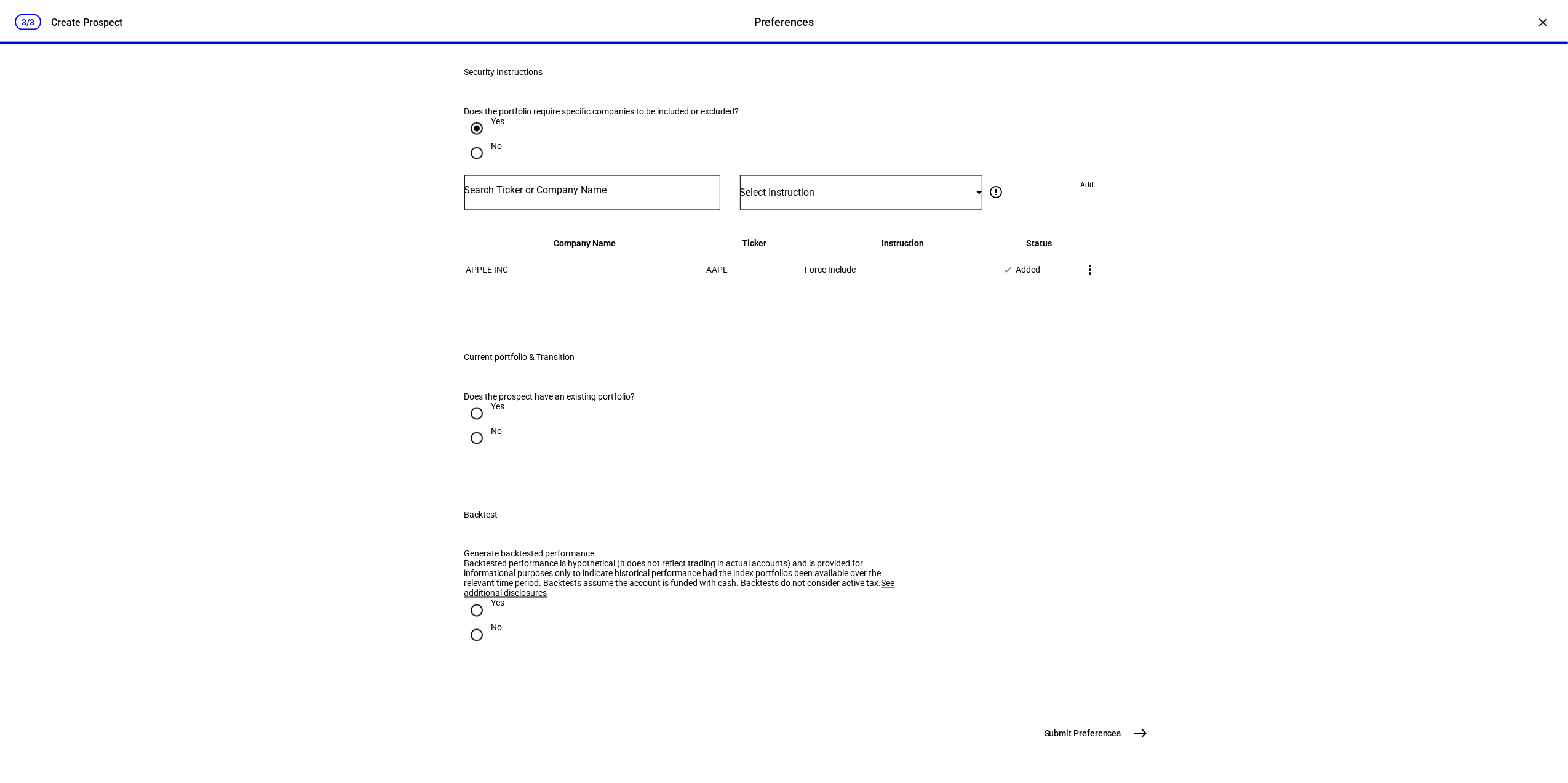
scroll to position [2134, 0]
click at [492, 411] on div "Yes" at bounding box center [499, 406] width 13 height 10
click at [489, 426] on input "Yes" at bounding box center [476, 414] width 25 height 25
radio input "true"
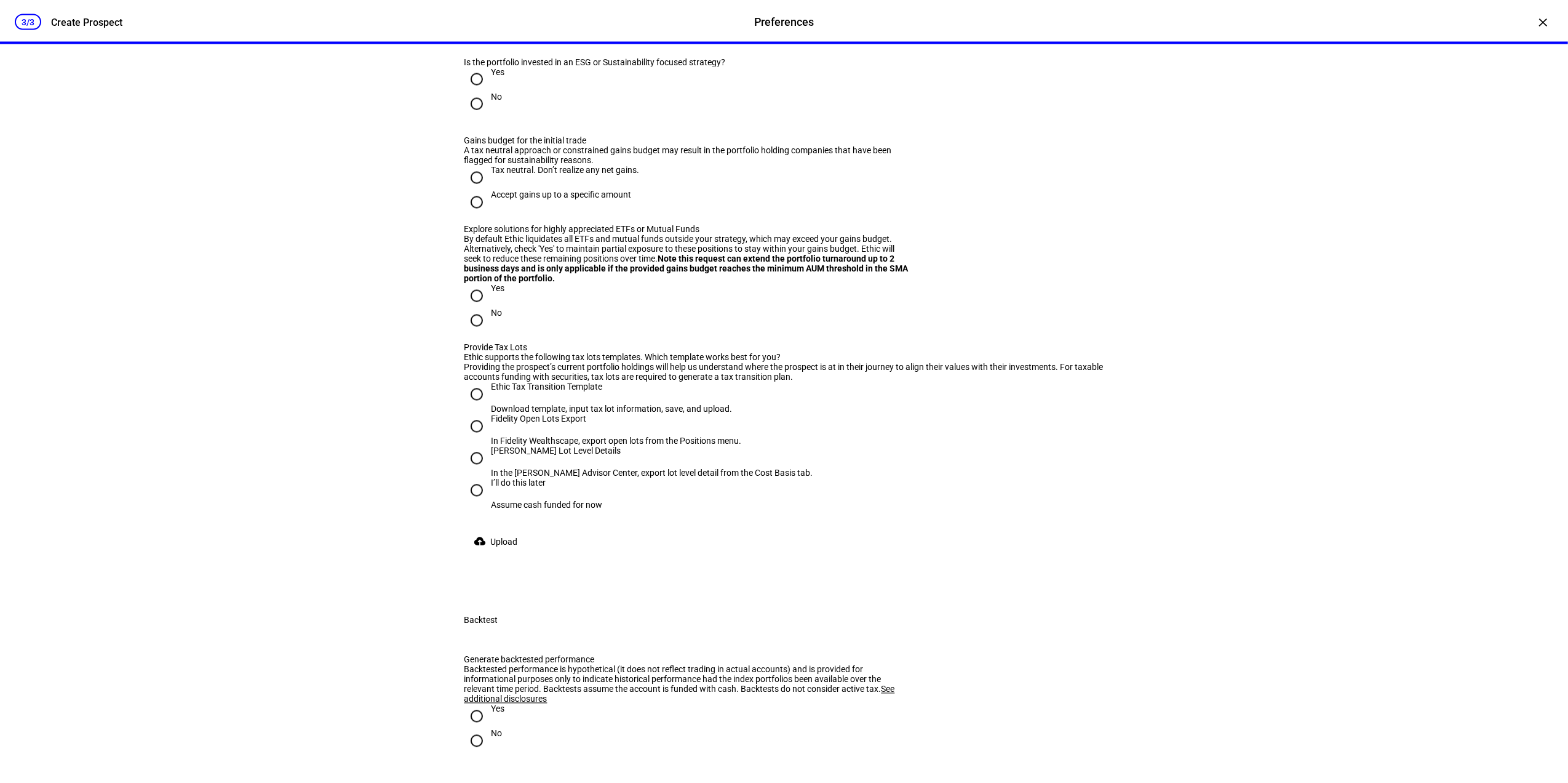
scroll to position [2216, 0]
click at [492, 99] on div "No" at bounding box center [497, 94] width 11 height 10
click at [488, 114] on input "No" at bounding box center [476, 102] width 25 height 25
radio input "true"
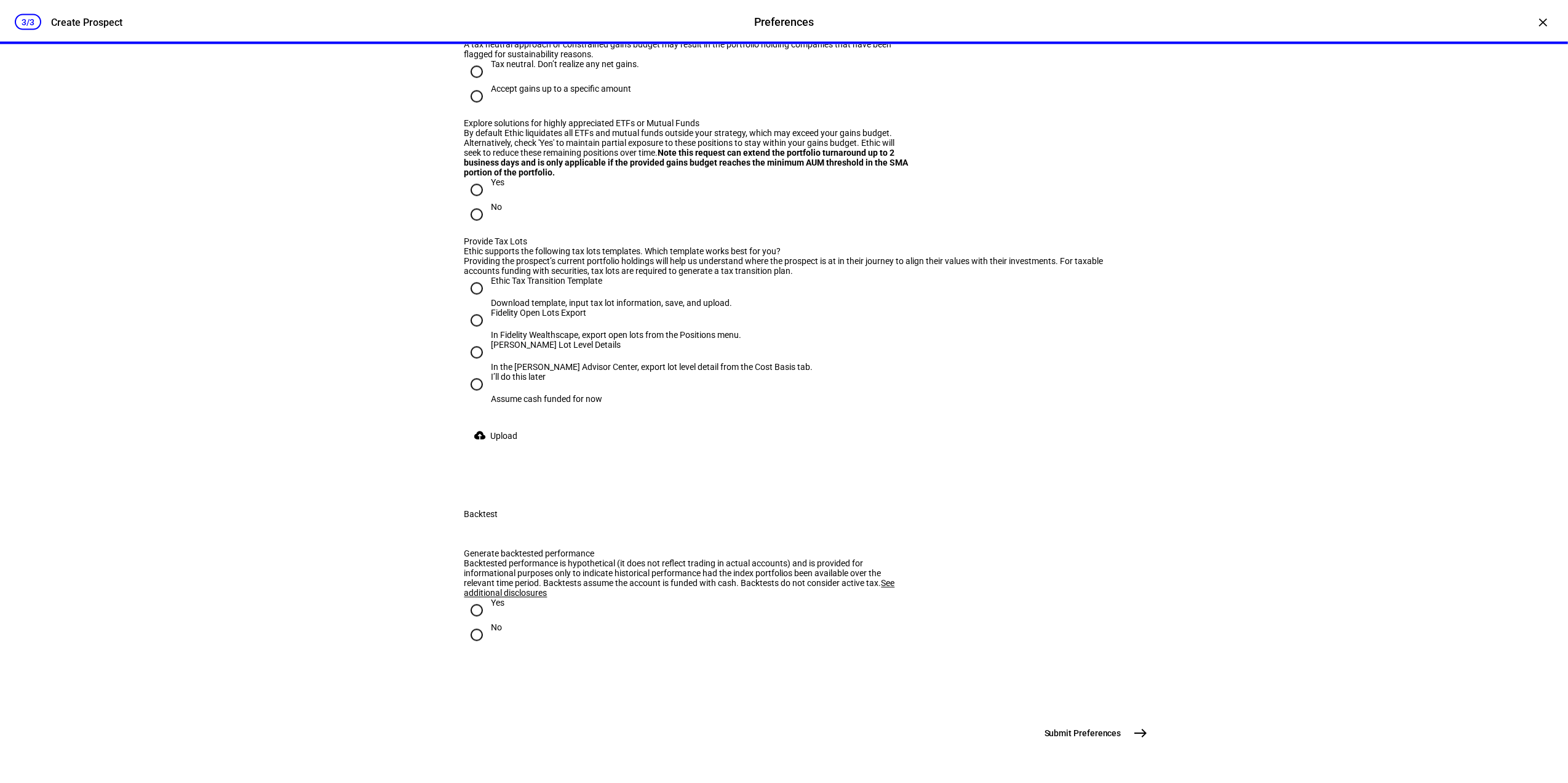
scroll to position [2380, 0]
click at [571, 94] on div "Accept gains up to a specific amount" at bounding box center [562, 89] width 141 height 10
click at [489, 109] on input "Accept gains up to a specific amount" at bounding box center [476, 96] width 25 height 25
radio input "true"
click at [564, 73] on input at bounding box center [519, 67] width 111 height 10
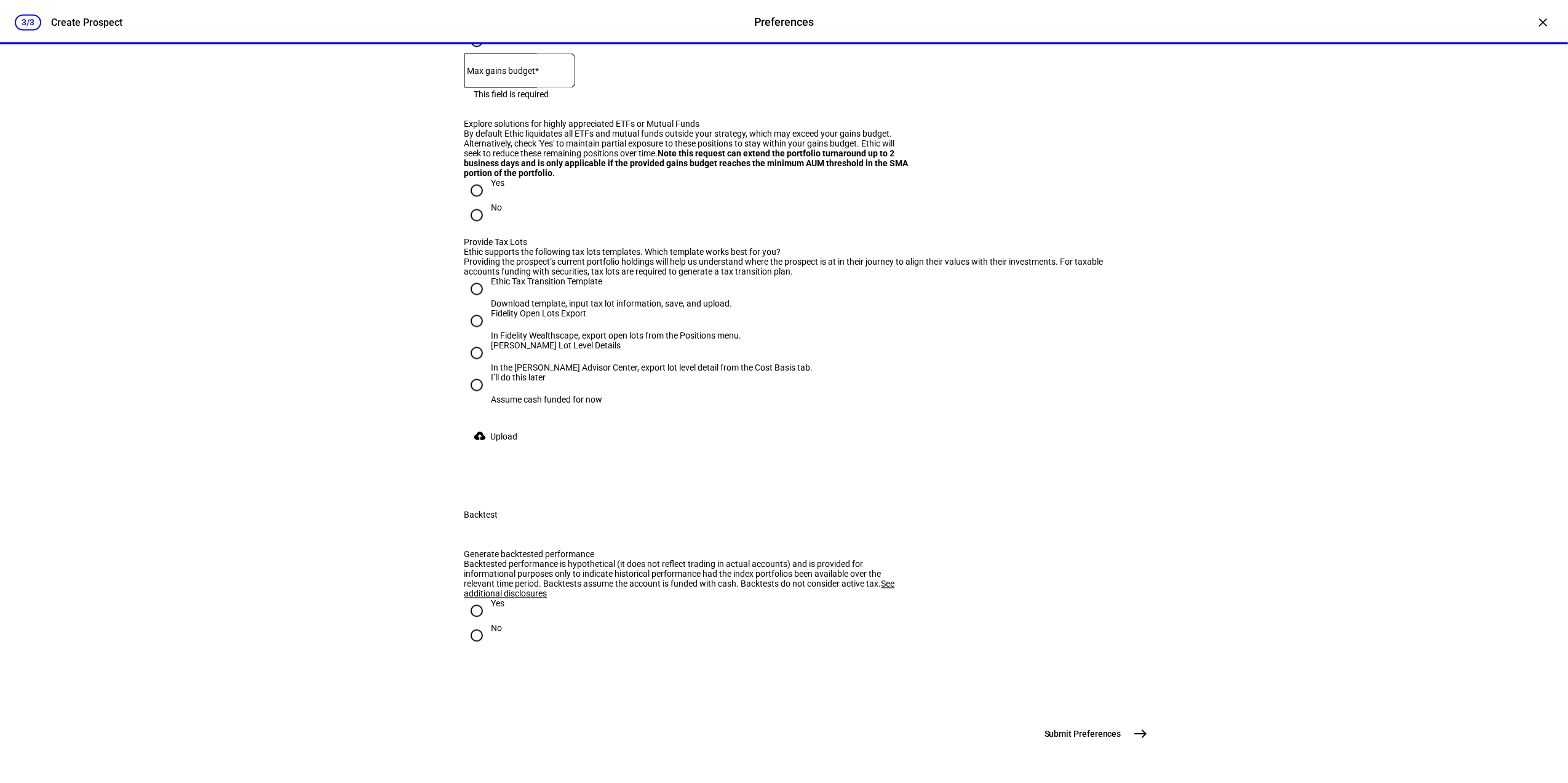
click at [573, 99] on div "This field is required" at bounding box center [519, 93] width 111 height 12
click at [534, 13] on div "Tax neutral. Don’t realize any net gains." at bounding box center [566, 8] width 148 height 10
click at [489, 28] on input "Tax neutral. Don’t realize any net gains." at bounding box center [476, 16] width 25 height 25
radio input "true"
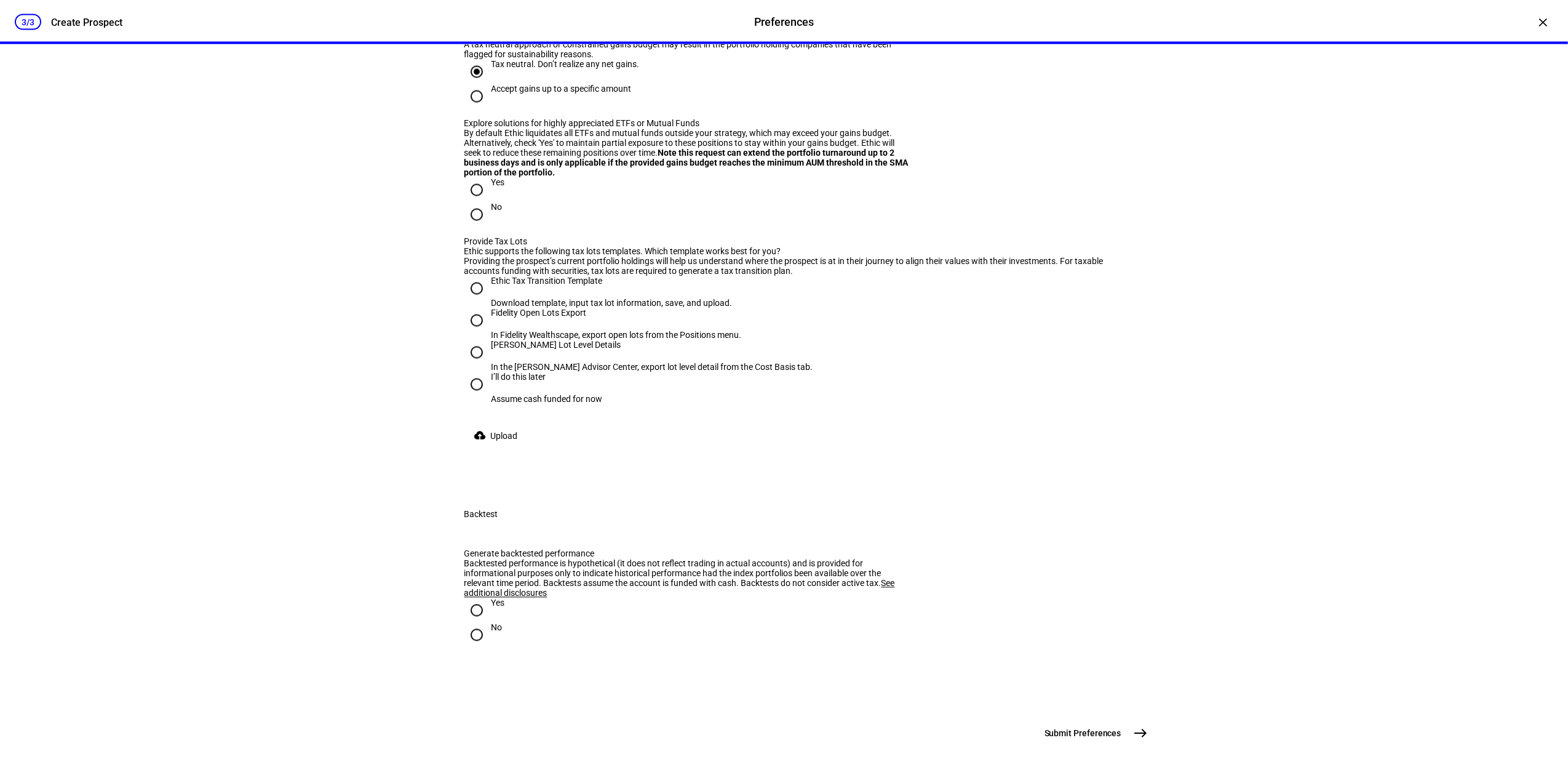
click at [478, 227] on input "No" at bounding box center [476, 215] width 25 height 25
radio input "true"
click at [523, 350] on div "[PERSON_NAME] Lot Level Details" at bounding box center [652, 345] width 321 height 10
click at [489, 365] on input "[PERSON_NAME] Lot Level Details In the [PERSON_NAME] Advisor Center, export lot…" at bounding box center [476, 352] width 25 height 25
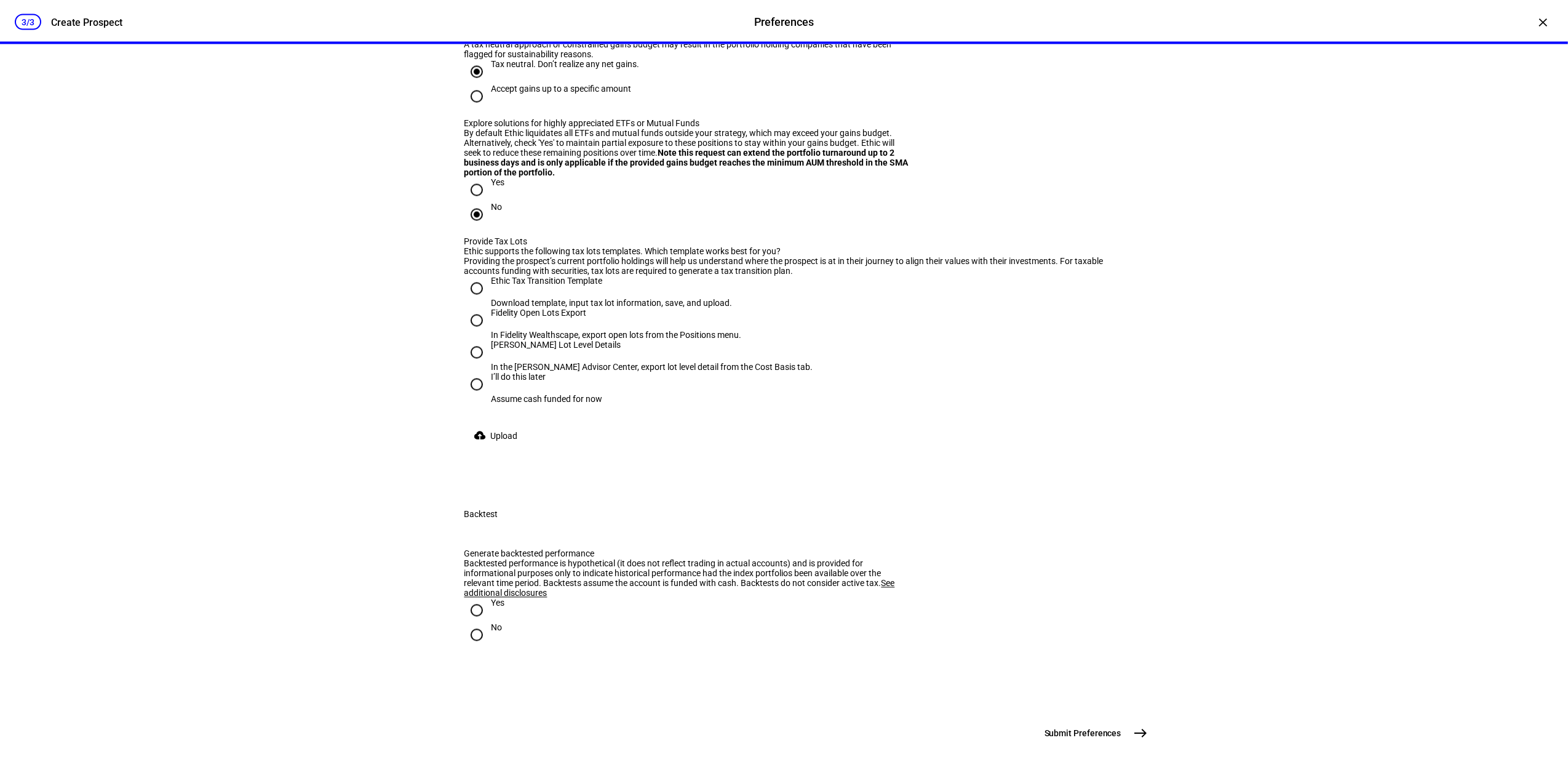
radio input "true"
click at [471, 644] on input "No" at bounding box center [476, 635] width 25 height 25
radio input "true"
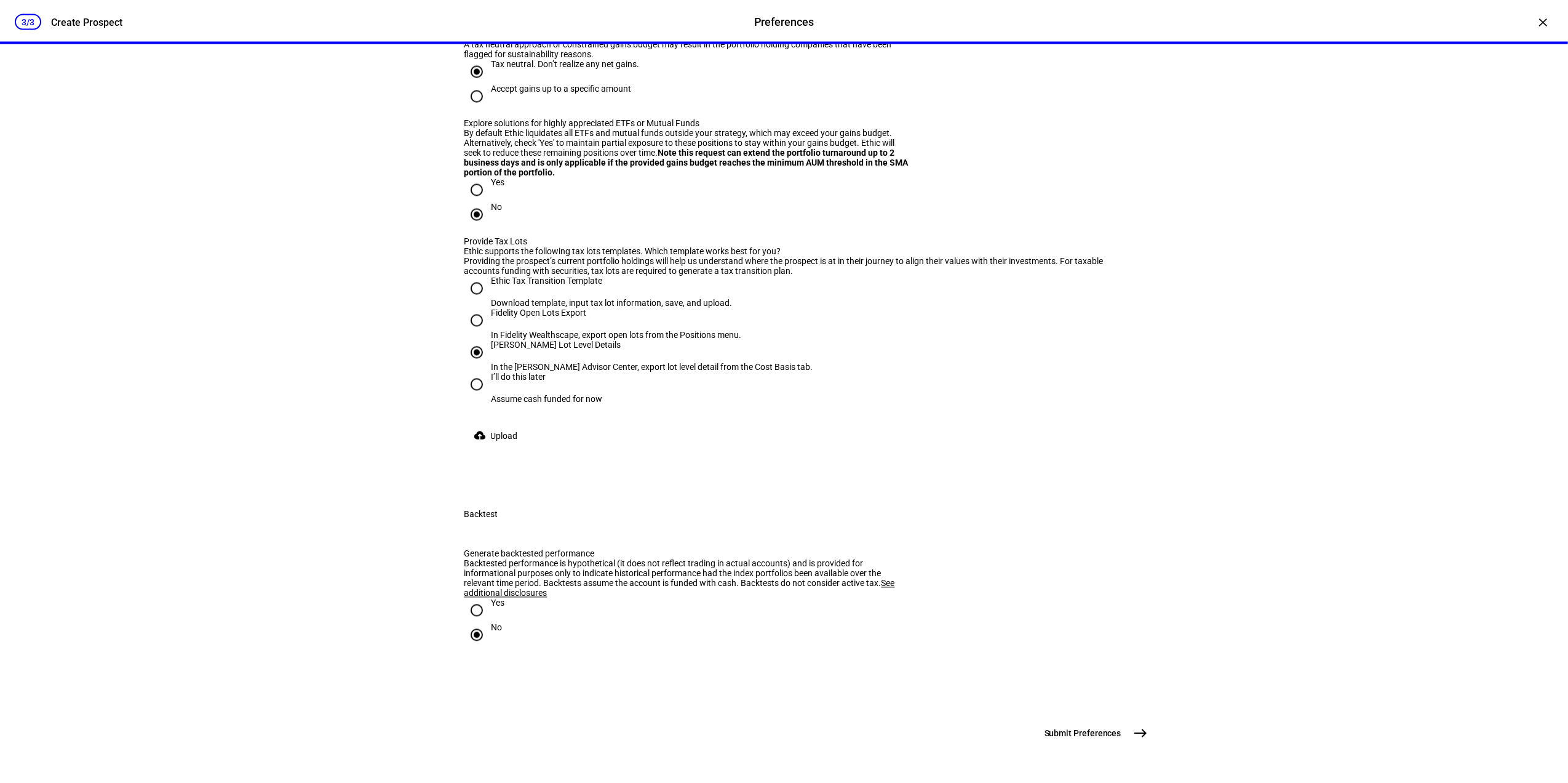
click at [474, 424] on span at bounding box center [498, 436] width 68 height 25
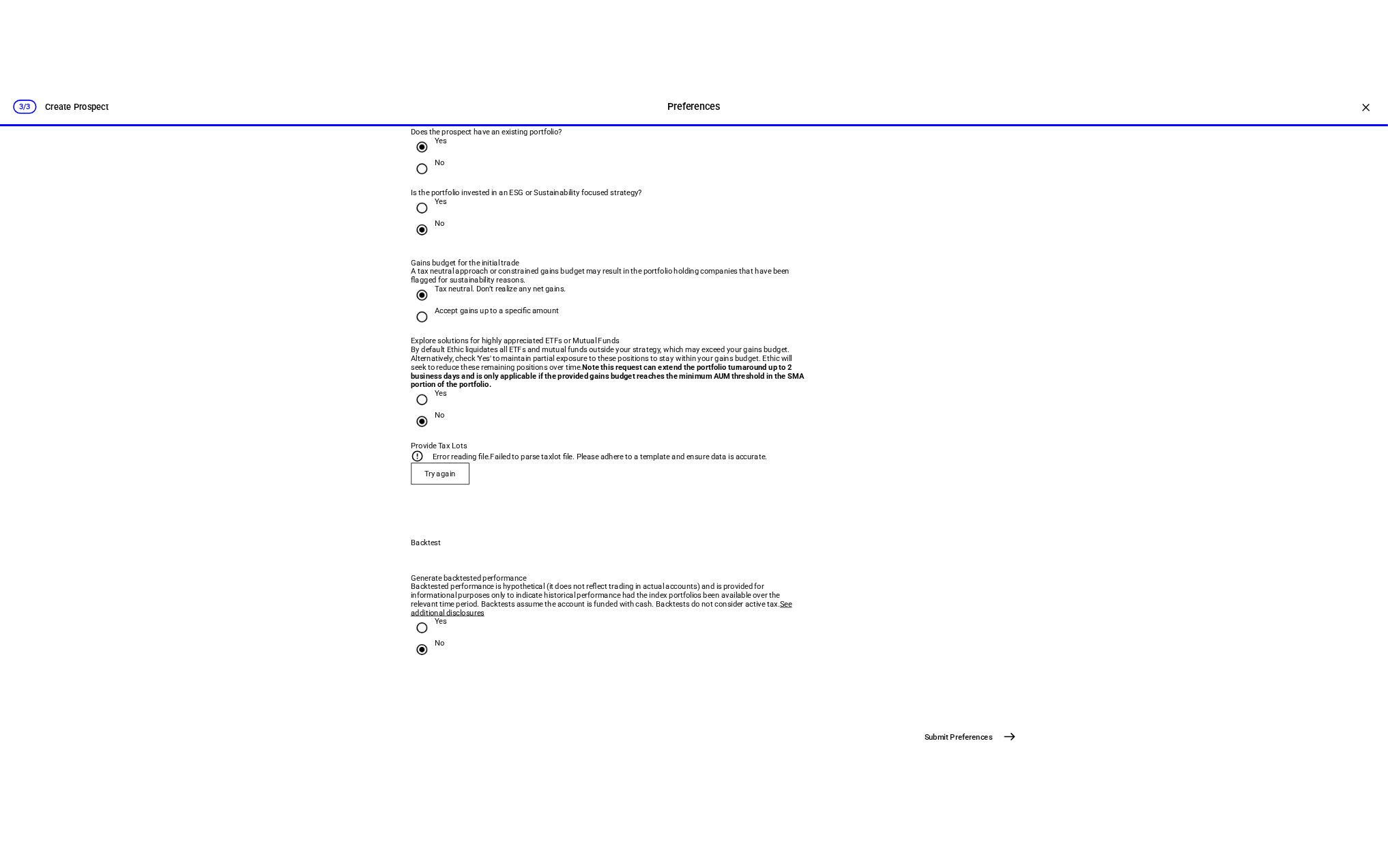
scroll to position [3037, 0]
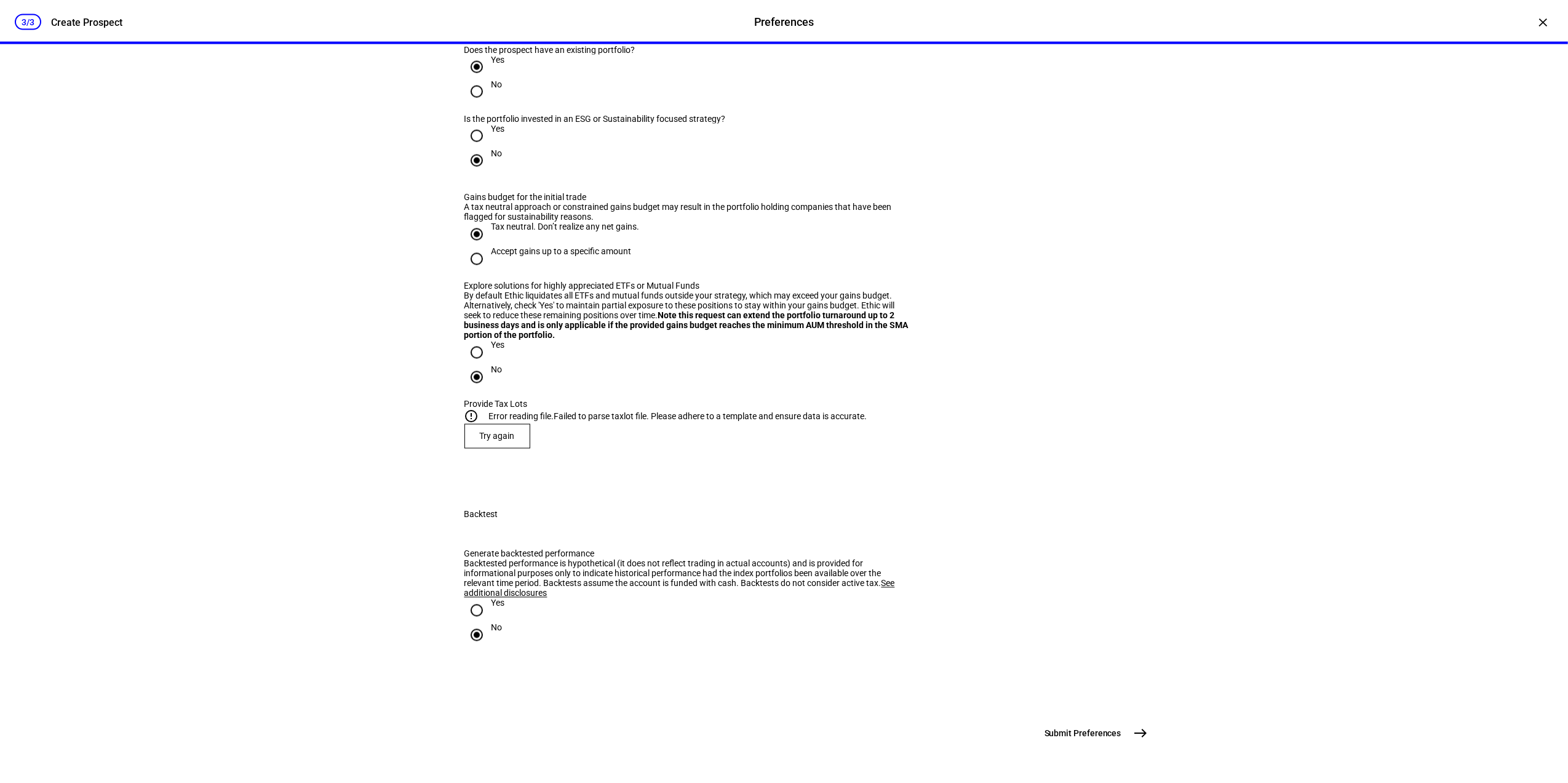
click at [476, 409] on mat-icon "error_outline" at bounding box center [472, 417] width 15 height 15
click at [479, 409] on mat-icon "error_outline" at bounding box center [472, 417] width 15 height 15
click at [734, 412] on div "Error reading file. Failed to parse taxlot file. Please adhere to a template an…" at bounding box center [678, 417] width 378 height 10
click at [490, 432] on span "Try again" at bounding box center [497, 436] width 35 height 10
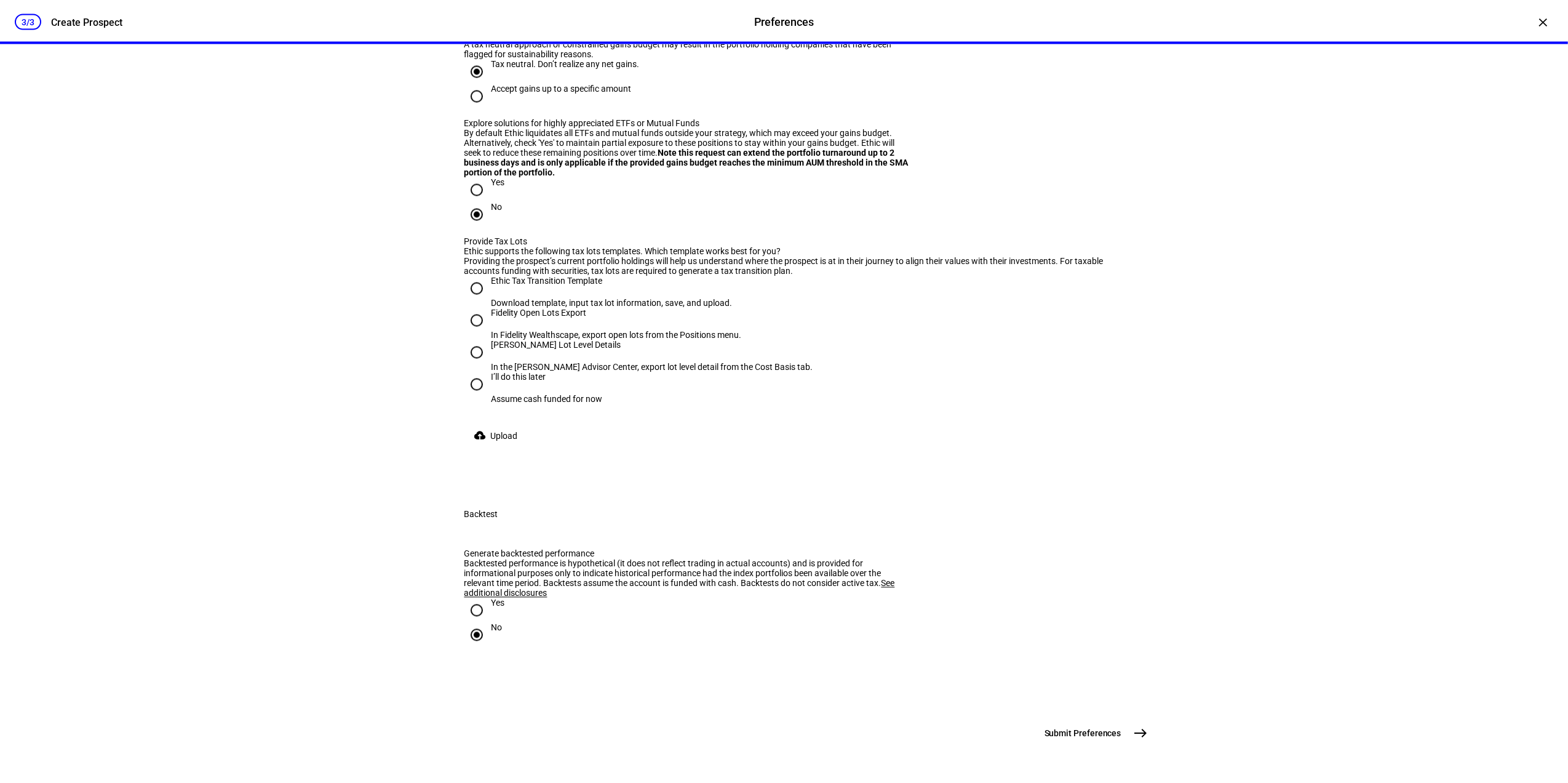
click at [525, 286] on div "Ethic Tax Transition Template" at bounding box center [612, 281] width 241 height 10
click at [489, 301] on input "Ethic Tax Transition Template Download template, input tax lot information, sav…" at bounding box center [476, 289] width 25 height 25
radio input "true"
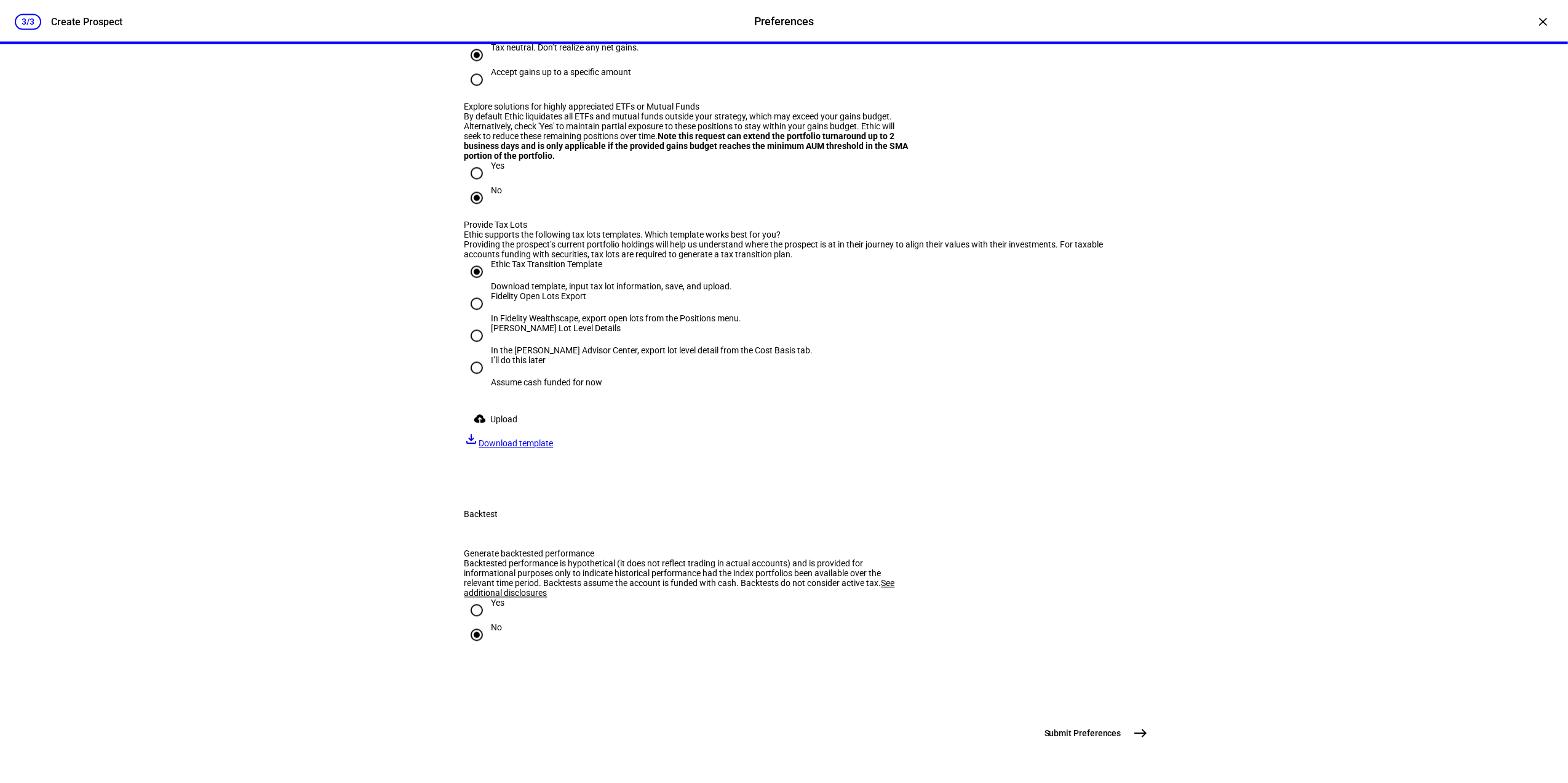
click at [554, 449] on span "Download template" at bounding box center [516, 443] width 75 height 10
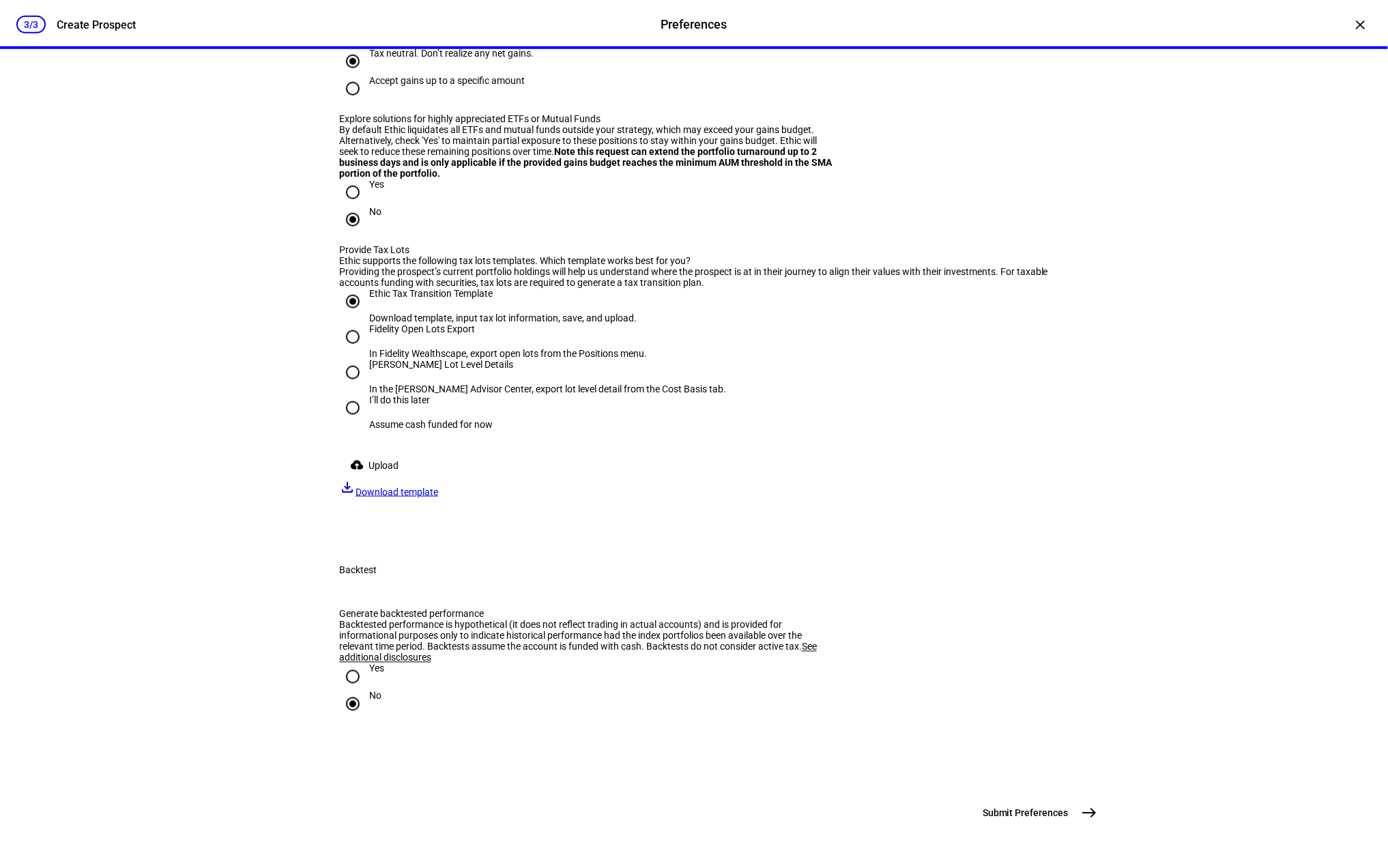
click at [365, 479] on span at bounding box center [376, 465] width 75 height 27
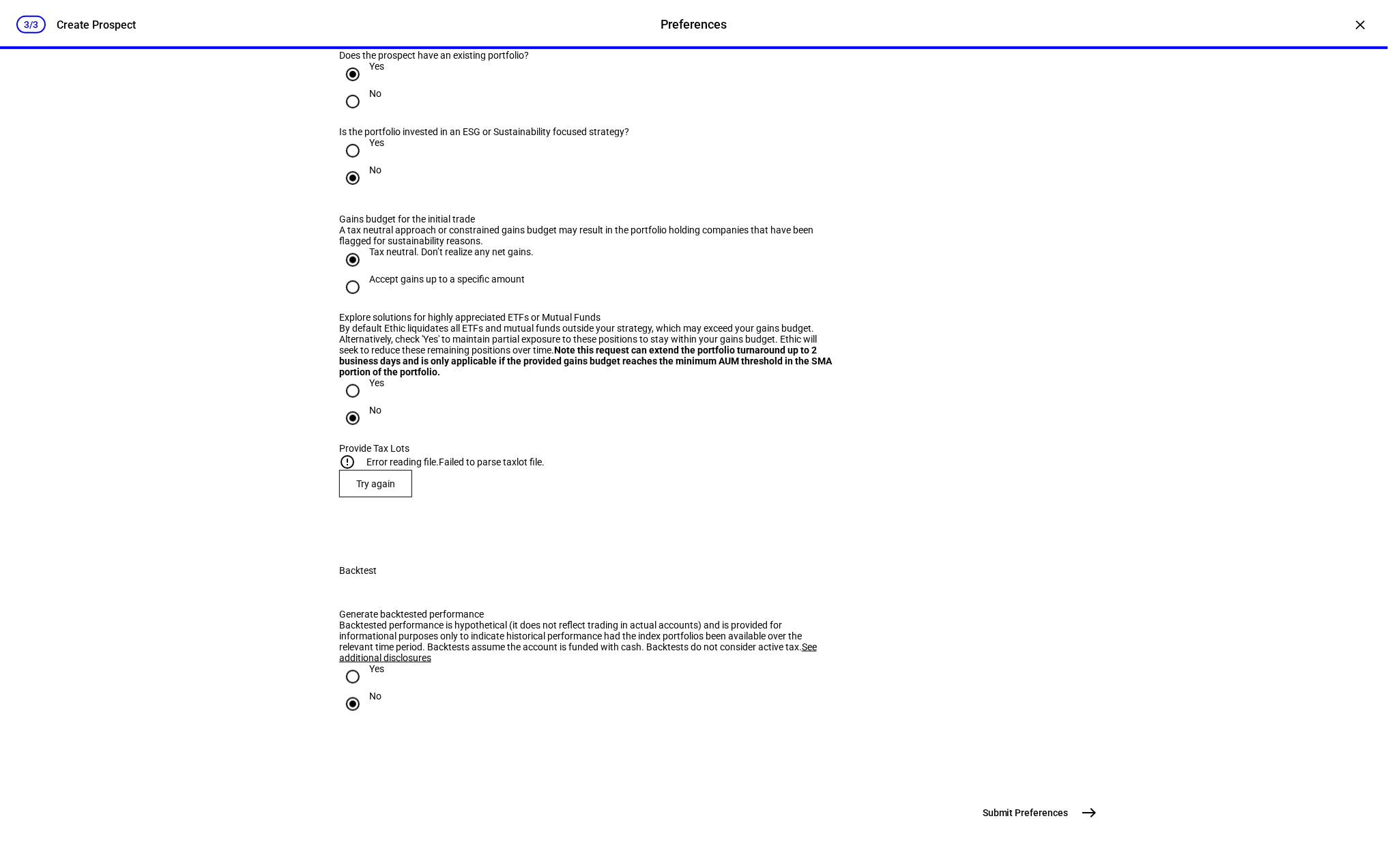
click at [527, 457] on div "Error reading file. Failed to parse taxlot file." at bounding box center [455, 462] width 178 height 11
click at [531, 457] on div "Error reading file. Failed to parse taxlot file." at bounding box center [455, 462] width 178 height 11
click at [382, 468] on span at bounding box center [376, 484] width 71 height 33
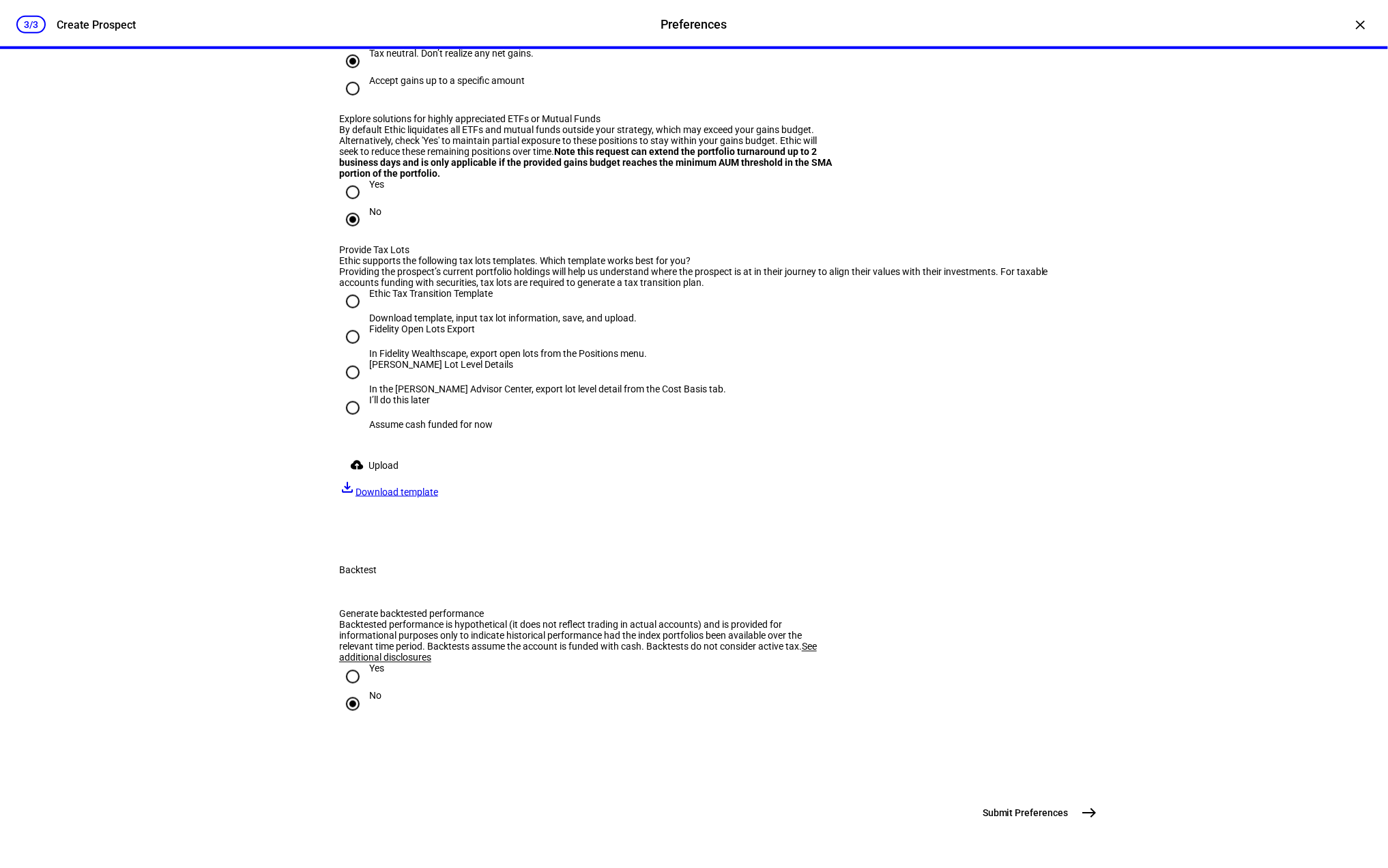
click at [402, 479] on span at bounding box center [376, 465] width 75 height 27
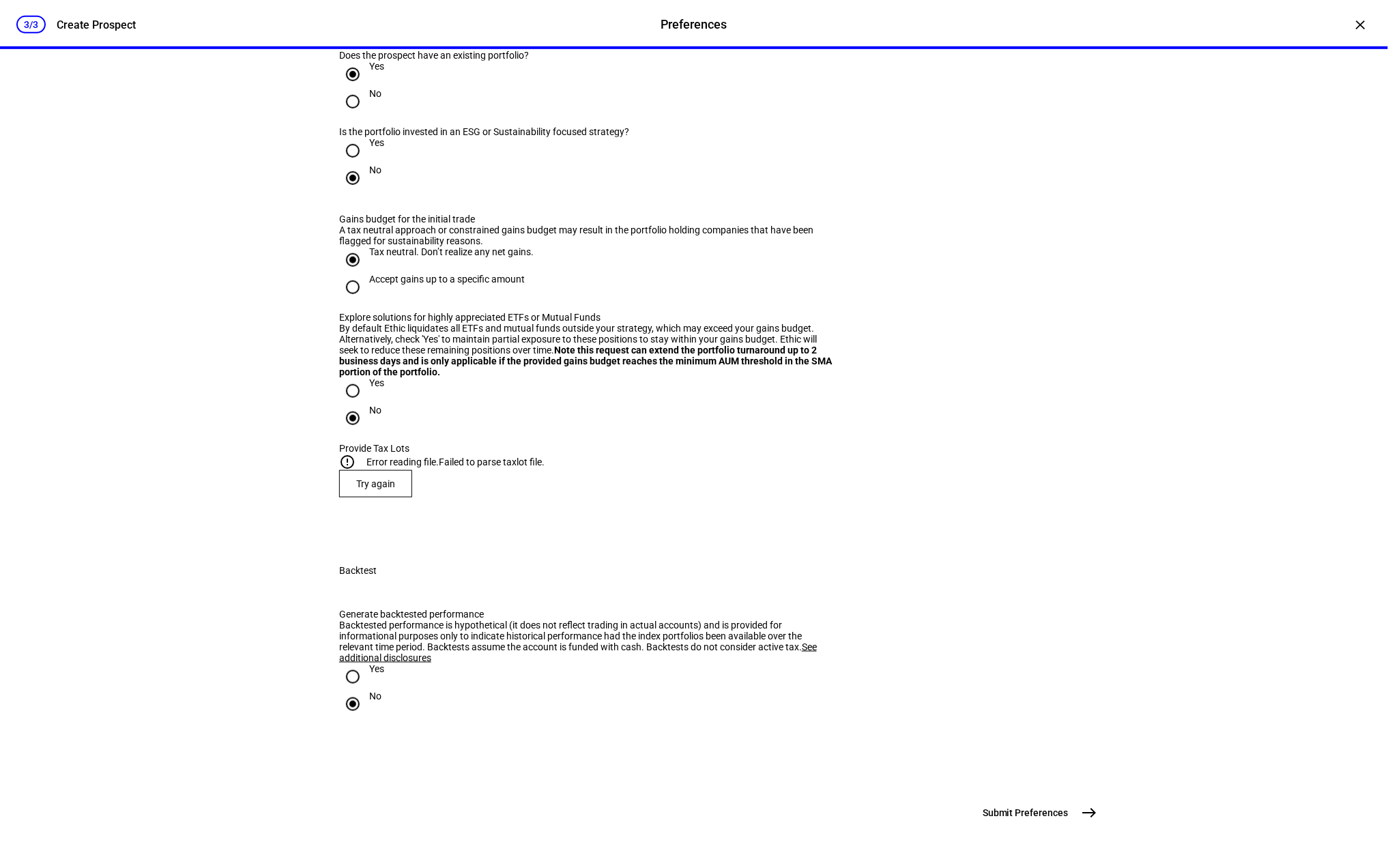
click at [541, 457] on div "Error reading file. Failed to parse taxlot file." at bounding box center [455, 462] width 178 height 11
click at [356, 453] on mat-icon "error_outline" at bounding box center [347, 462] width 17 height 17
type input "APPL"
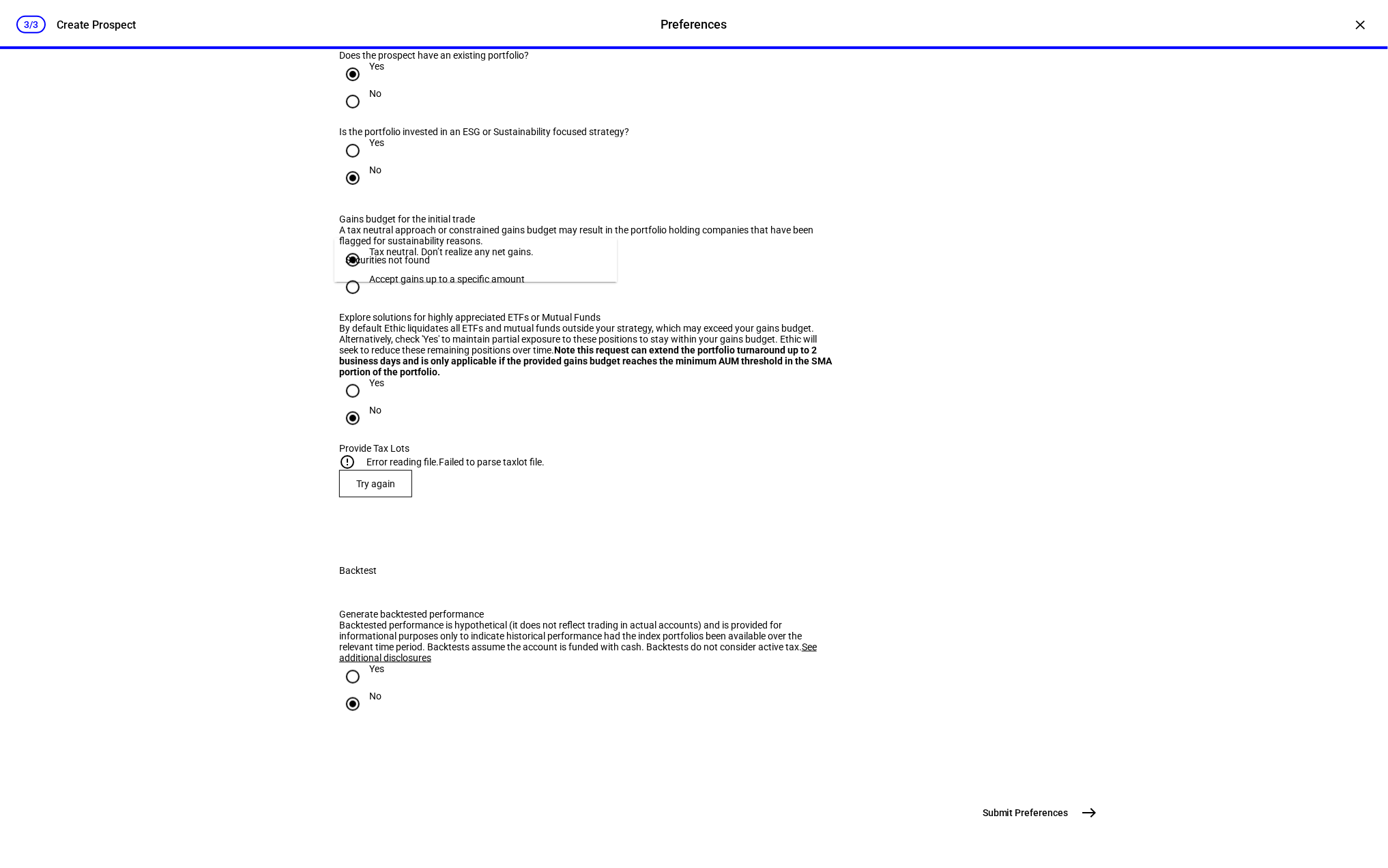
click at [1002, 364] on span "Cancel Add" at bounding box center [1002, 361] width 60 height 11
type input "AA"
type input "AAPL"
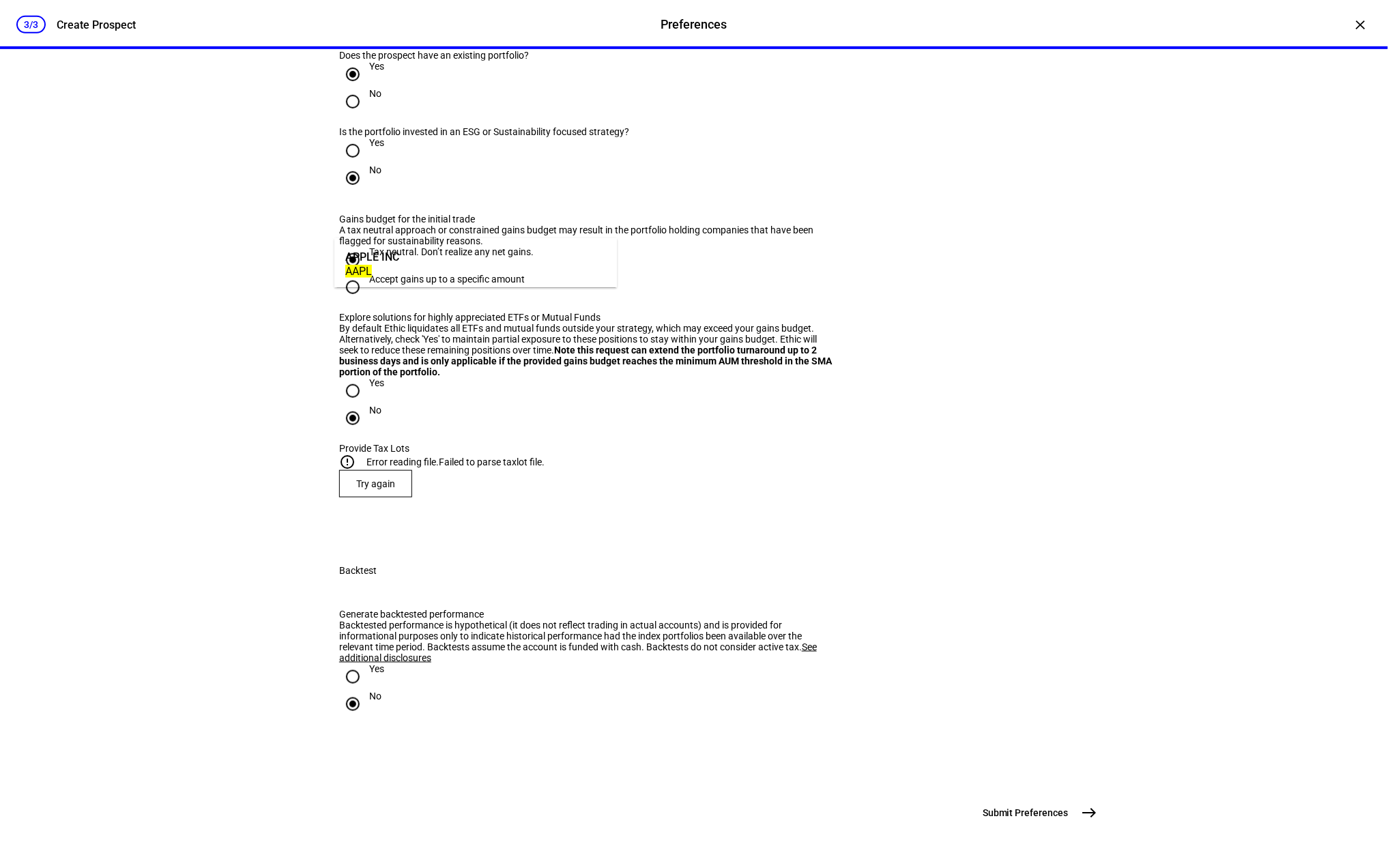
click at [388, 253] on div "APPLE INC" at bounding box center [371, 256] width 54 height 16
click at [758, 355] on mat-option "Do Not Sell" at bounding box center [772, 358] width 268 height 33
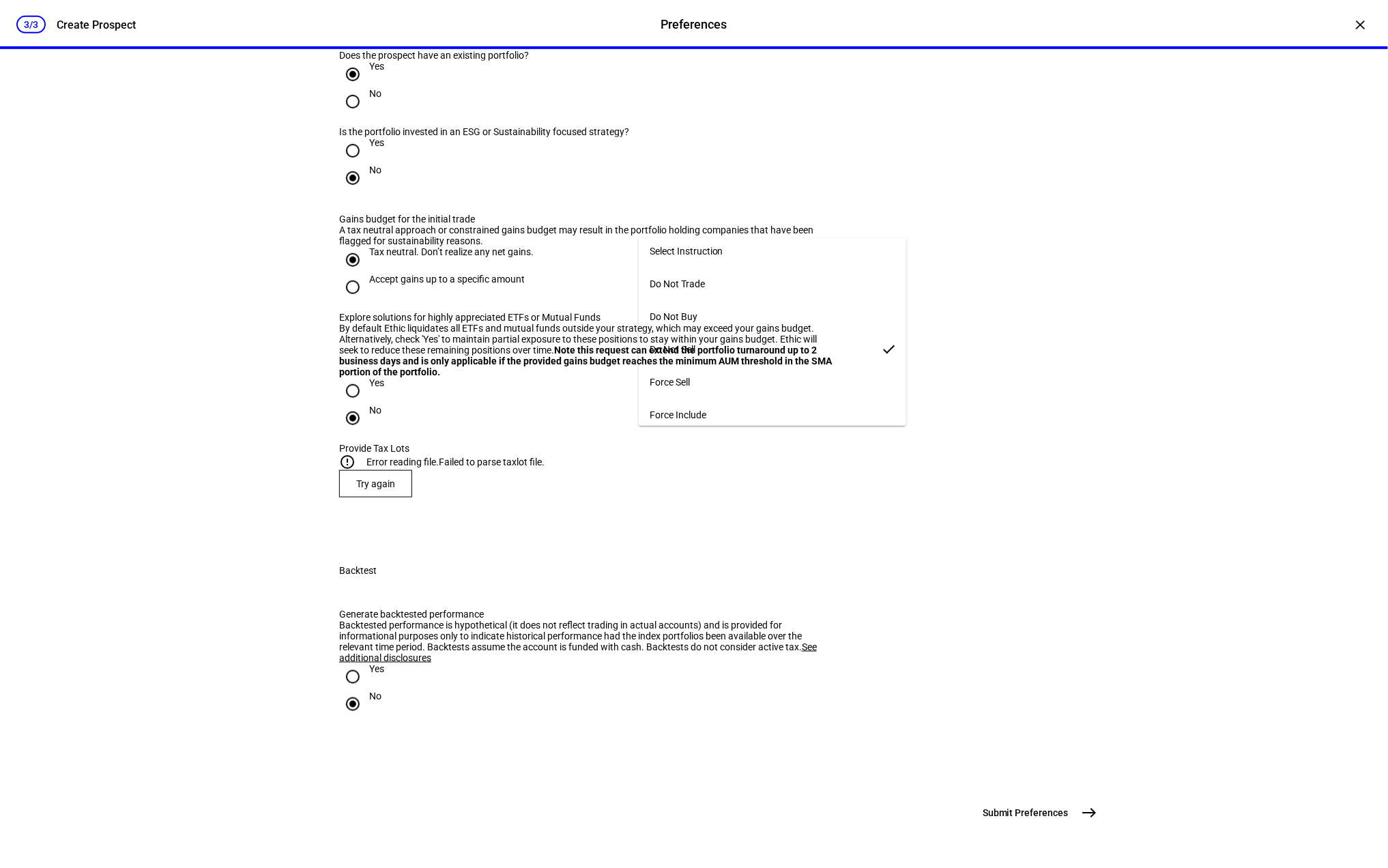
click at [727, 402] on mat-option "Force Include" at bounding box center [772, 415] width 268 height 33
click at [372, 478] on span "Try again" at bounding box center [376, 483] width 39 height 11
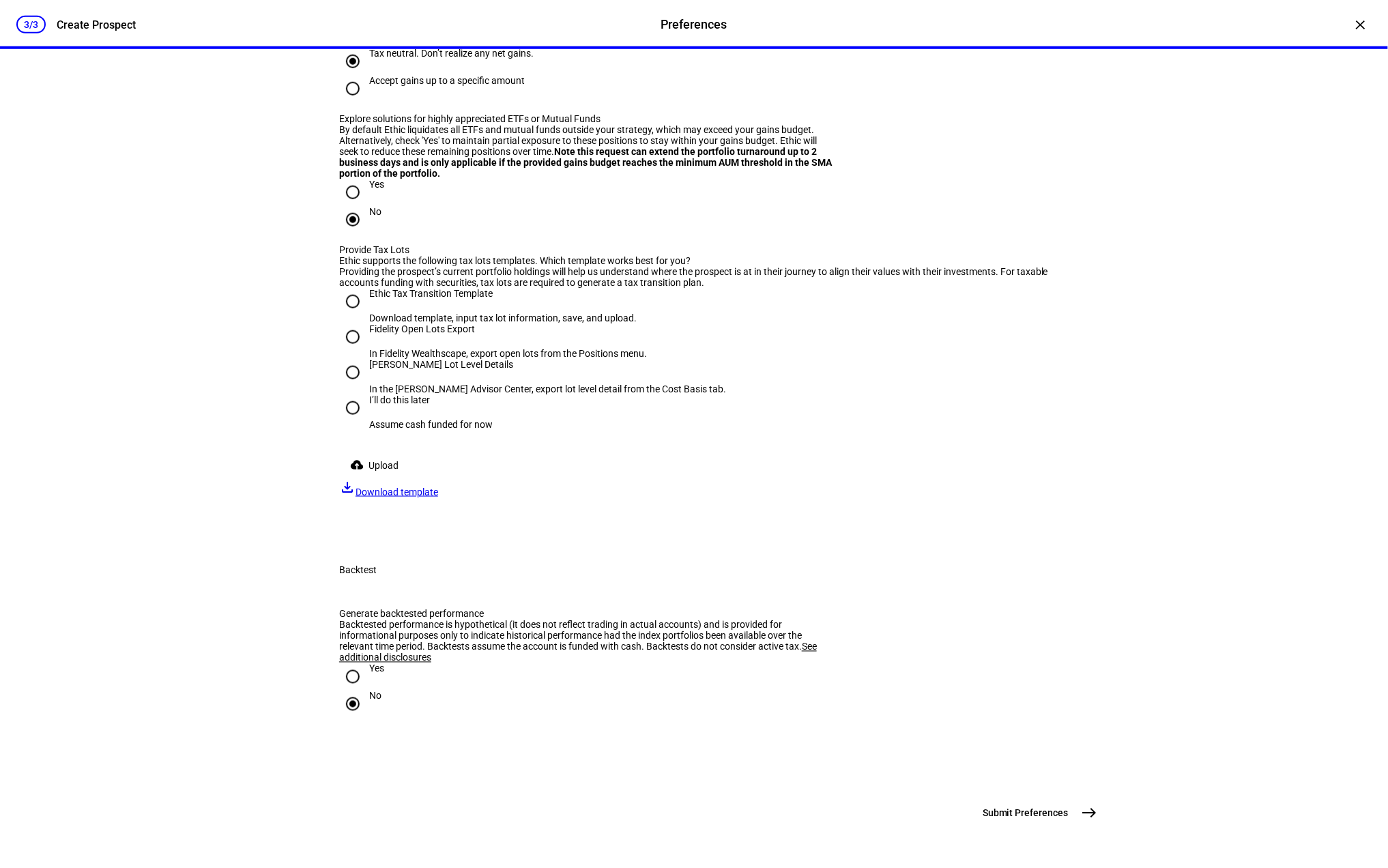
click at [438, 497] on span "Download template" at bounding box center [397, 492] width 83 height 11
click at [368, 479] on span "Upload" at bounding box center [383, 465] width 30 height 27
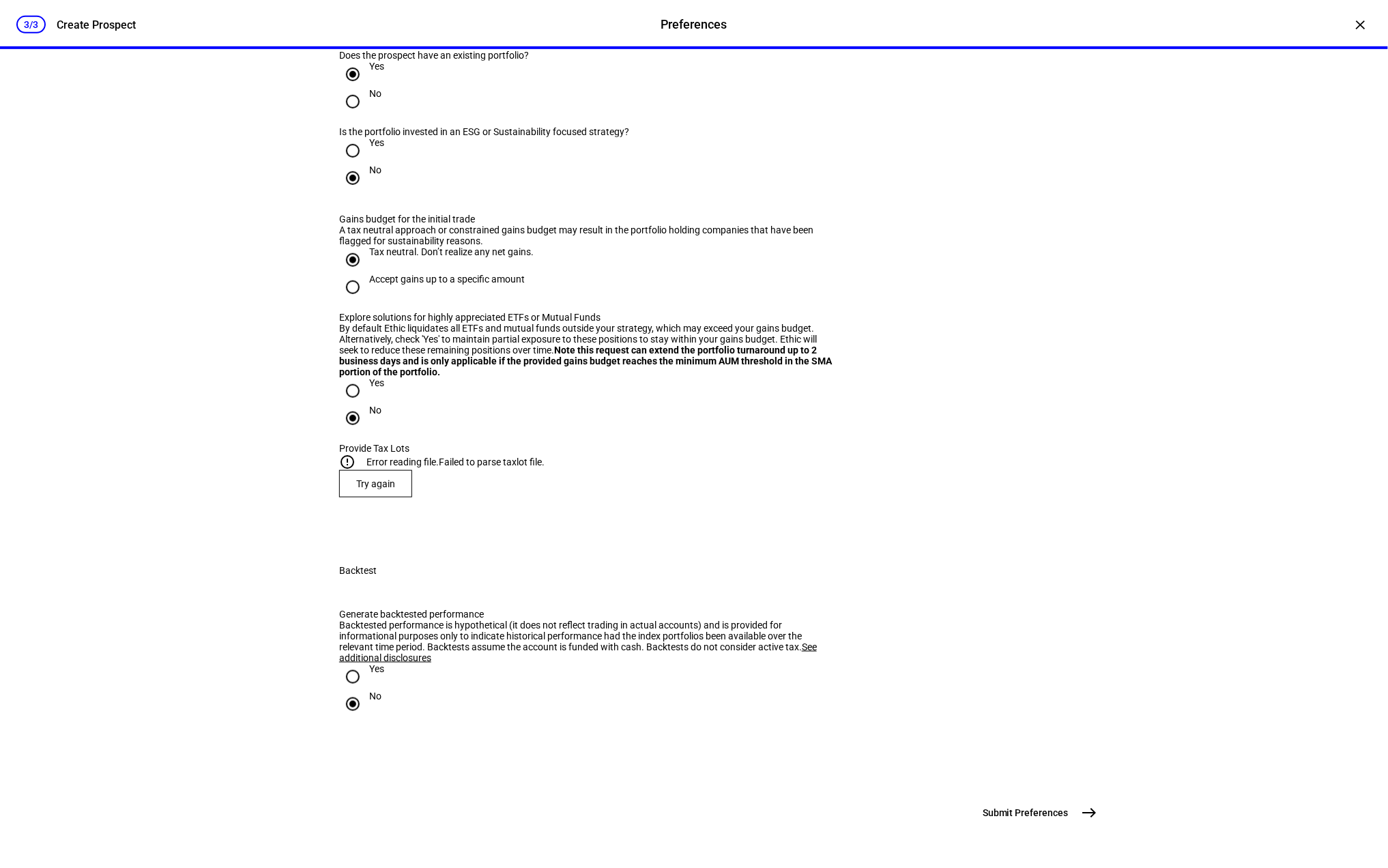
click at [396, 468] on span at bounding box center [376, 484] width 71 height 33
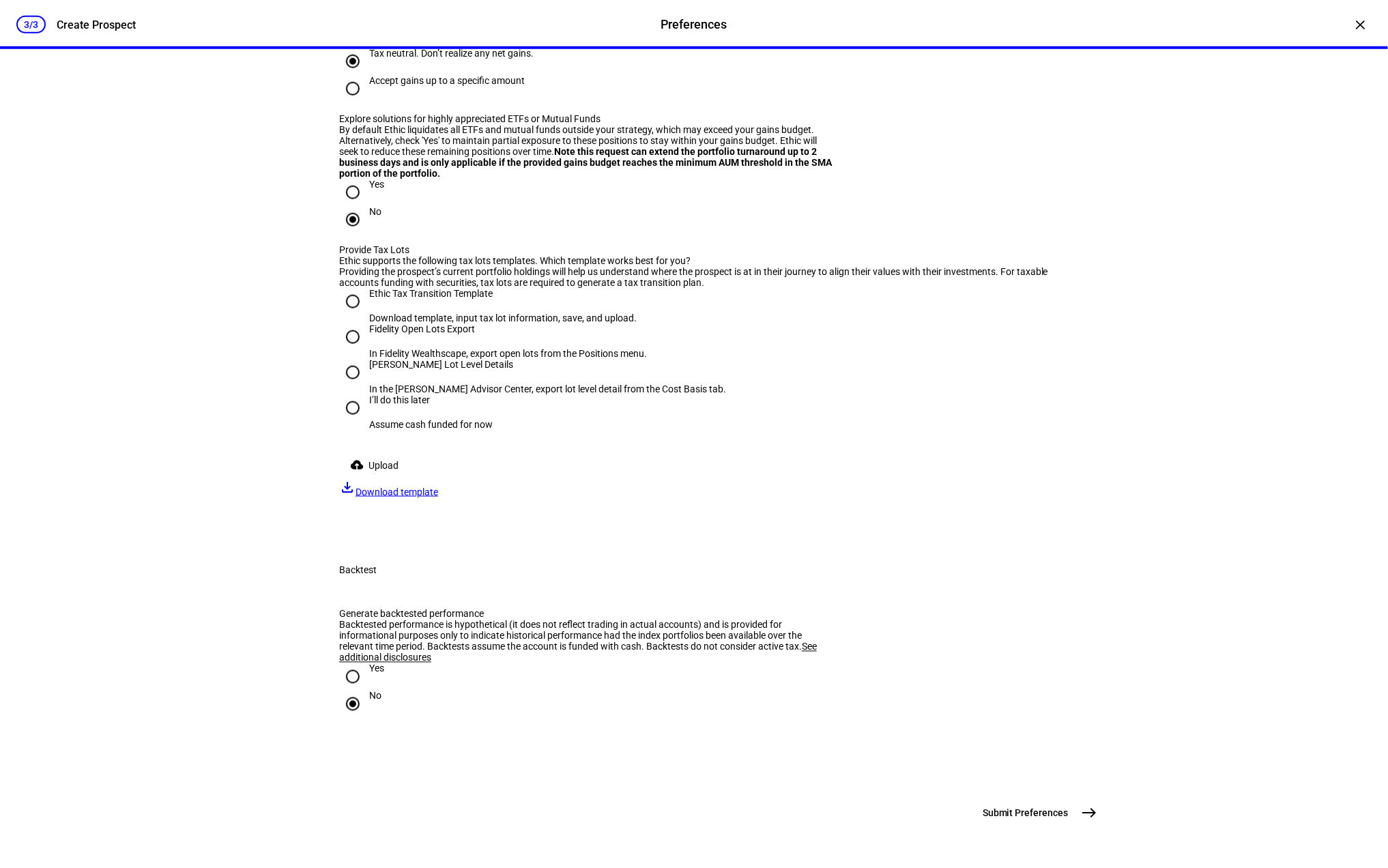
click at [395, 479] on span "Upload" at bounding box center [383, 465] width 30 height 27
